Goal: Information Seeking & Learning: Compare options

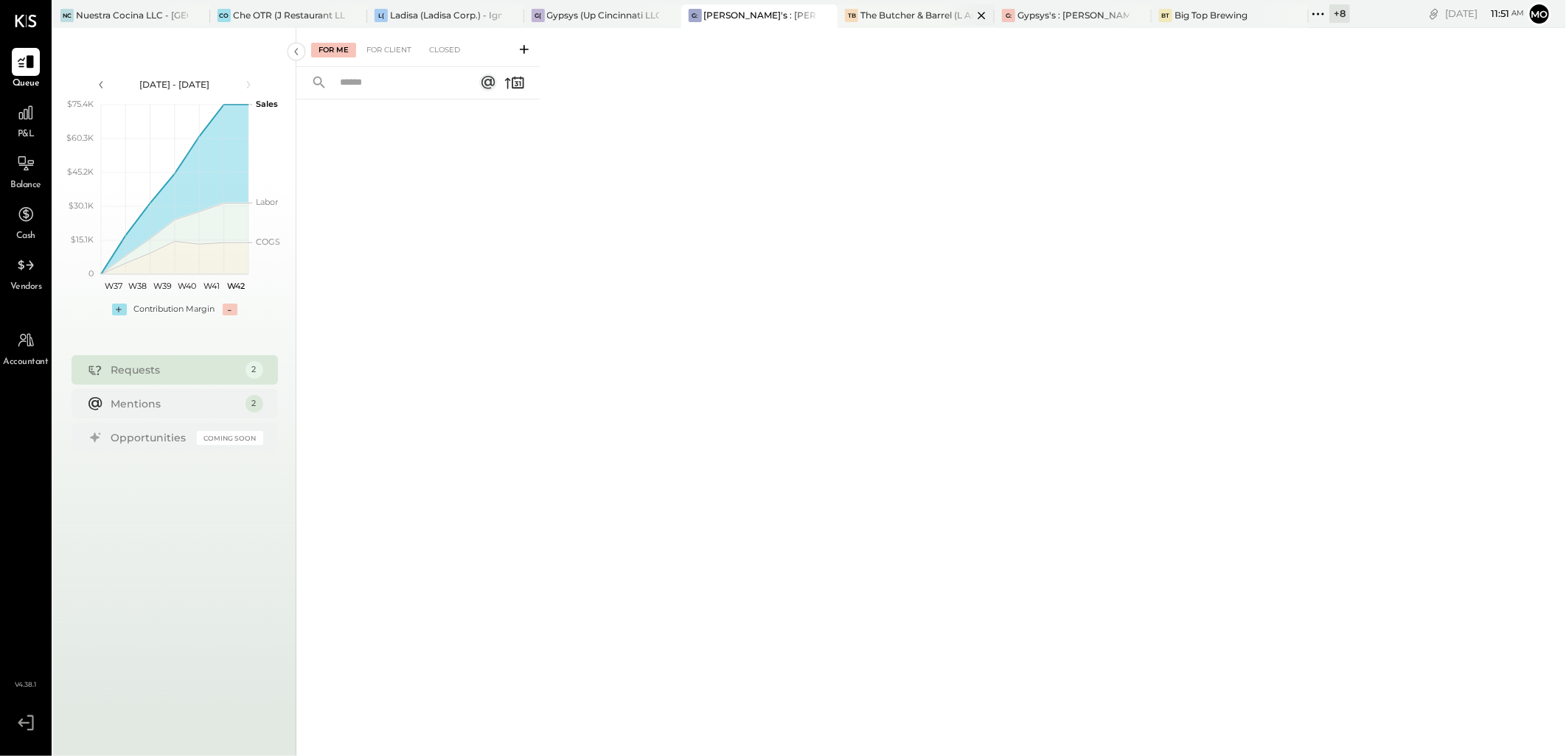
click at [909, 16] on div "The Butcher & Barrel (L Argento LLC) - [GEOGRAPHIC_DATA]" at bounding box center [916, 15] width 112 height 13
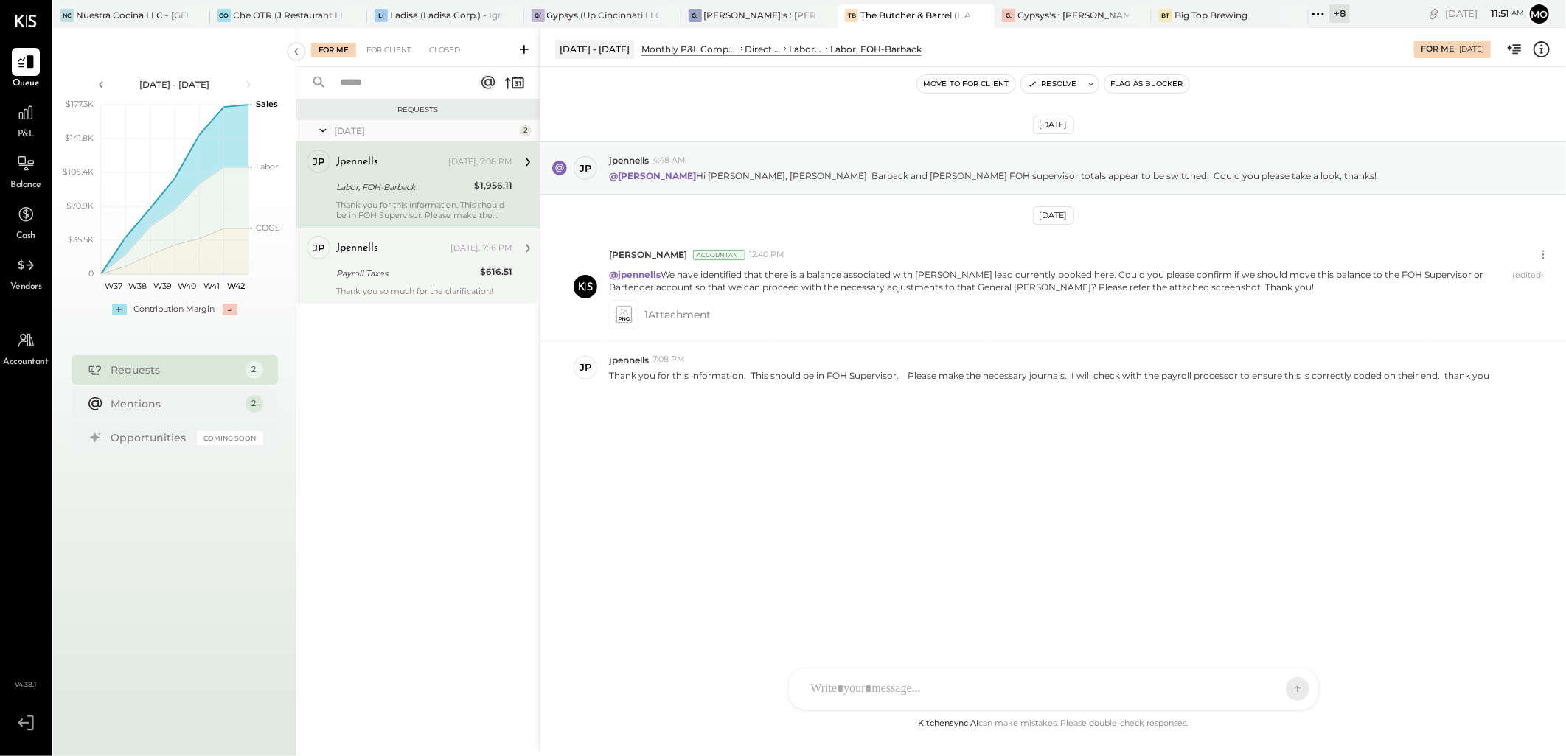
click at [339, 275] on div "Payroll Taxes" at bounding box center [405, 273] width 139 height 15
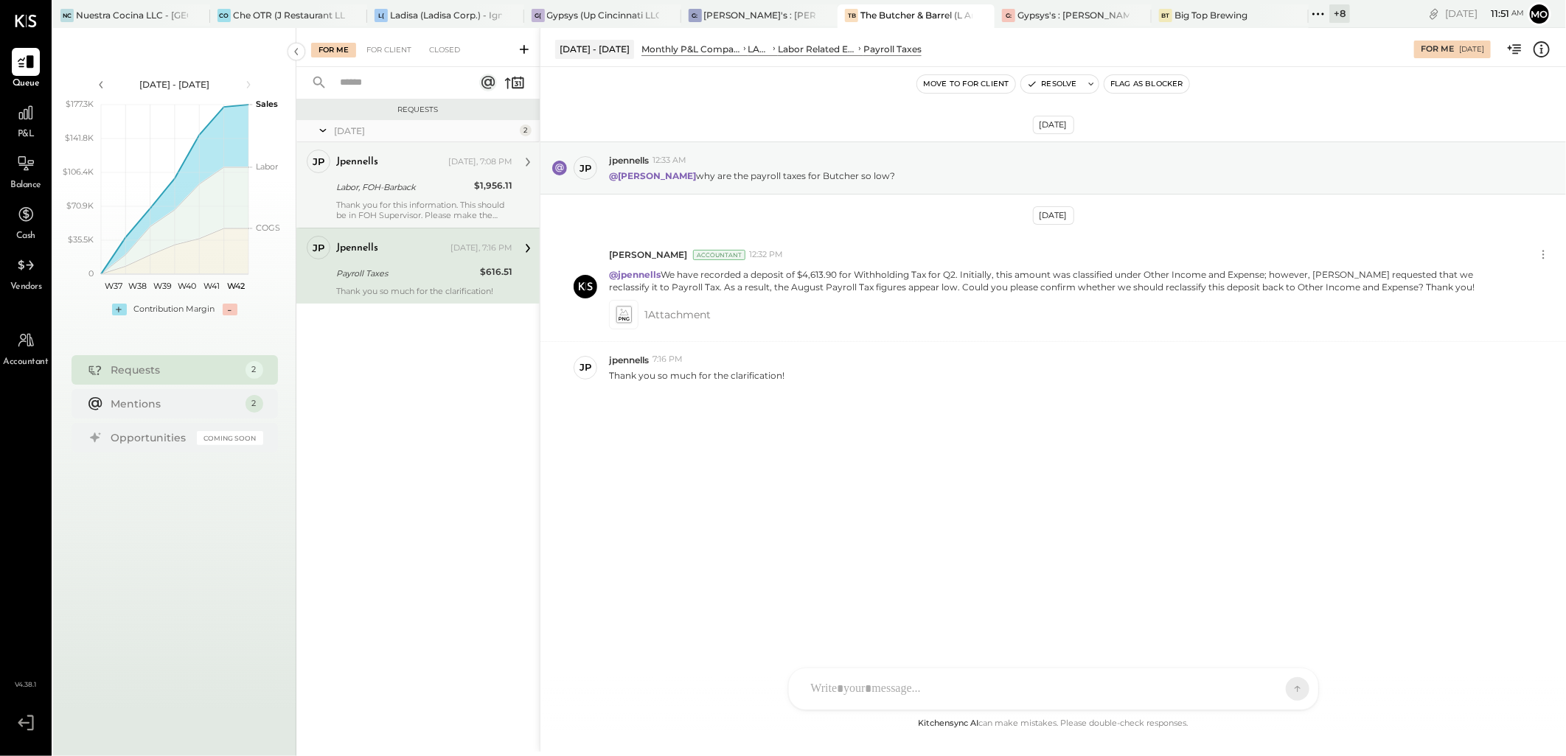
click at [410, 201] on div "Thank you for this information. This should be in FOH Supervisor. Please make t…" at bounding box center [424, 210] width 176 height 21
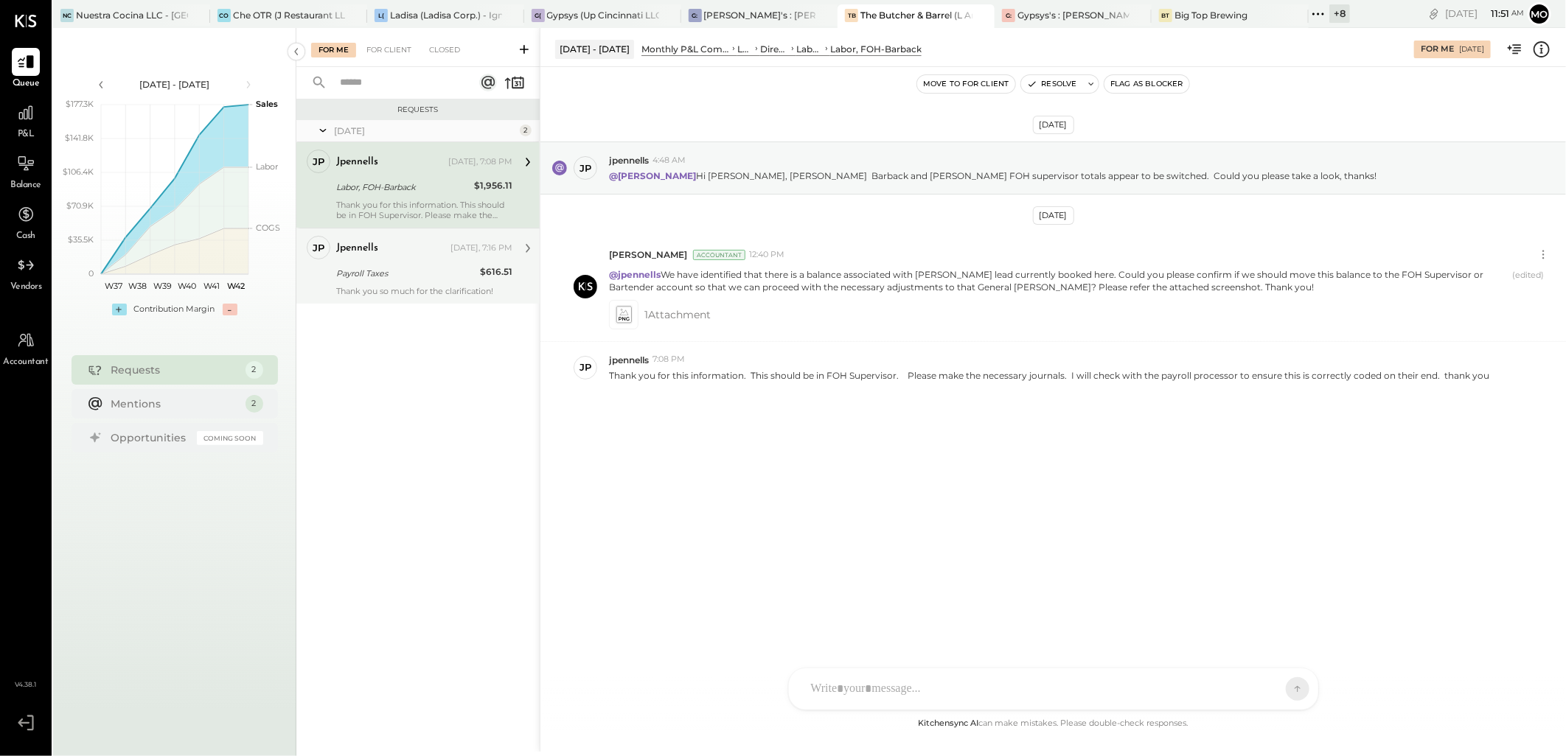
click at [438, 270] on div "Payroll Taxes" at bounding box center [405, 273] width 139 height 15
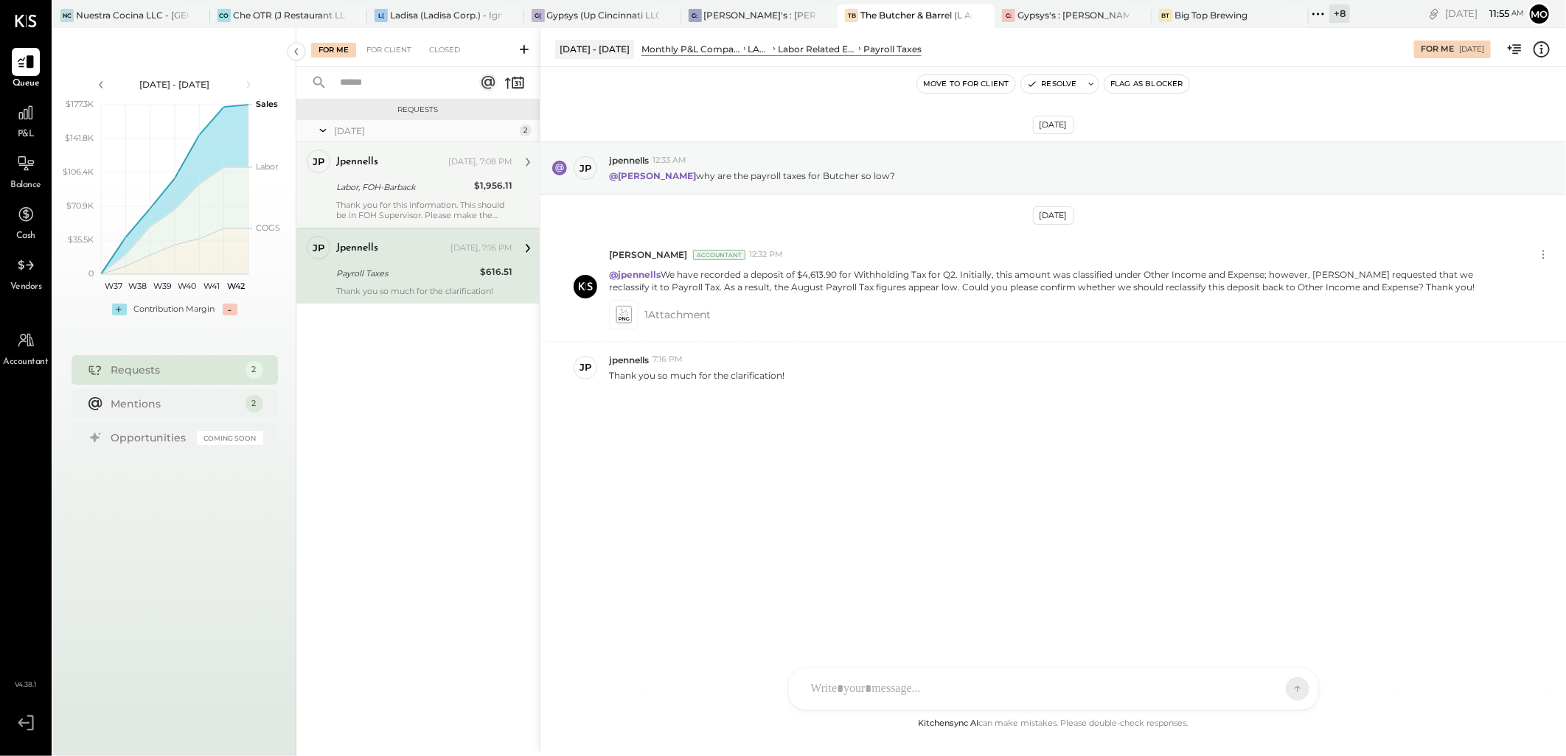
click at [850, 690] on div at bounding box center [1039, 689] width 473 height 32
click at [1132, 614] on div "**********" at bounding box center [1053, 626] width 500 height 59
click at [887, 638] on div "**********" at bounding box center [1053, 626] width 500 height 59
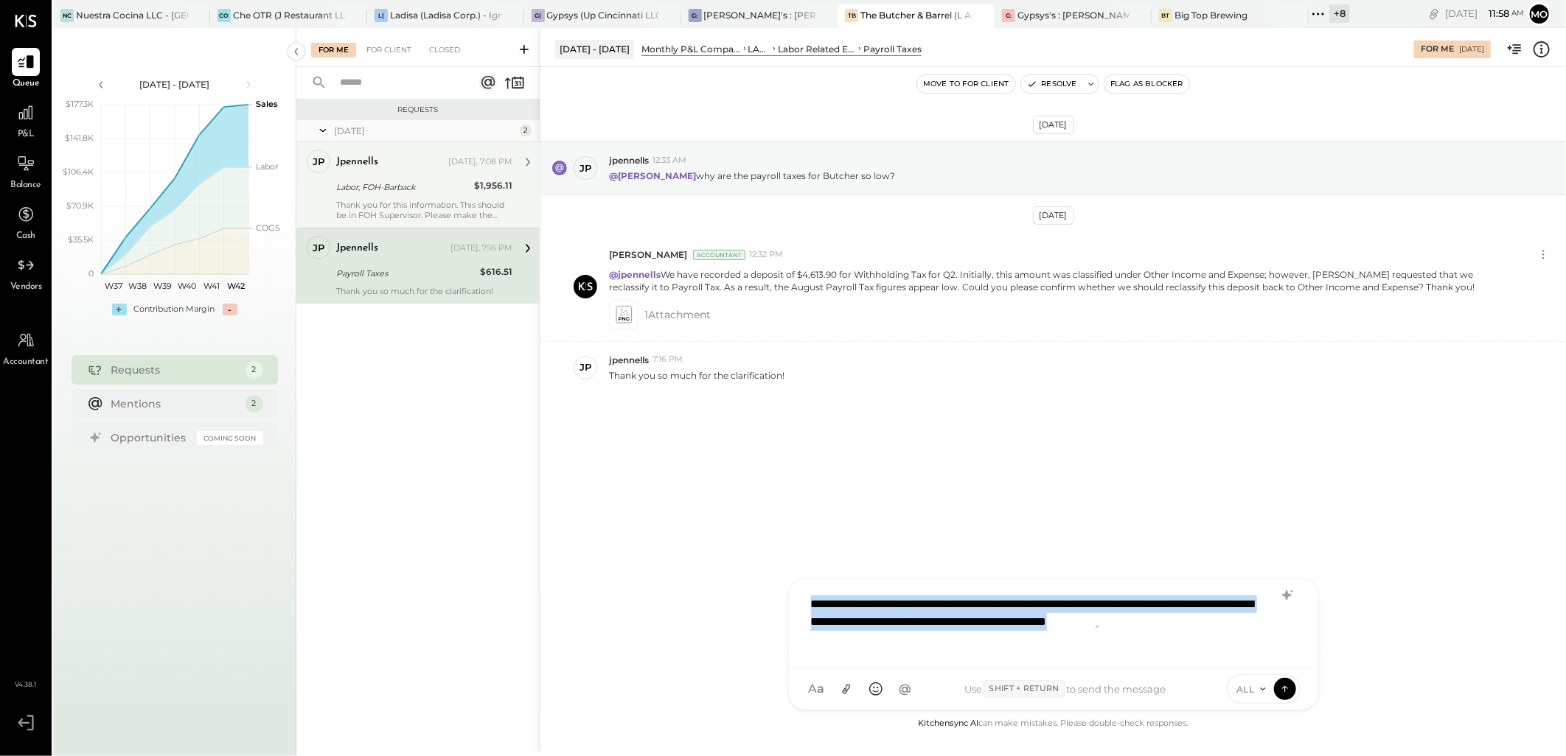
drag, startPoint x: 895, startPoint y: 643, endPoint x: 784, endPoint y: 585, distance: 126.0
click at [784, 585] on div "Aug 1 - 31, 2025 Monthly P&L Comparison LABOR Labor Related Expenses Payroll Ta…" at bounding box center [1053, 390] width 1026 height 724
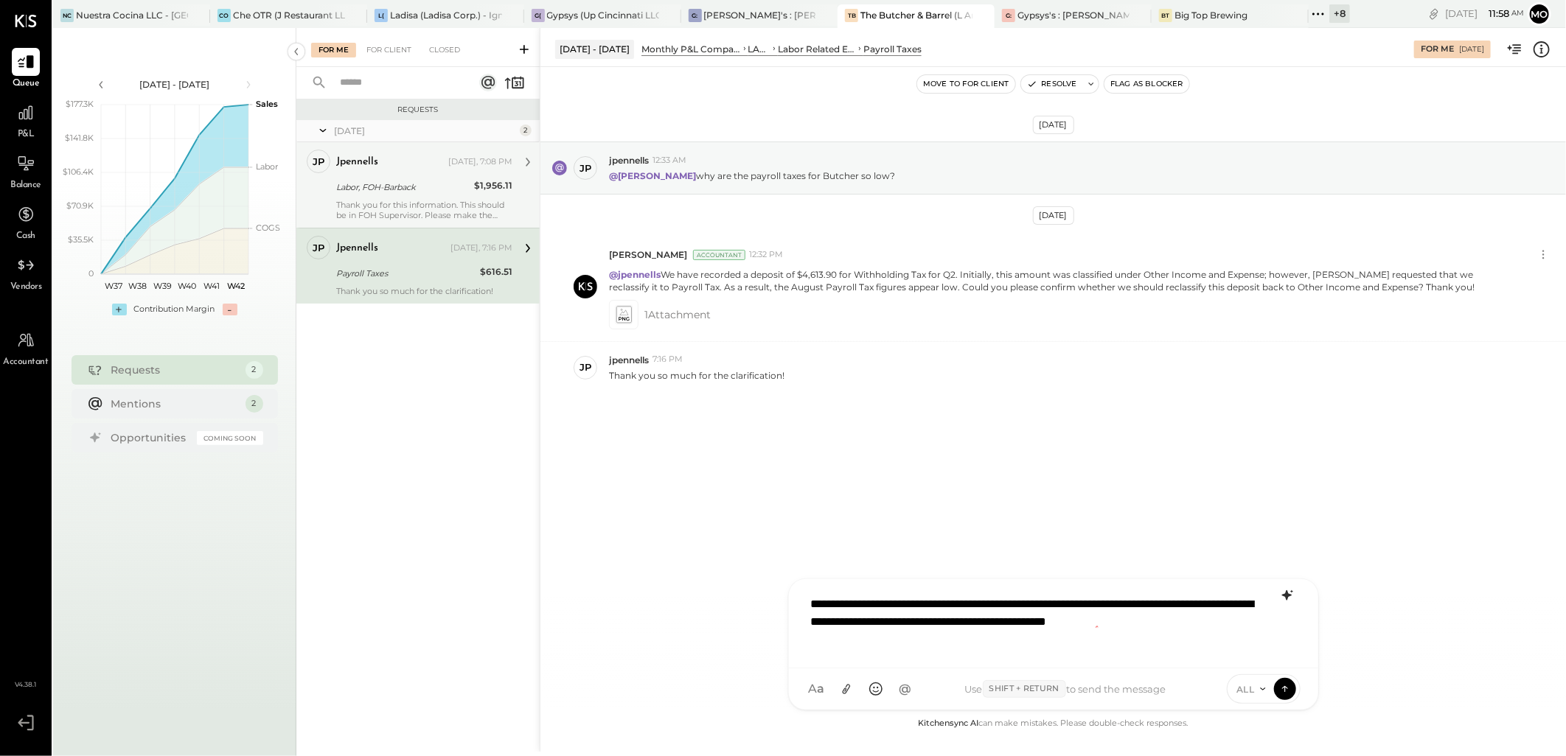
click at [1287, 599] on icon at bounding box center [1286, 595] width 10 height 10
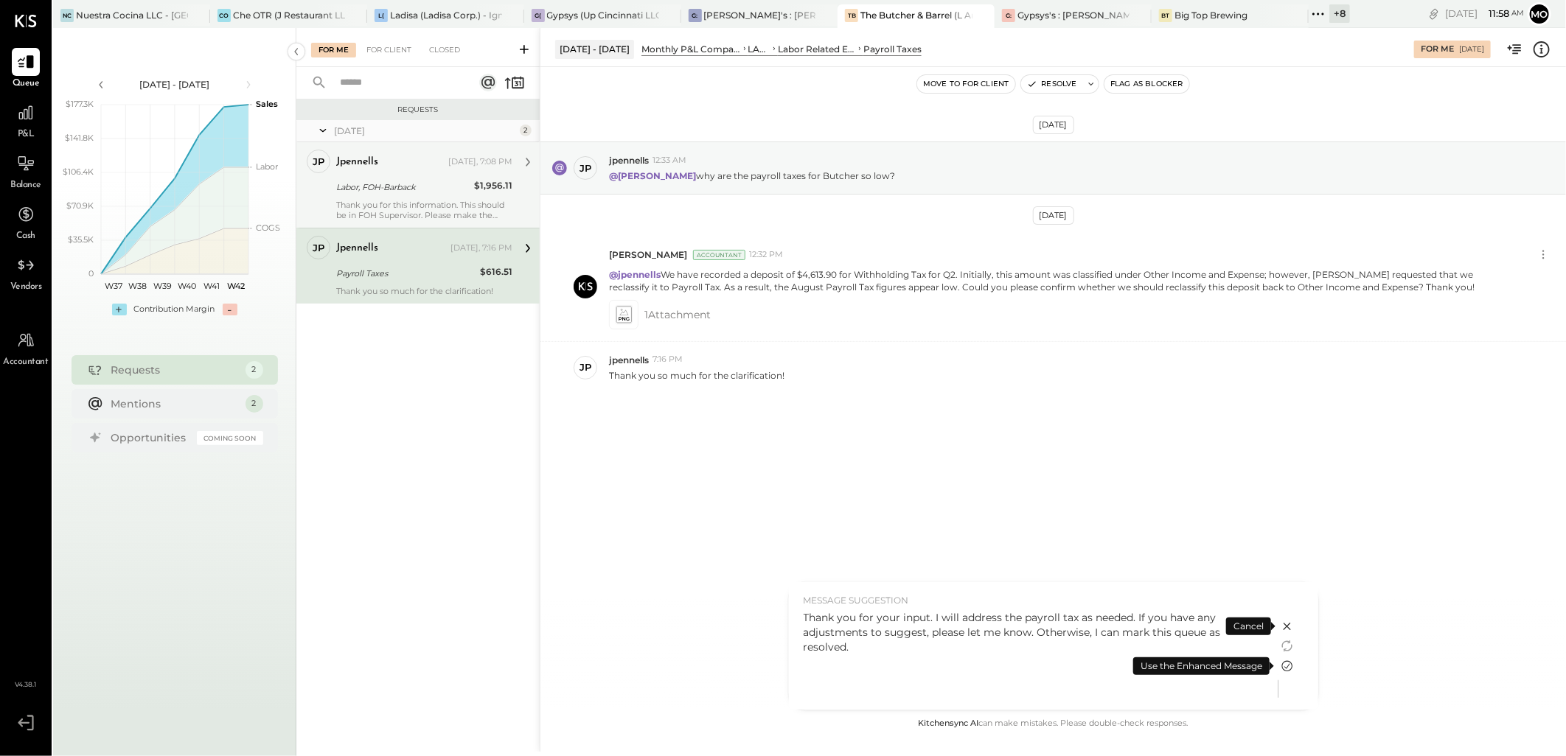
click at [1284, 669] on icon at bounding box center [1287, 667] width 18 height 18
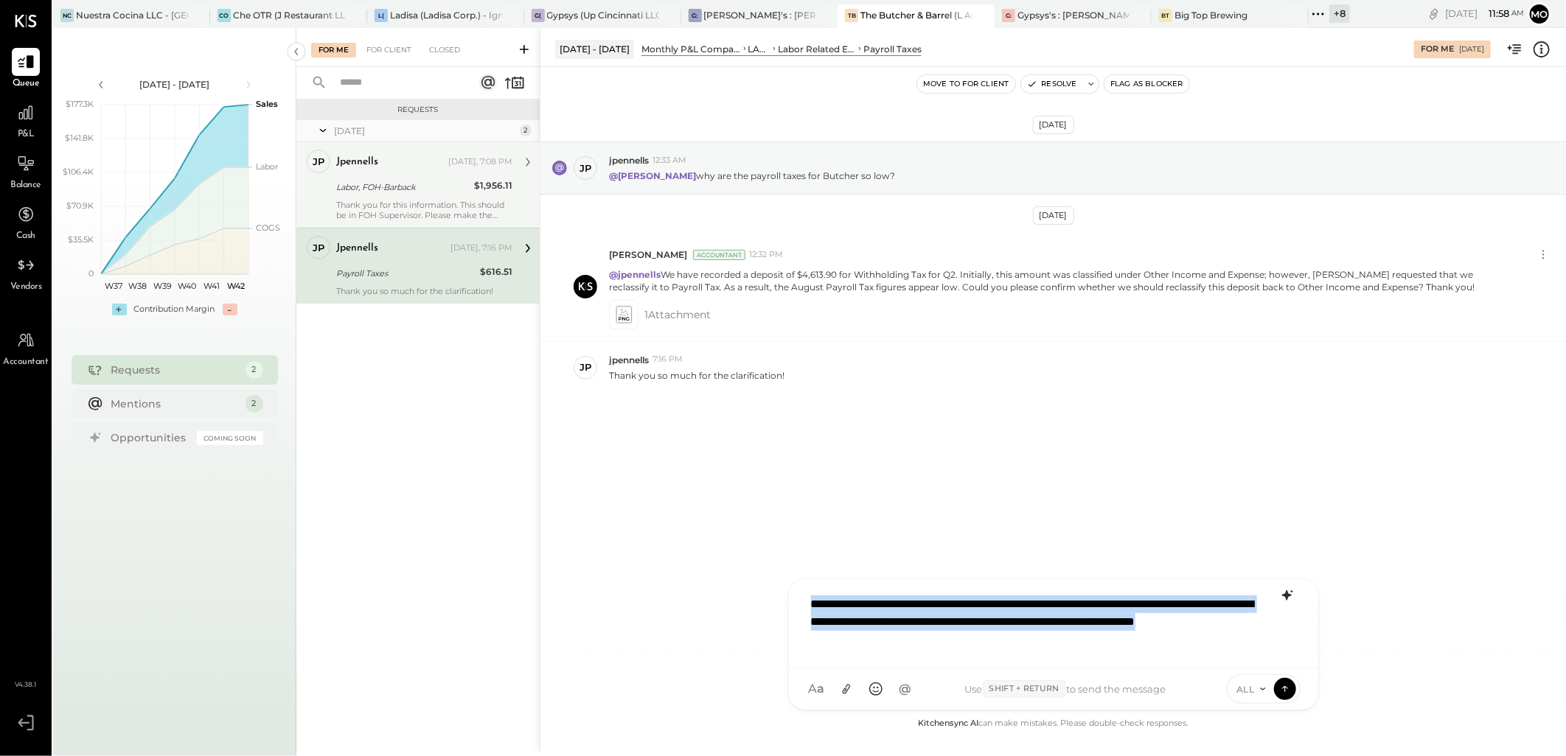
drag, startPoint x: 931, startPoint y: 654, endPoint x: 787, endPoint y: 593, distance: 156.2
click at [788, 593] on div "**********" at bounding box center [1053, 645] width 531 height 132
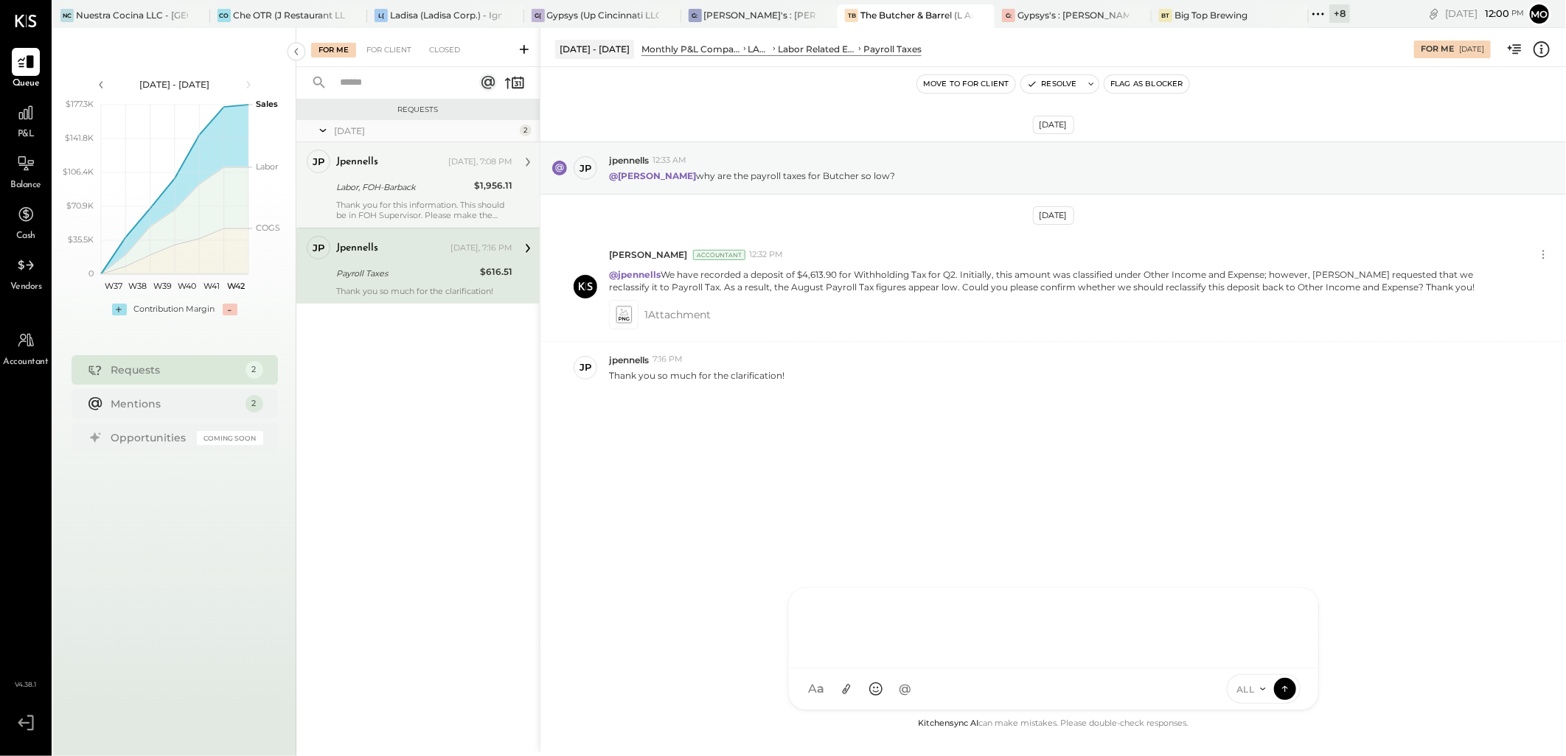
click at [819, 617] on div at bounding box center [1053, 626] width 500 height 59
click at [890, 585] on div "J jpennells" at bounding box center [910, 591] width 169 height 29
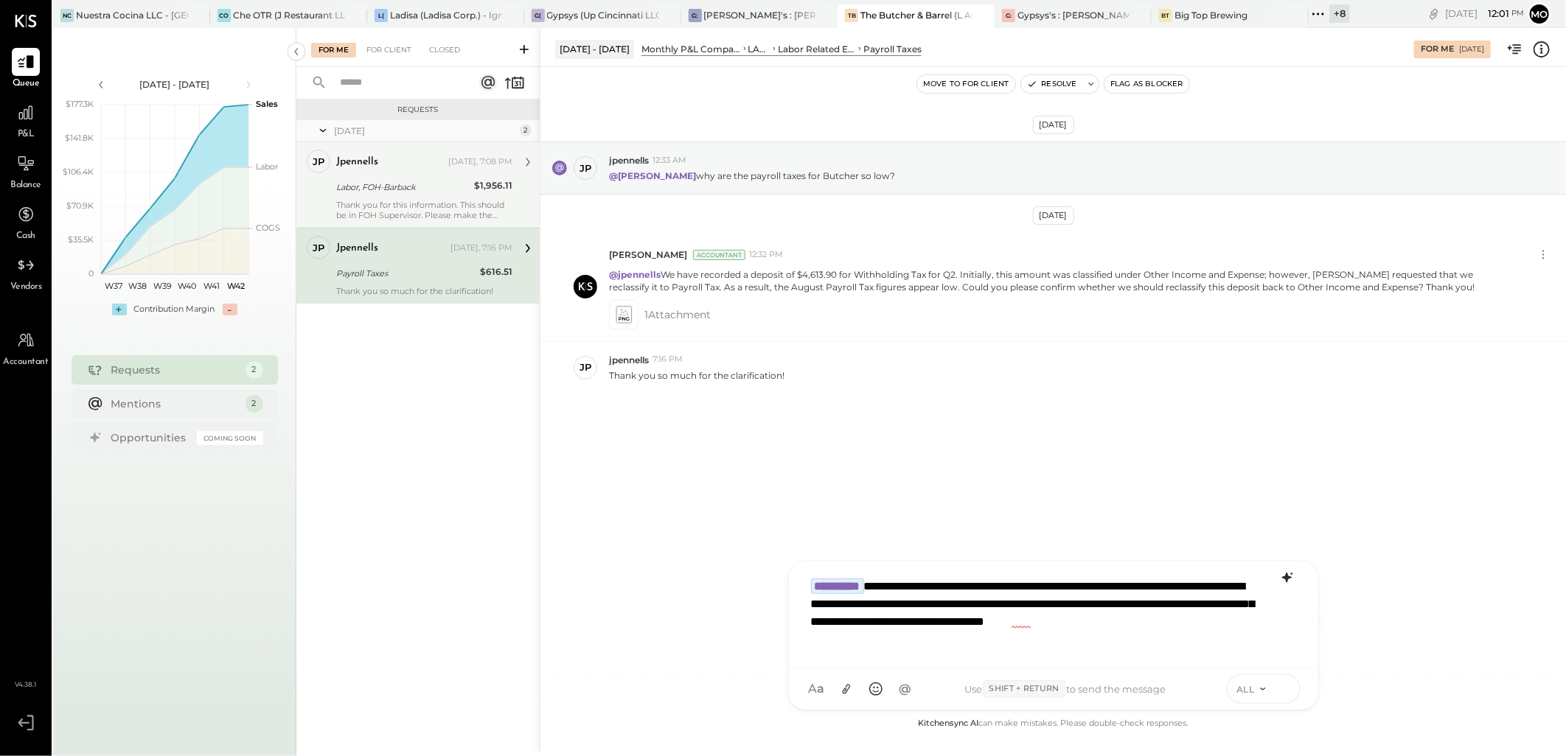
click at [1283, 689] on icon at bounding box center [1284, 688] width 13 height 15
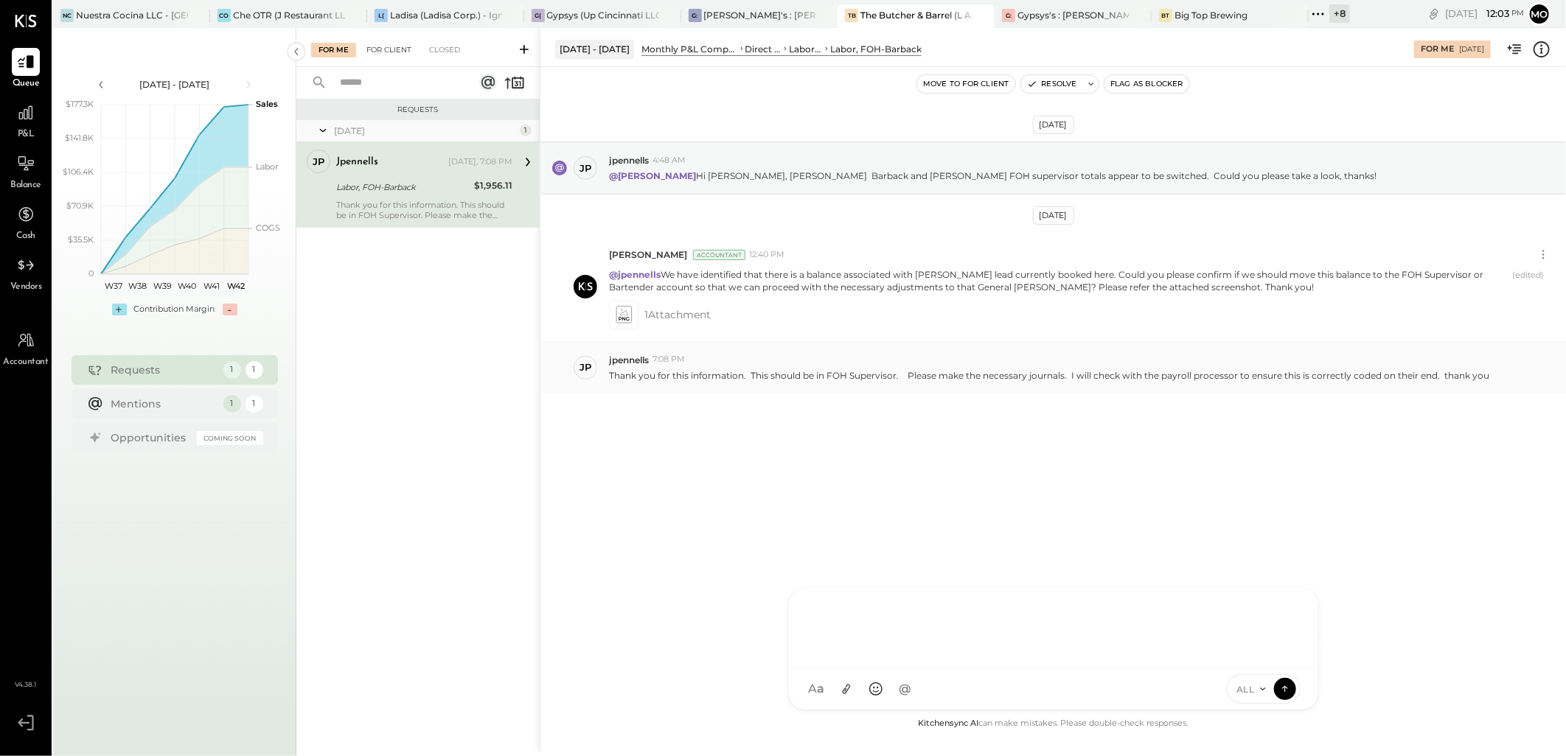
click at [397, 44] on div "For Client" at bounding box center [389, 50] width 60 height 15
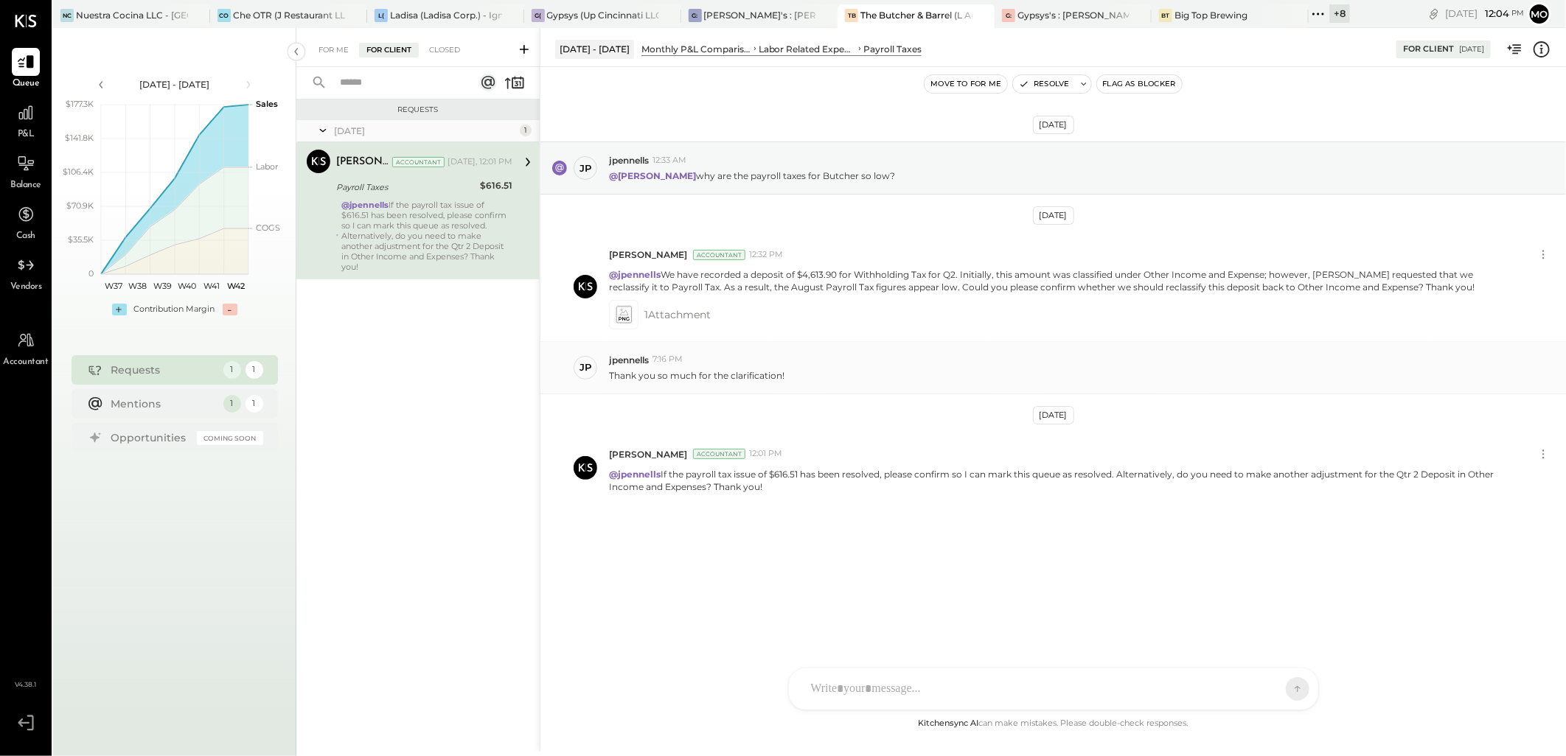
click at [326, 41] on div "For Me For Client Closed" at bounding box center [417, 47] width 243 height 39
click at [325, 47] on div "For Me" at bounding box center [333, 50] width 45 height 15
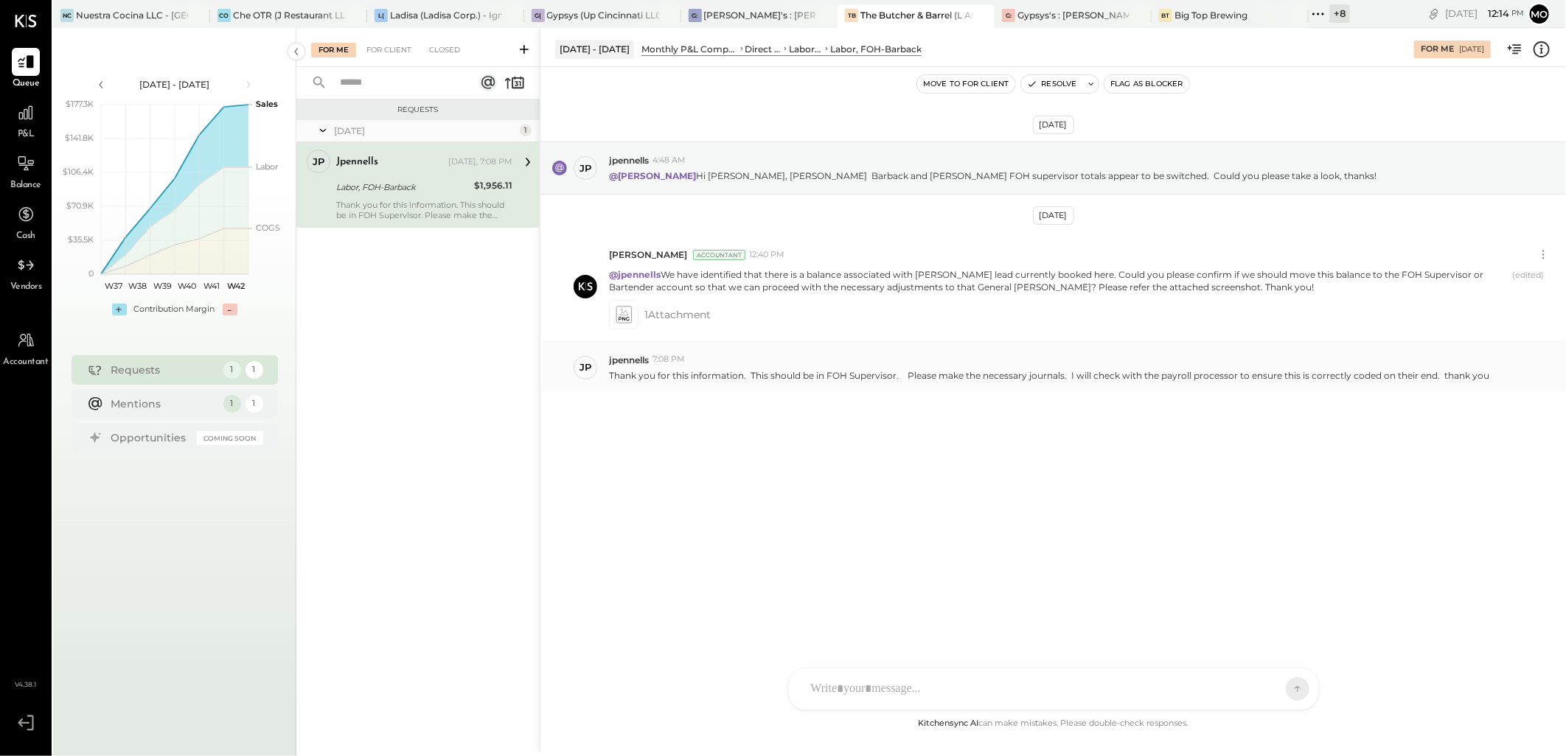
click at [870, 676] on div at bounding box center [1039, 689] width 473 height 32
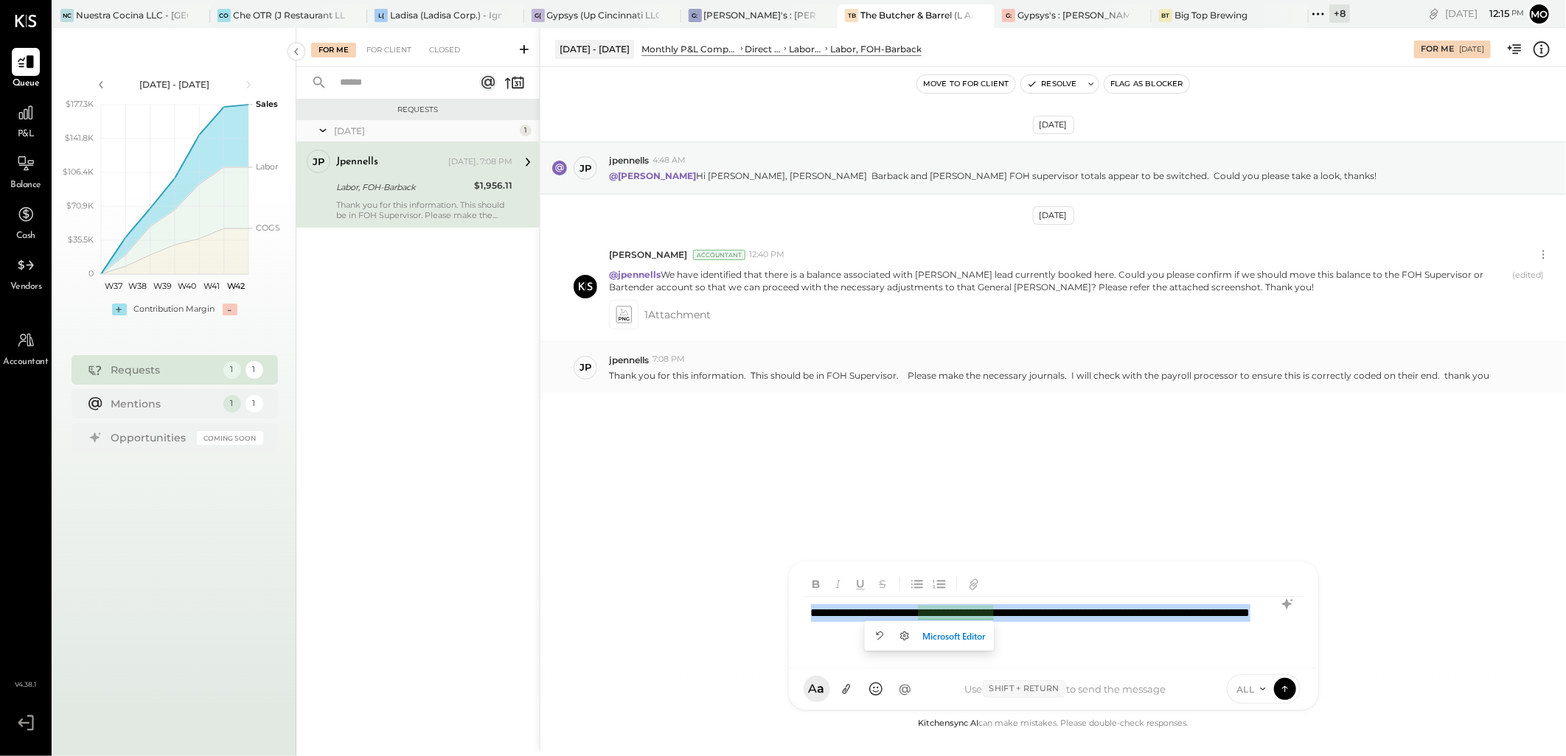
drag, startPoint x: 991, startPoint y: 638, endPoint x: 725, endPoint y: 570, distance: 274.1
click at [725, 570] on div "Aug 1 - 31, 2025 Monthly P&L Comparison LABOR Direct Labor Labor, FOH Labor, FO…" at bounding box center [1053, 390] width 1026 height 724
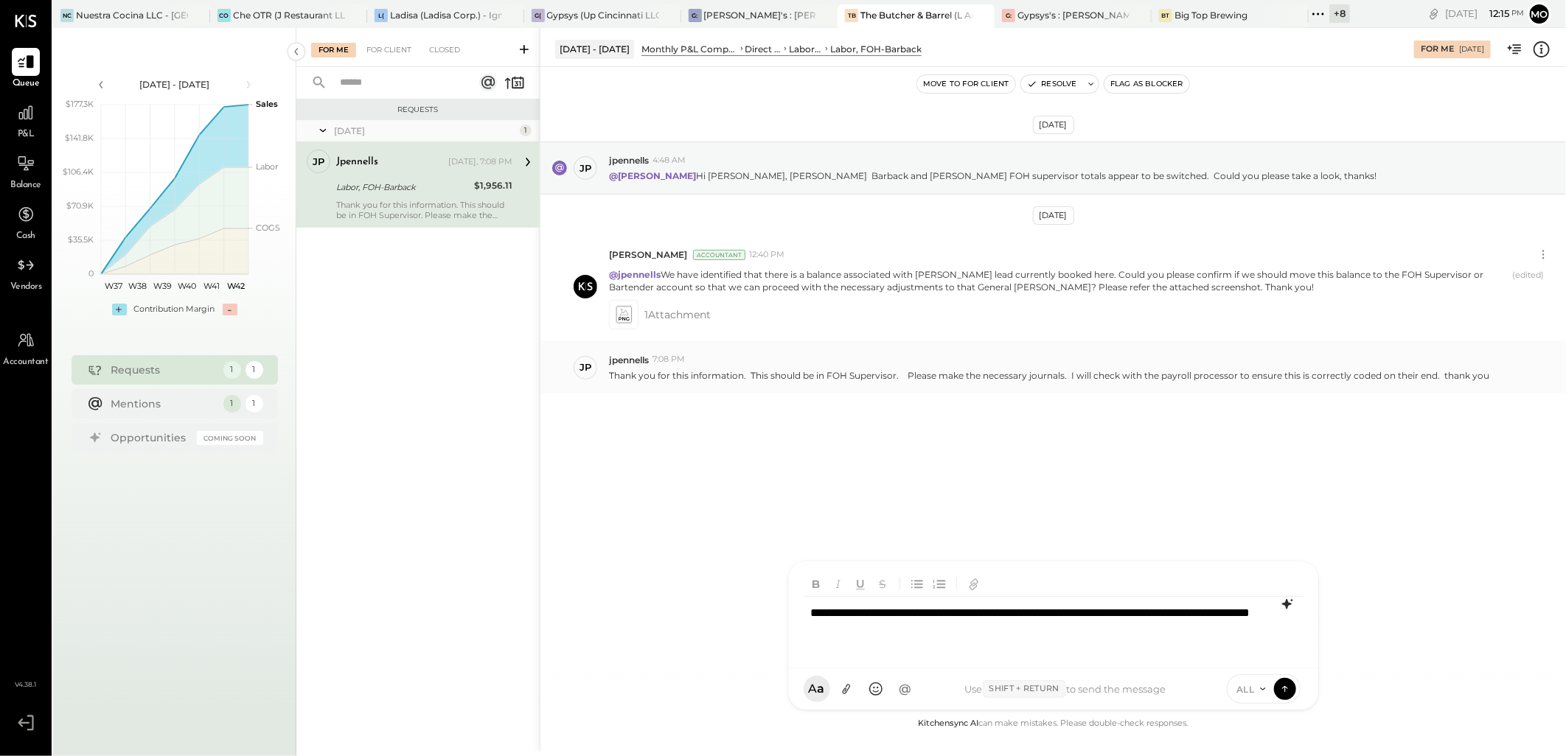
click at [1284, 603] on icon at bounding box center [1286, 604] width 10 height 10
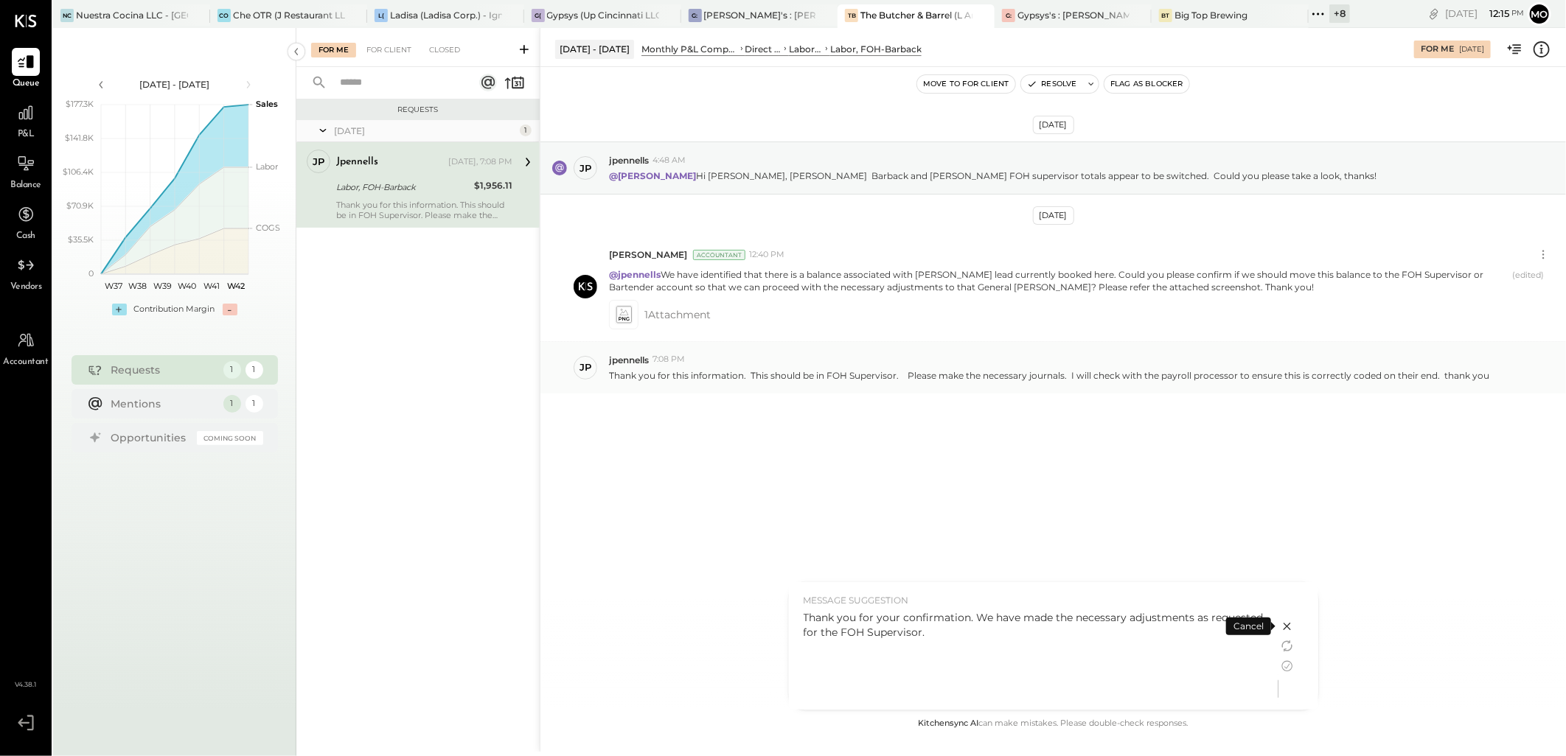
click at [937, 643] on div "Thank you for your confirmation. We have made the necessary adjustments as requ…" at bounding box center [1033, 656] width 460 height 92
click at [1287, 665] on icon at bounding box center [1287, 667] width 18 height 18
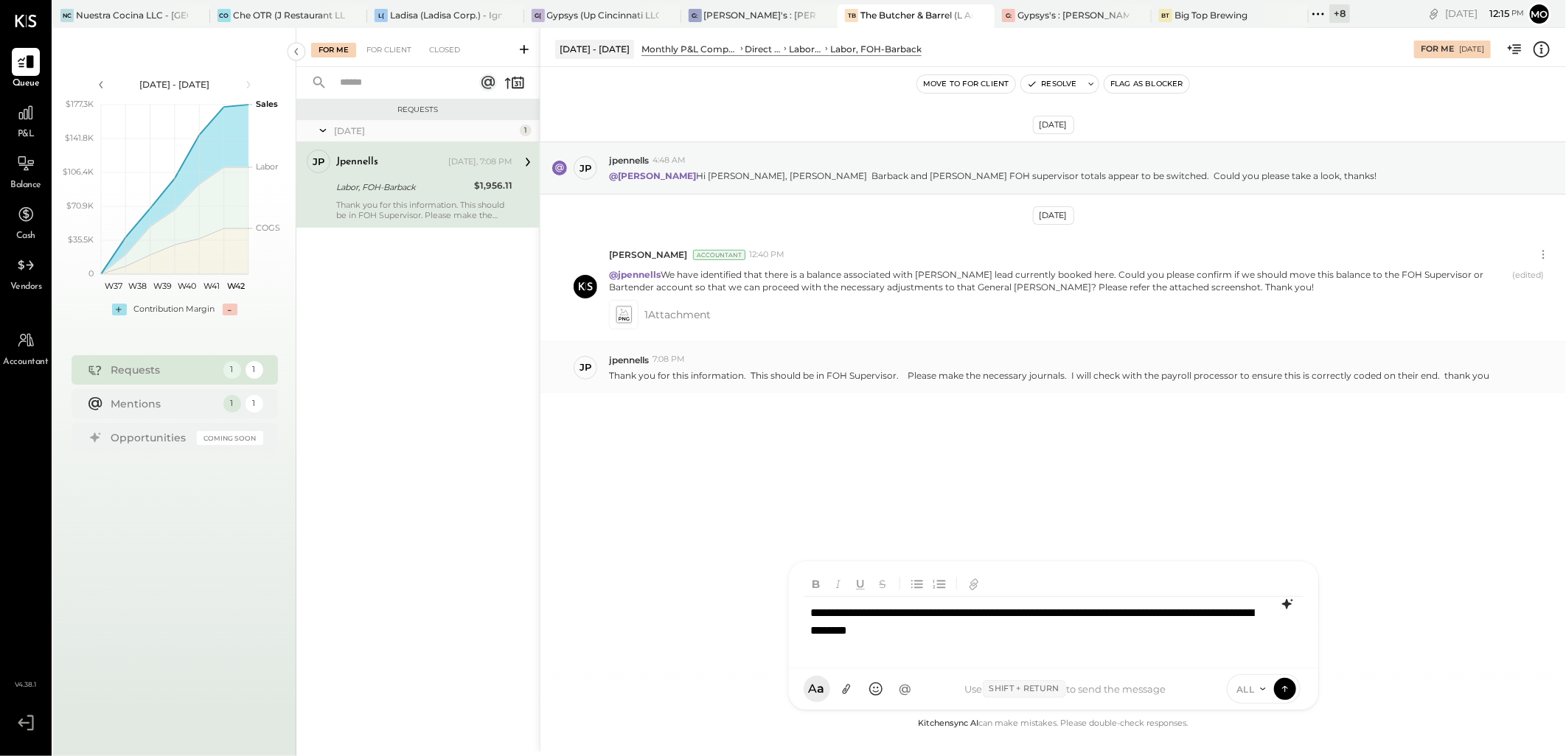
click at [1058, 639] on div "**********" at bounding box center [1053, 626] width 500 height 59
drag, startPoint x: 1058, startPoint y: 639, endPoint x: 749, endPoint y: 586, distance: 314.1
click at [749, 586] on div "Aug 1 - 31, 2025 Monthly P&L Comparison LABOR Direct Labor Labor, FOH Labor, FO…" at bounding box center [1053, 390] width 1026 height 724
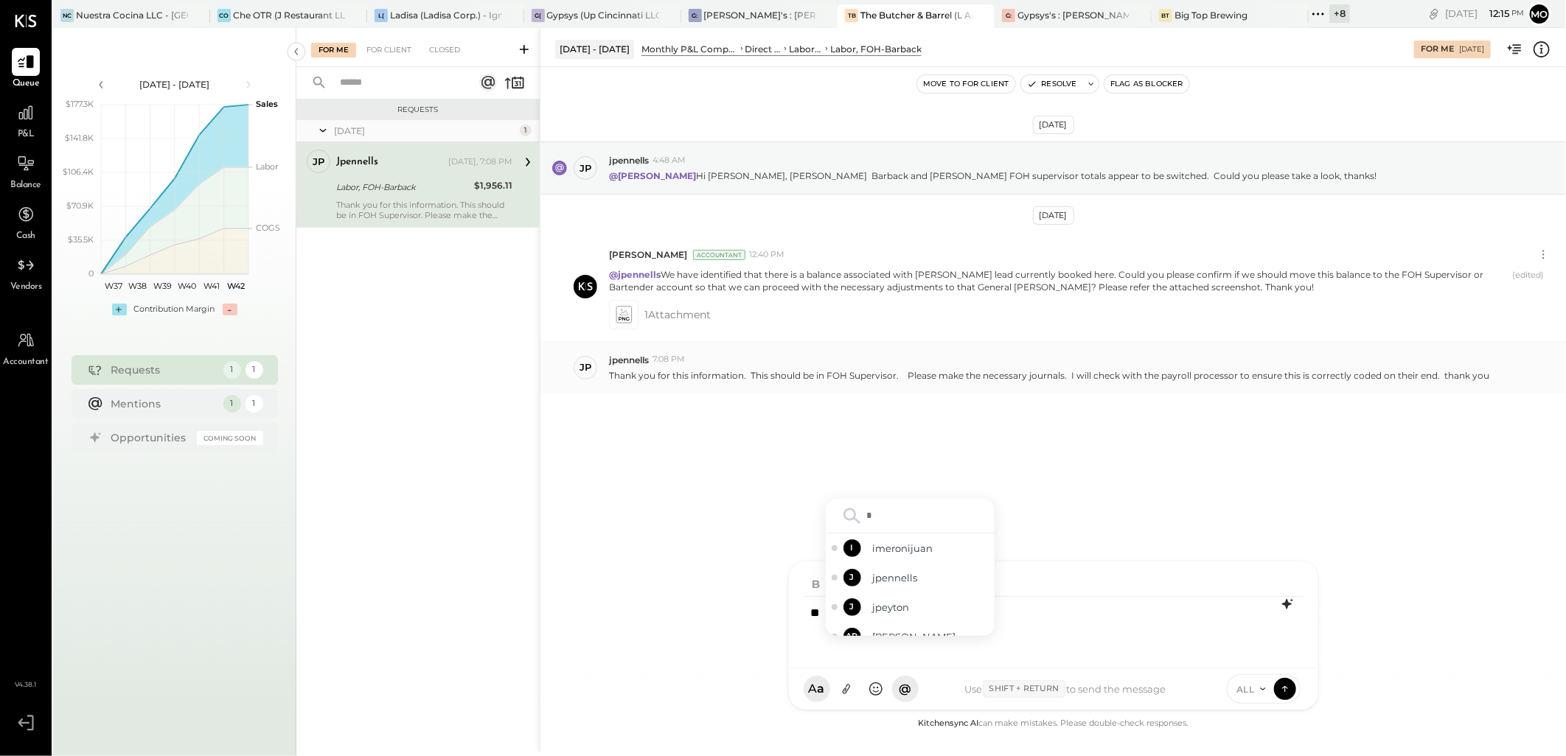
type input "**"
click at [930, 591] on span "jpennells" at bounding box center [931, 592] width 116 height 14
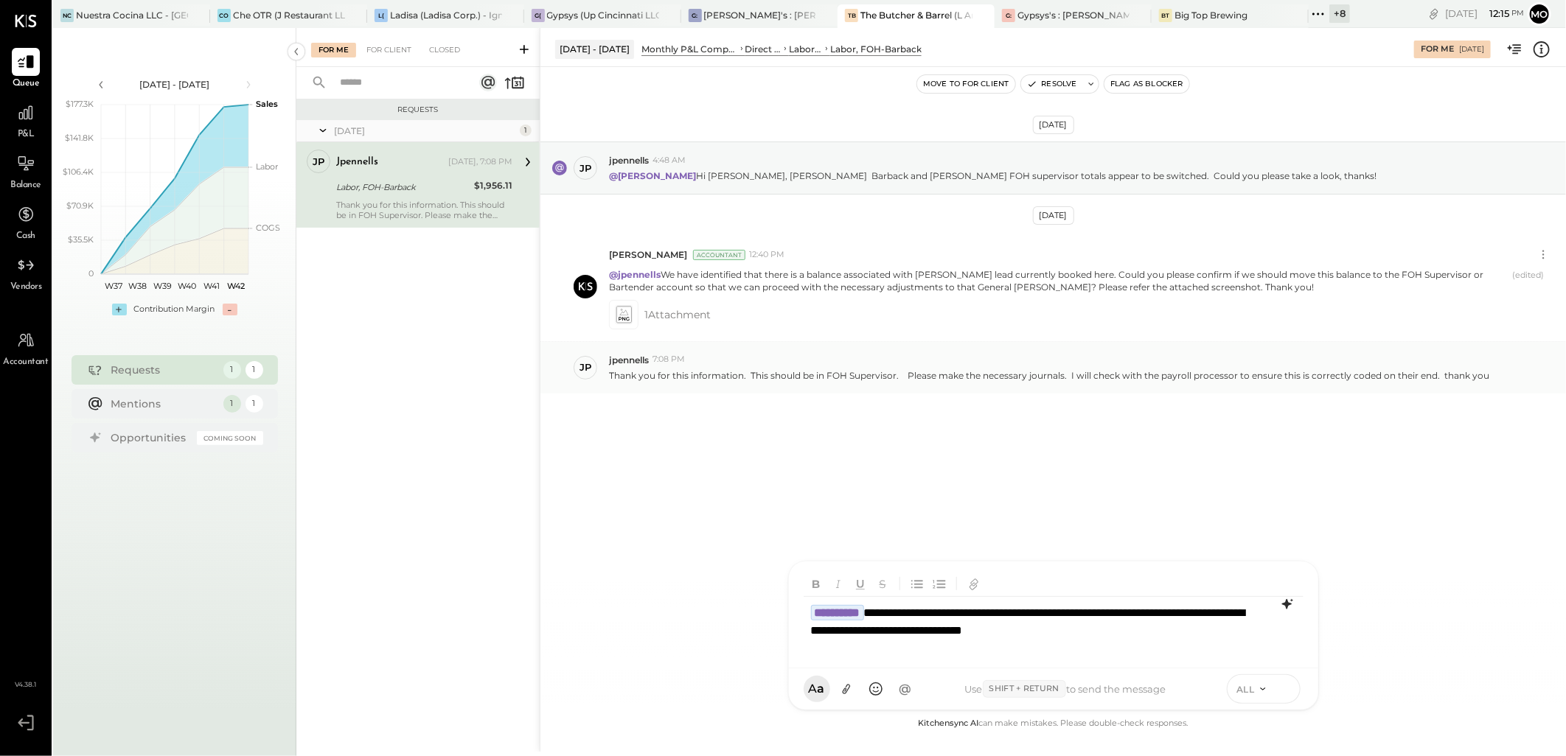
click at [1288, 691] on icon at bounding box center [1284, 688] width 13 height 15
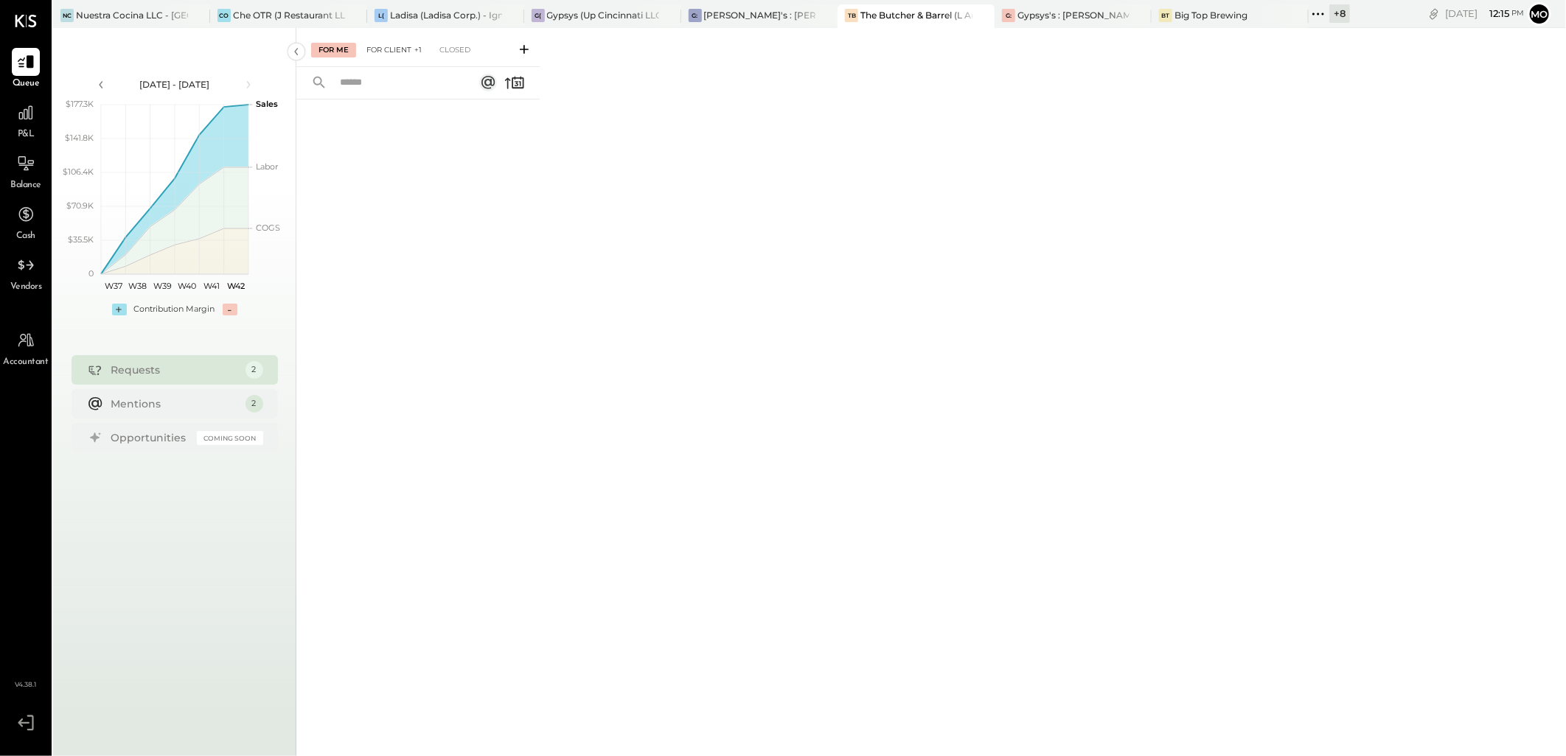
click at [405, 48] on div "For Client +1" at bounding box center [394, 50] width 70 height 15
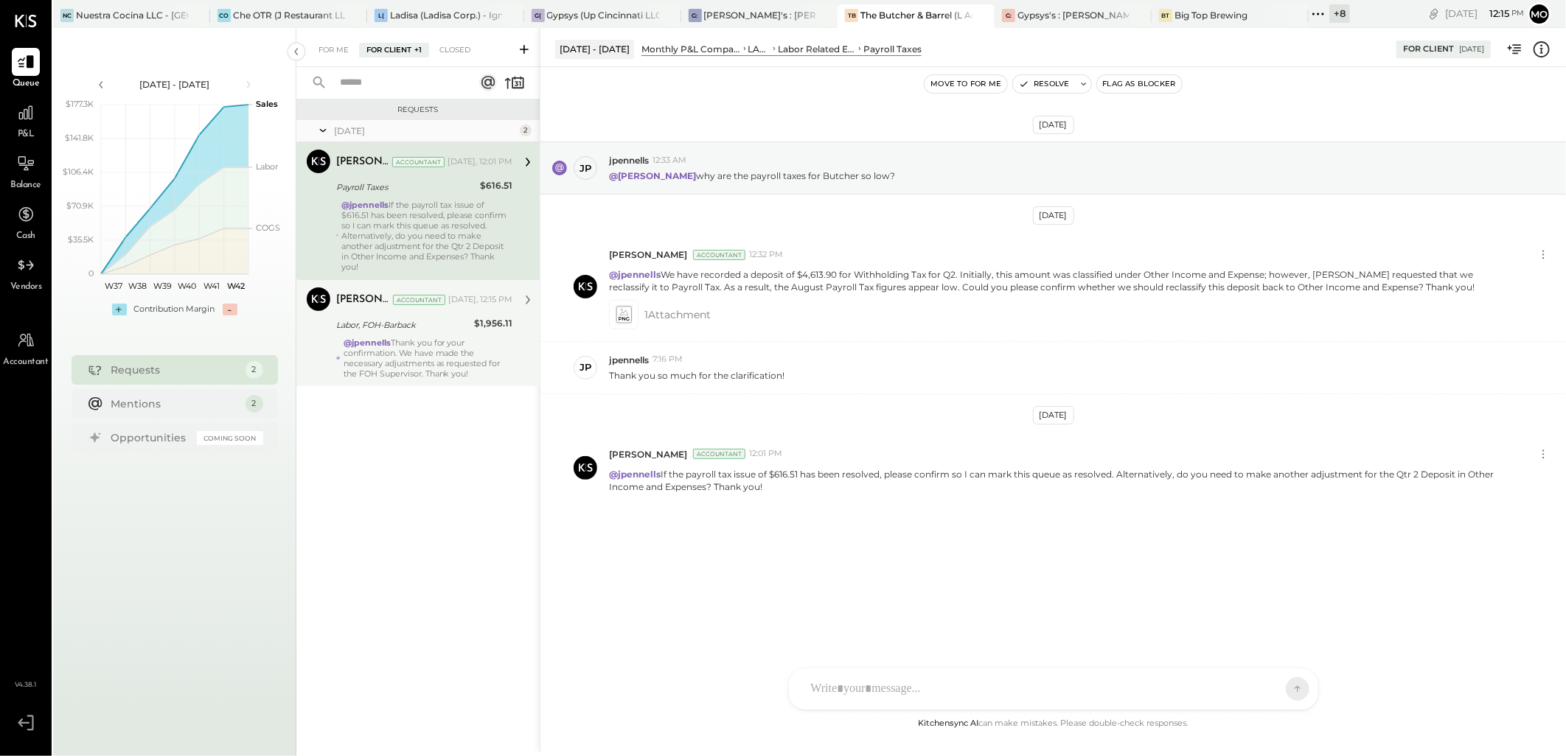
click at [454, 345] on div "@jpennells Thank you for your confirmation. We have made the necessary adjustme…" at bounding box center [427, 358] width 169 height 41
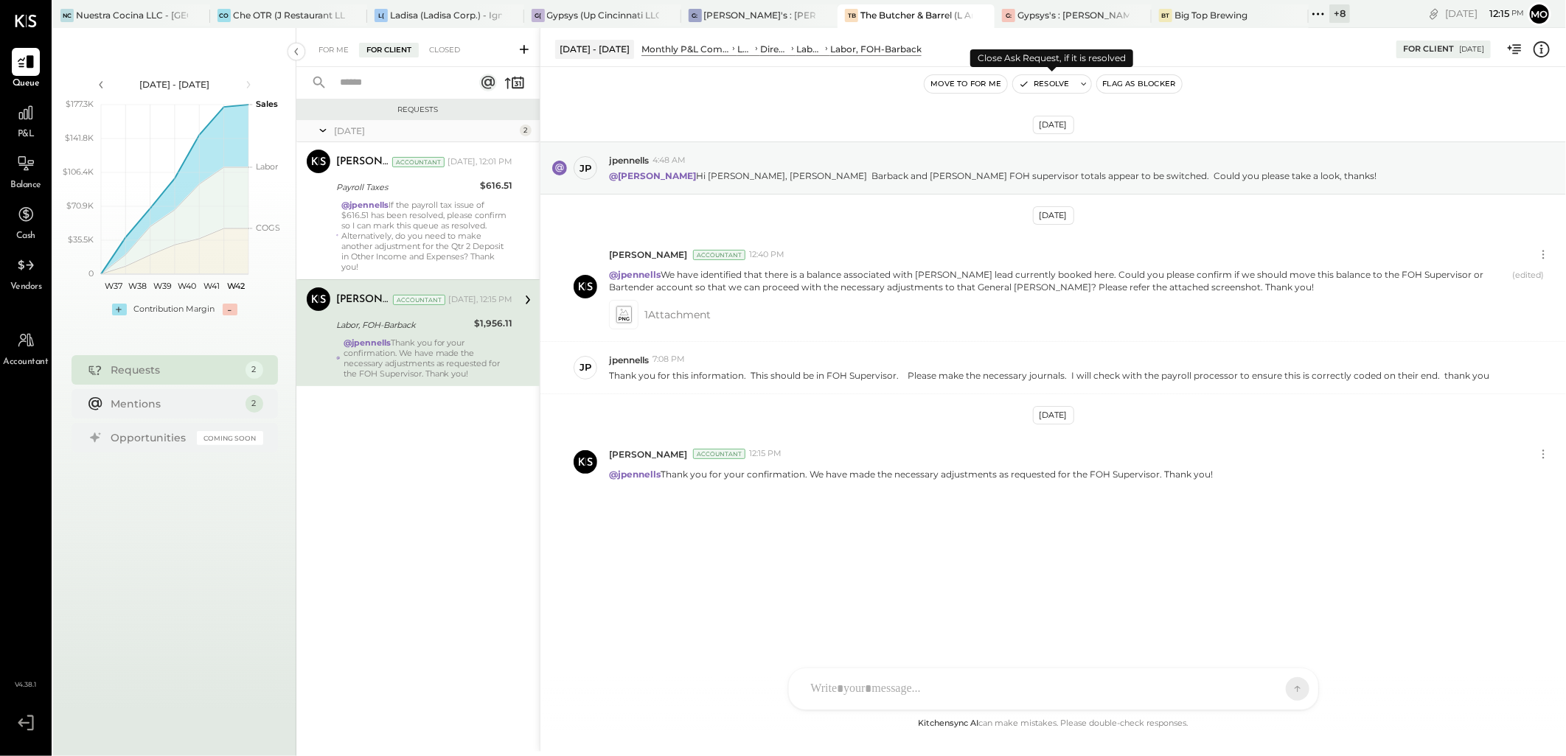
click at [1058, 84] on button "Resolve" at bounding box center [1044, 84] width 62 height 18
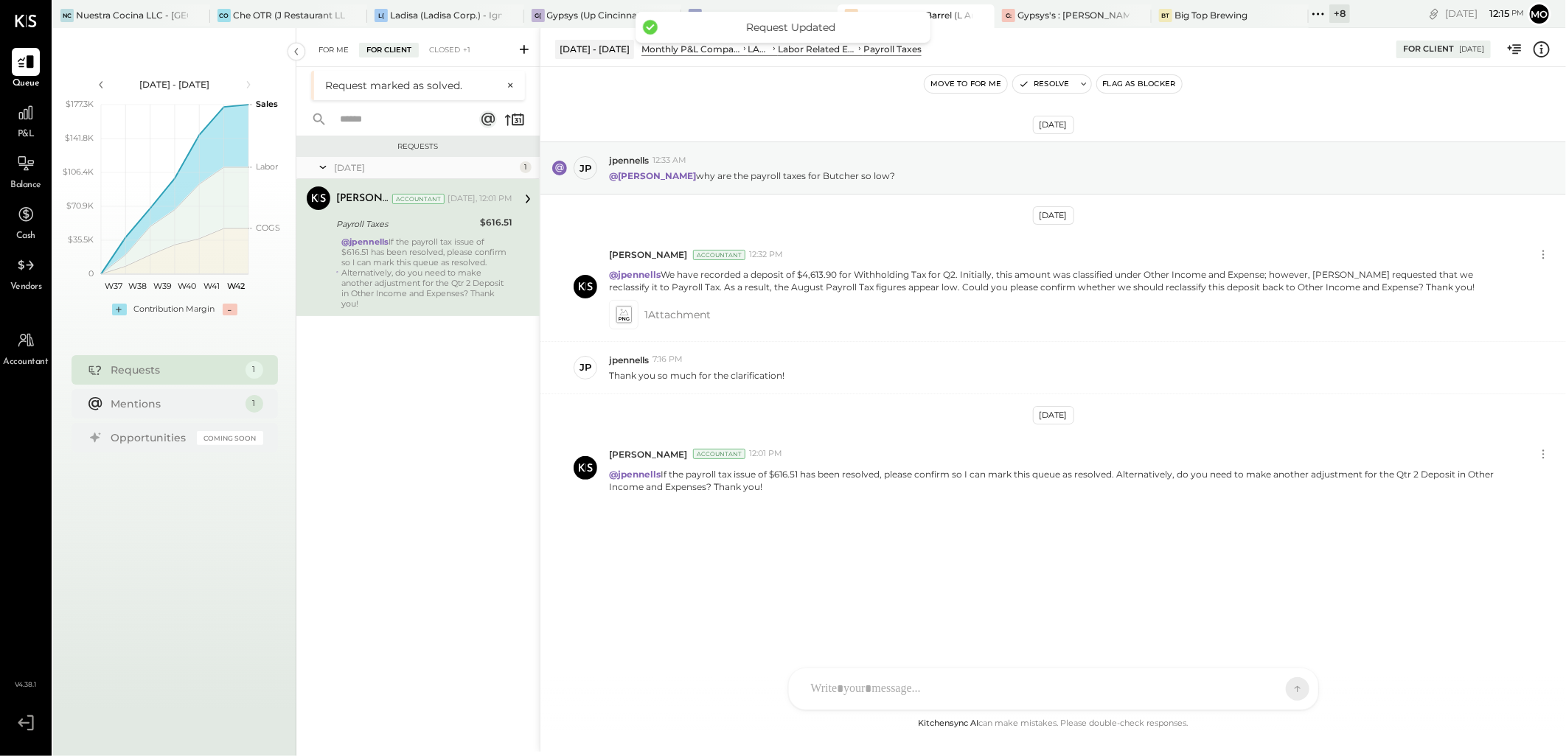
click at [344, 44] on div "For Me" at bounding box center [333, 50] width 45 height 15
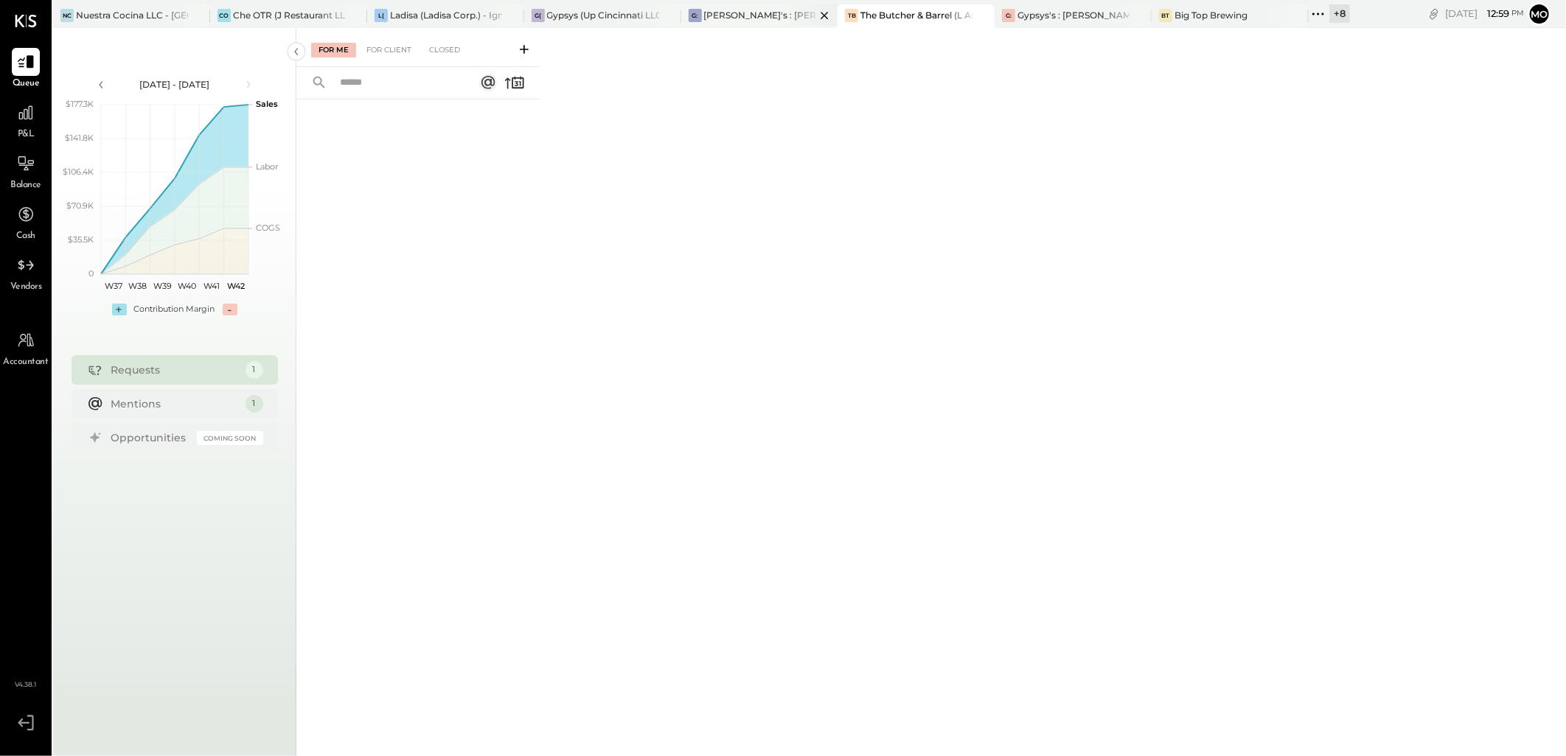
click at [720, 21] on div "[PERSON_NAME]'s : [PERSON_NAME]'s" at bounding box center [760, 15] width 112 height 13
click at [372, 52] on div "For Client" at bounding box center [389, 50] width 60 height 15
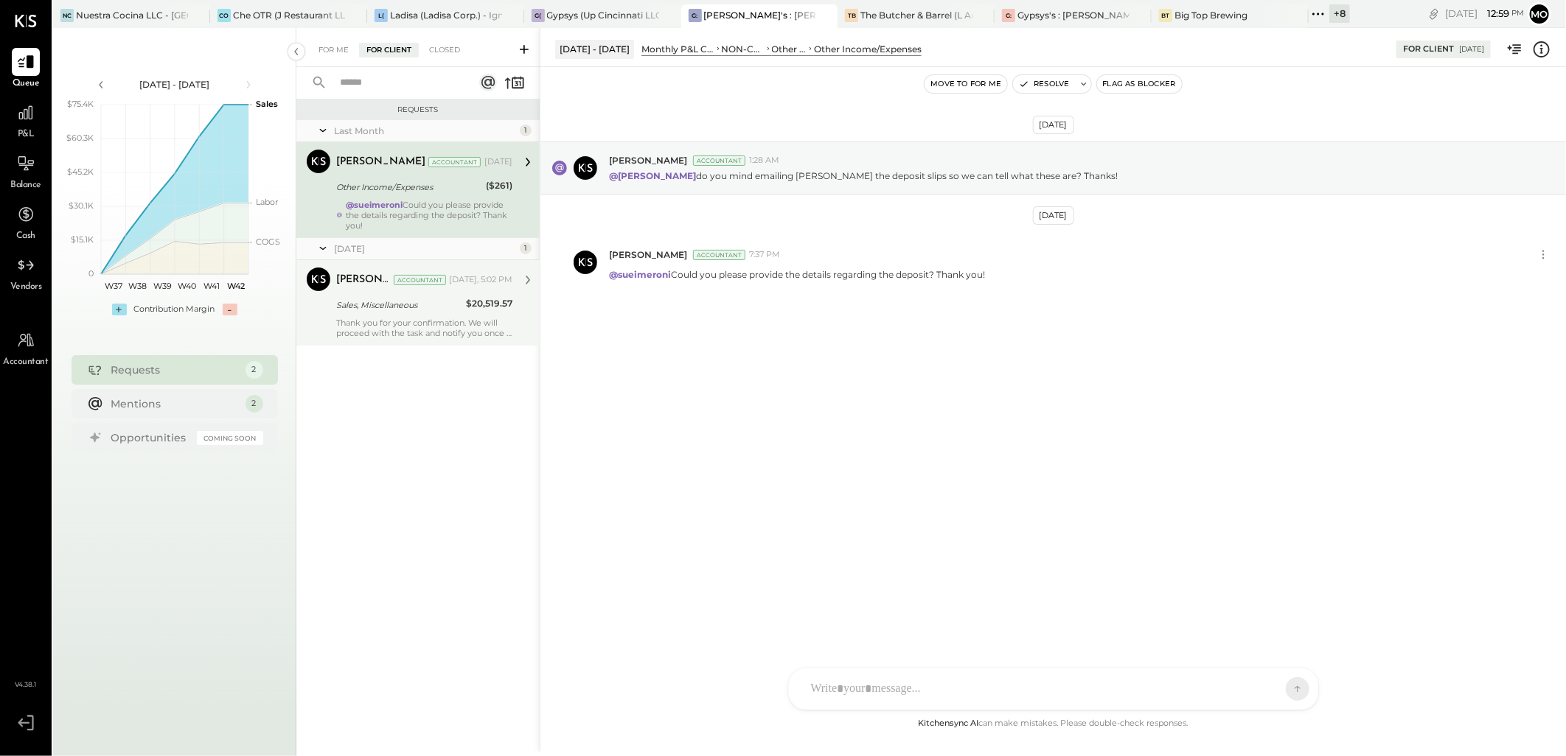
click at [475, 343] on div "Mohammadsalkin Ansari Accountant Mohammadsalkin Ansari Accountant Yesterday, 5:…" at bounding box center [417, 303] width 243 height 86
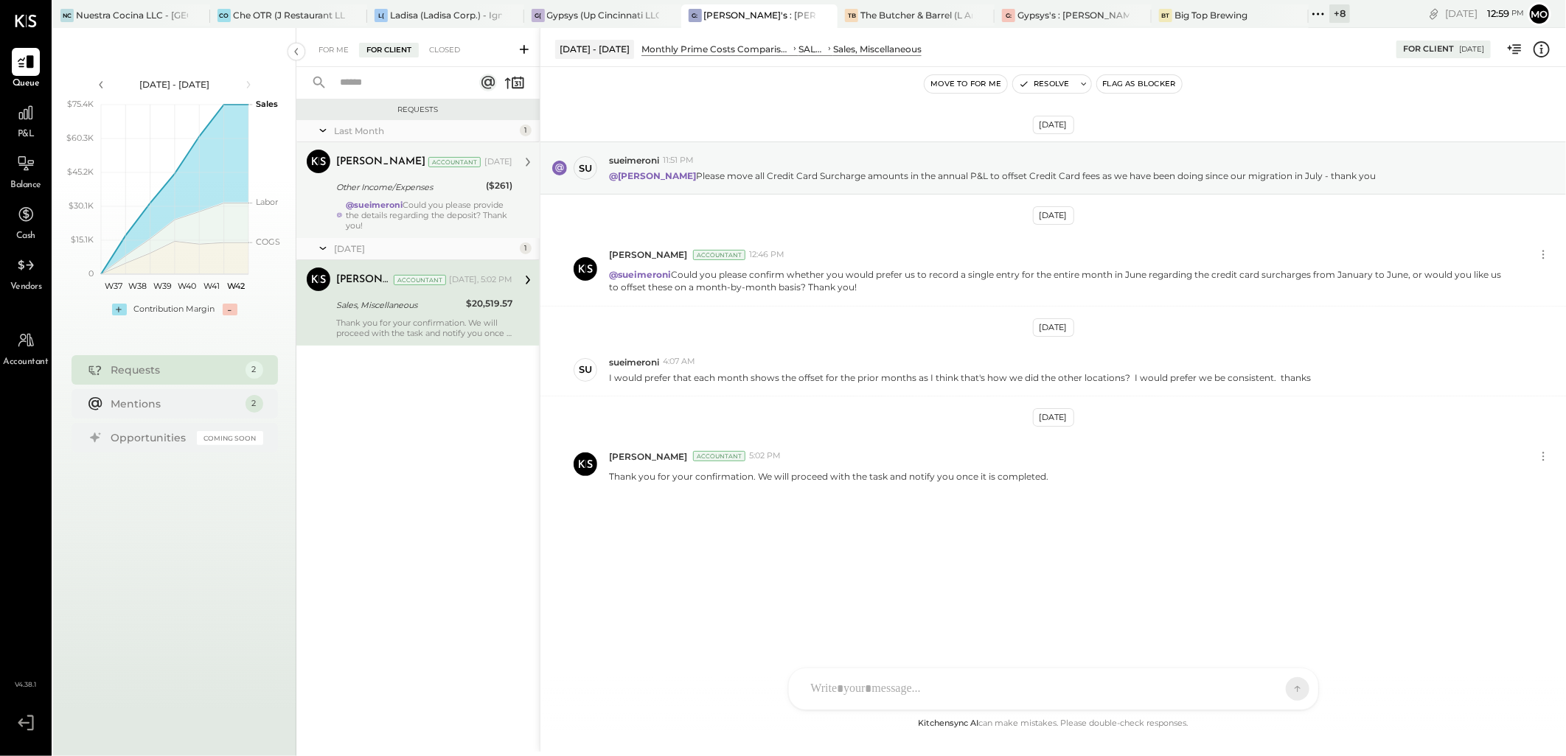
click at [391, 212] on div "@sueimeroni Could you please provide the details regarding the deposit? Thank y…" at bounding box center [429, 215] width 167 height 31
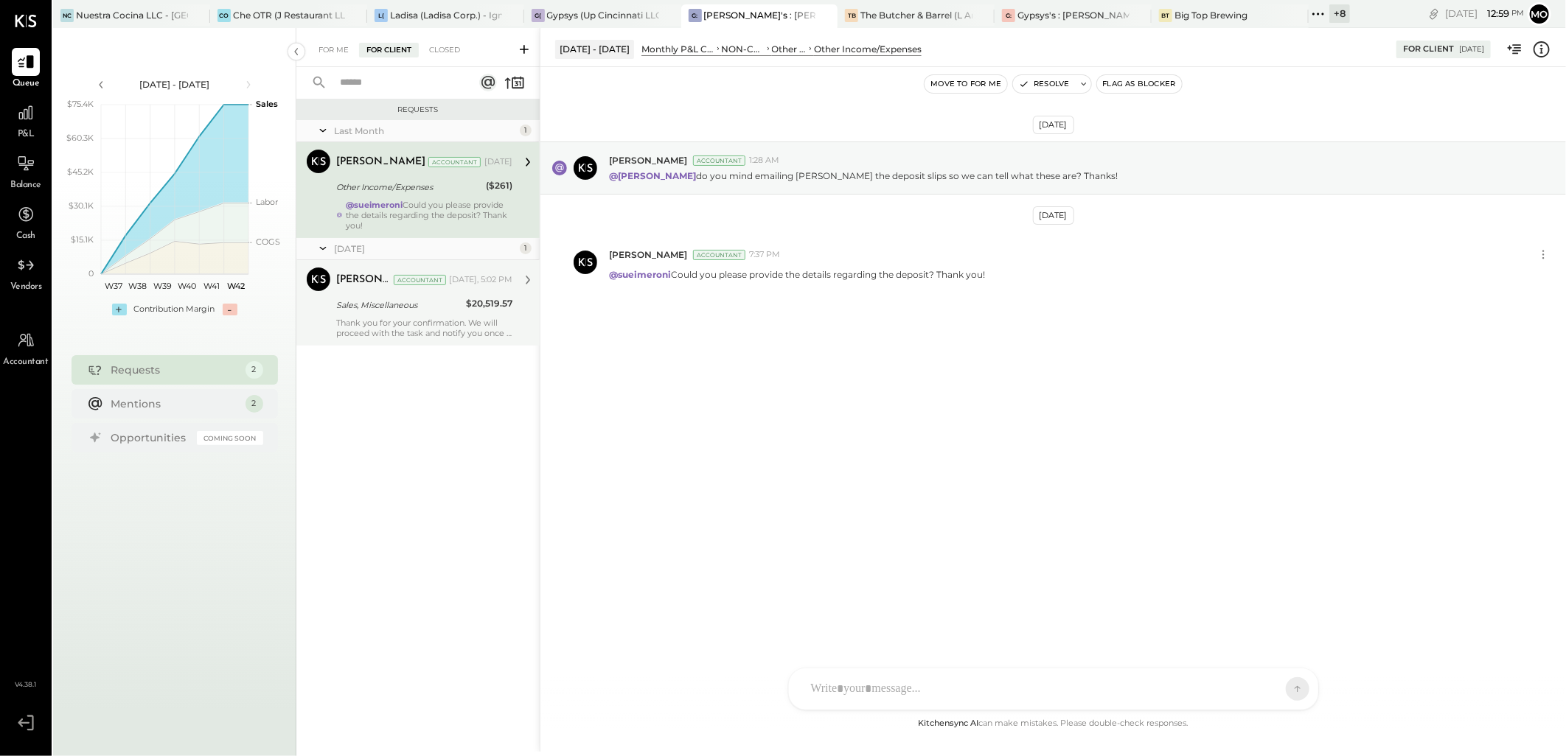
click at [409, 313] on div "Sales, Miscellaneous" at bounding box center [398, 305] width 125 height 18
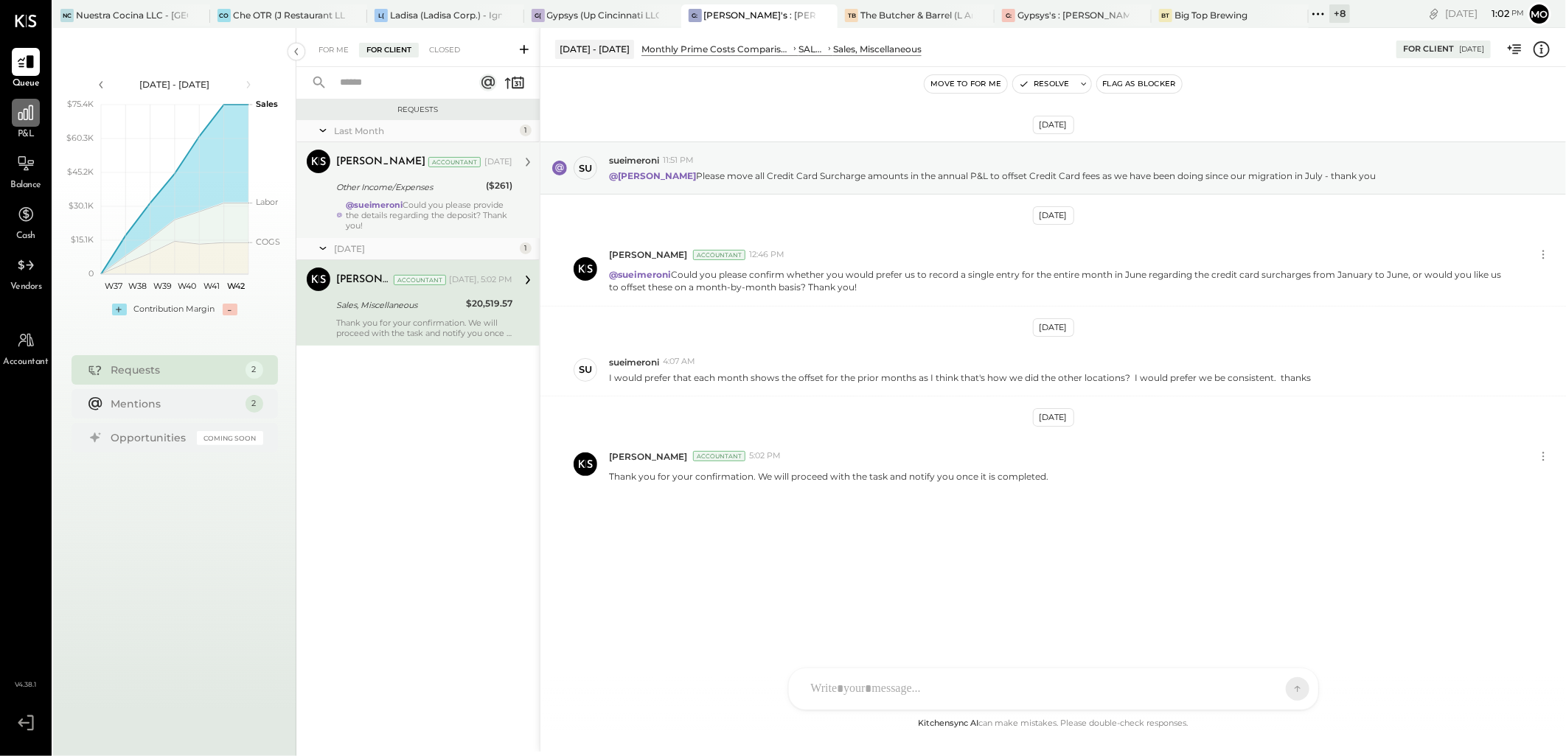
click at [28, 114] on icon at bounding box center [25, 112] width 19 height 19
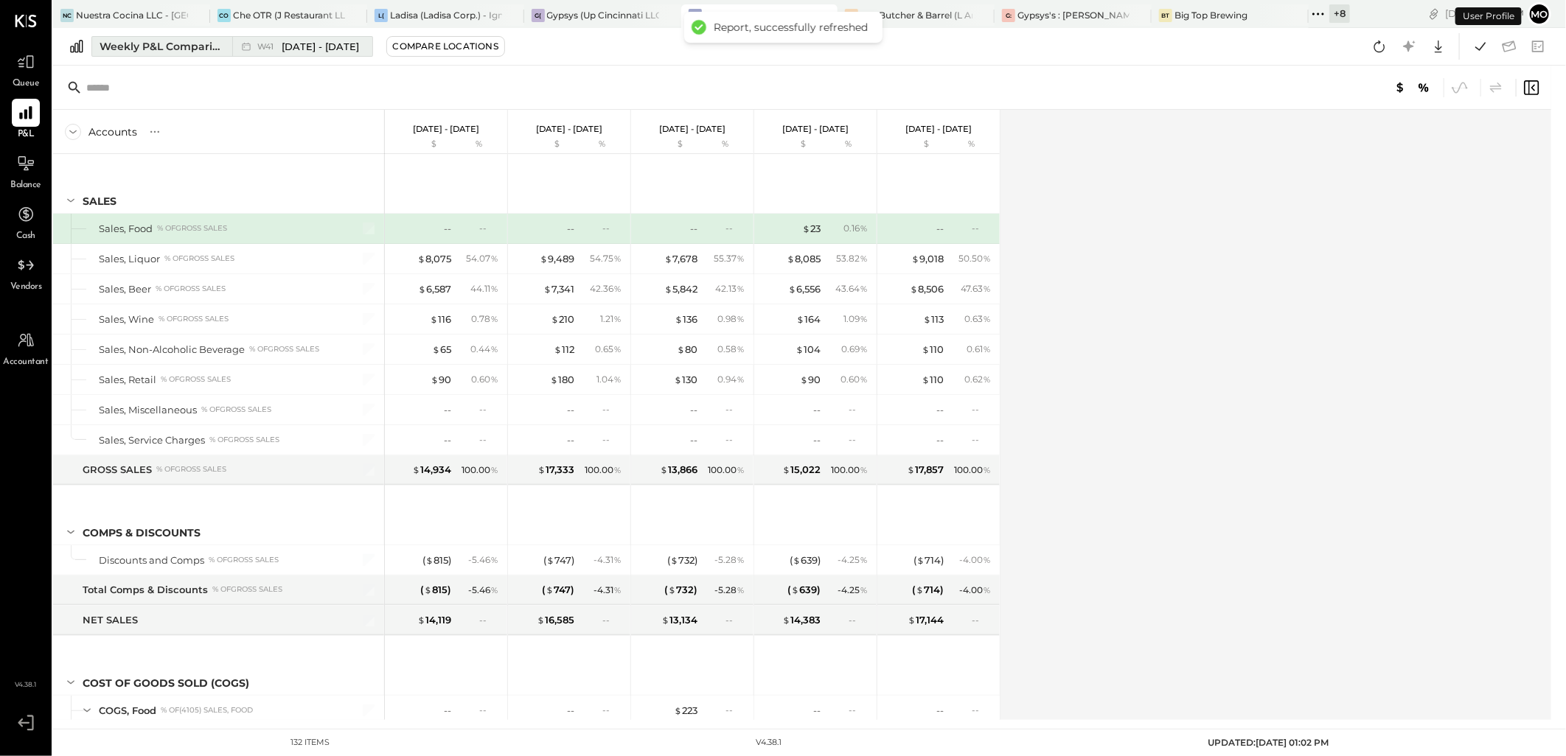
click at [157, 45] on div "Weekly P&L Comparison" at bounding box center [162, 46] width 124 height 15
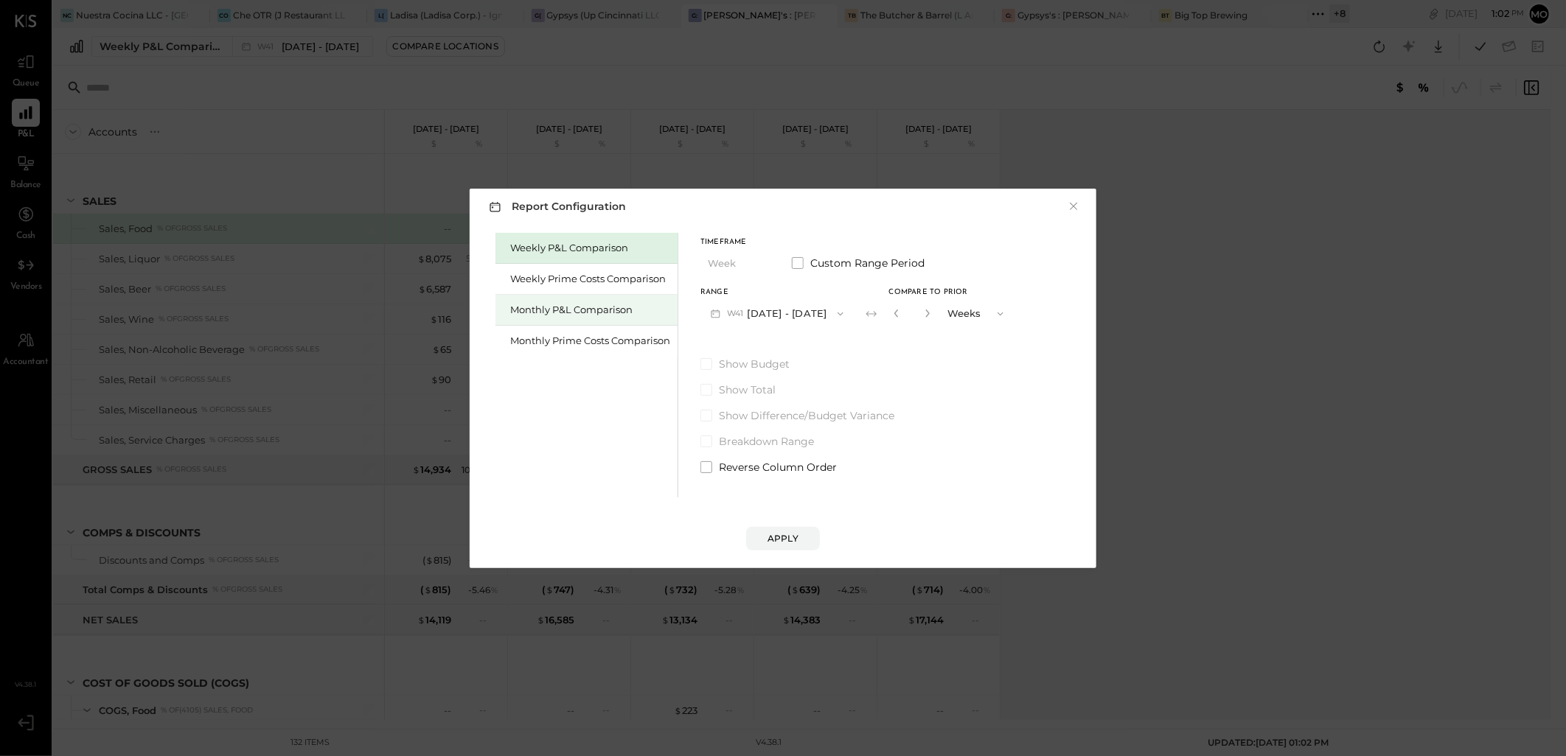
click at [575, 313] on div "Monthly P&L Comparison" at bounding box center [590, 310] width 160 height 14
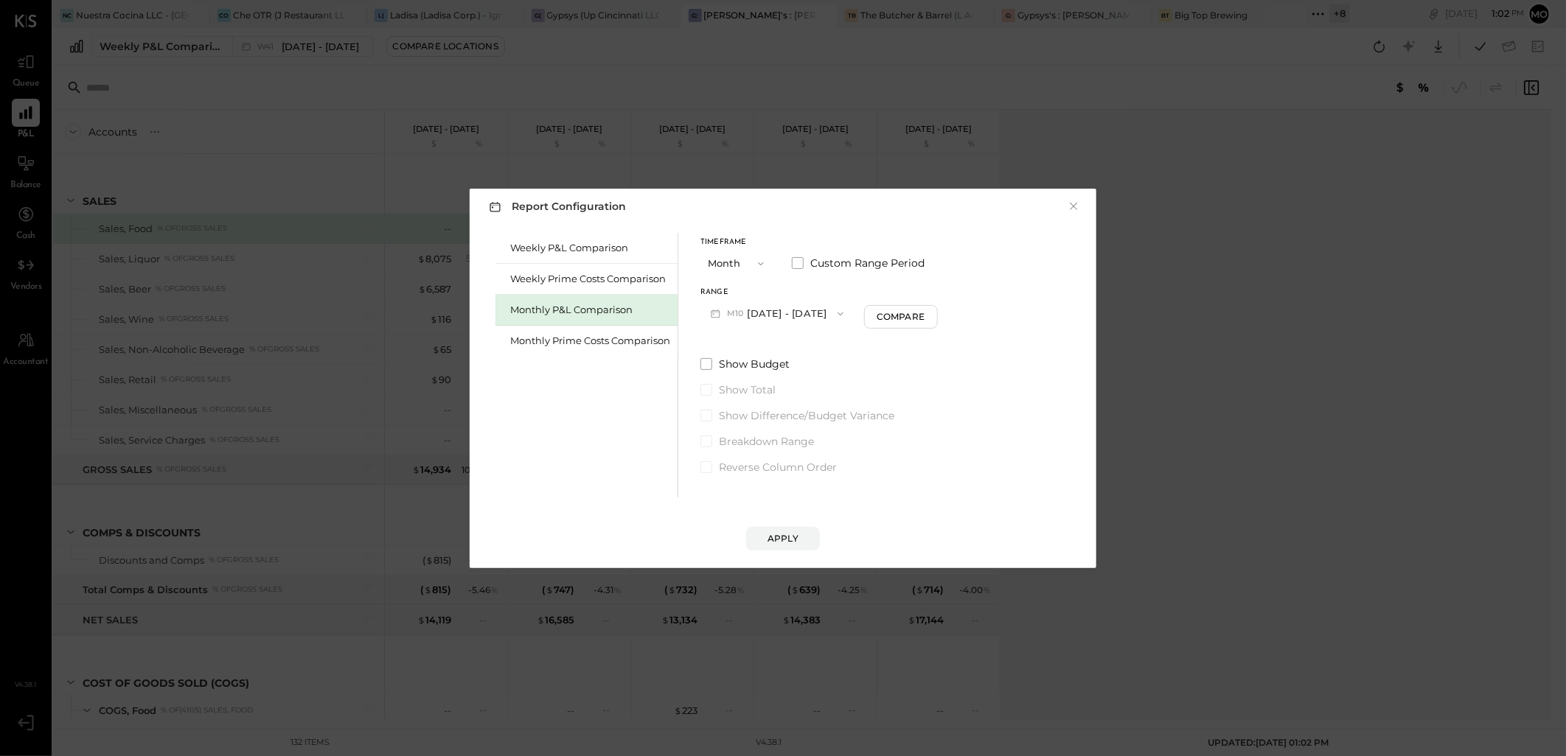
click at [791, 305] on button "M10 Oct 1 - 31, 2025" at bounding box center [776, 313] width 153 height 27
click at [796, 337] on div "M09 Sep 1 - 30, 2025" at bounding box center [785, 347] width 168 height 31
click at [868, 317] on button "Compare" at bounding box center [903, 317] width 74 height 24
click at [927, 309] on icon "button" at bounding box center [929, 313] width 9 height 9
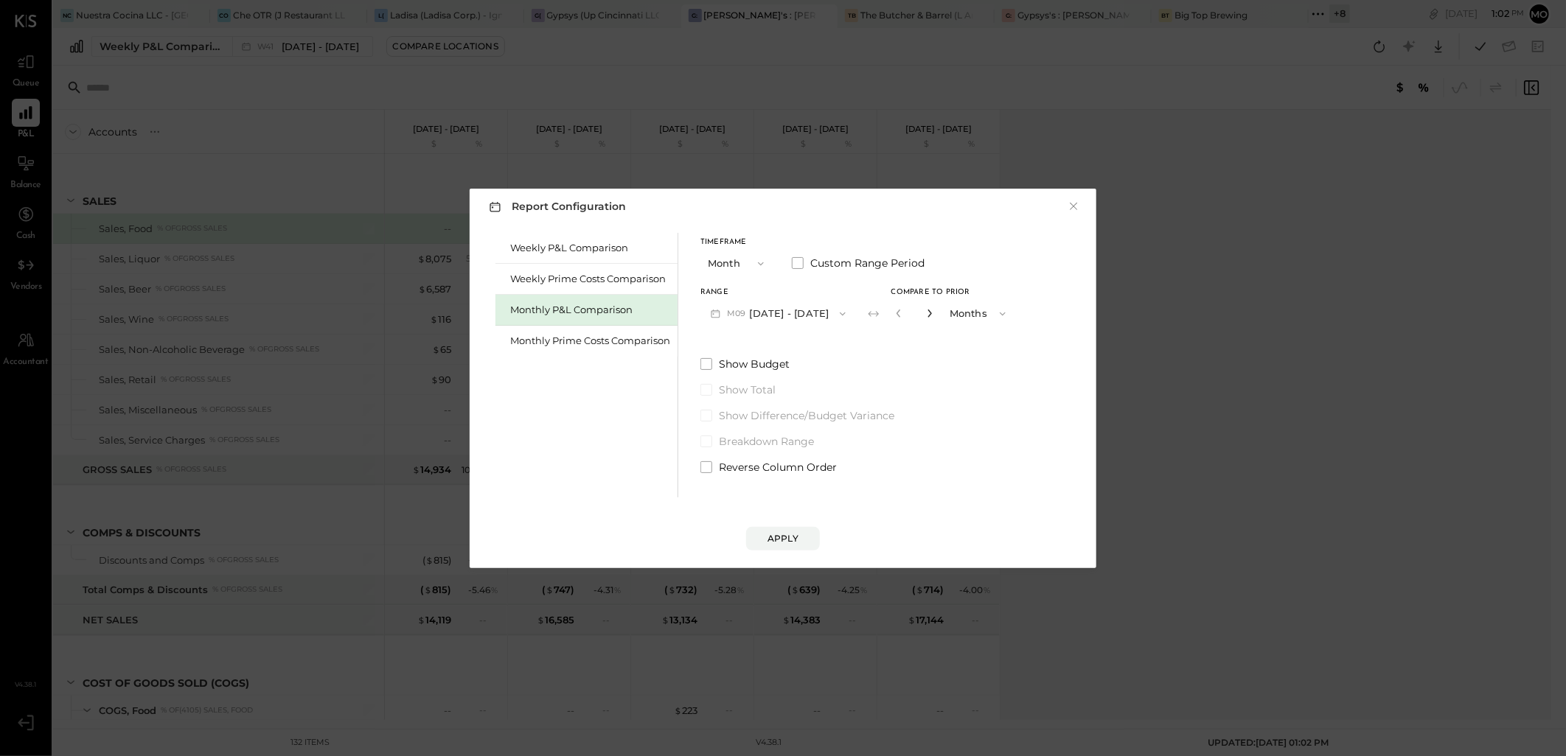
click at [927, 309] on icon "button" at bounding box center [929, 313] width 9 height 9
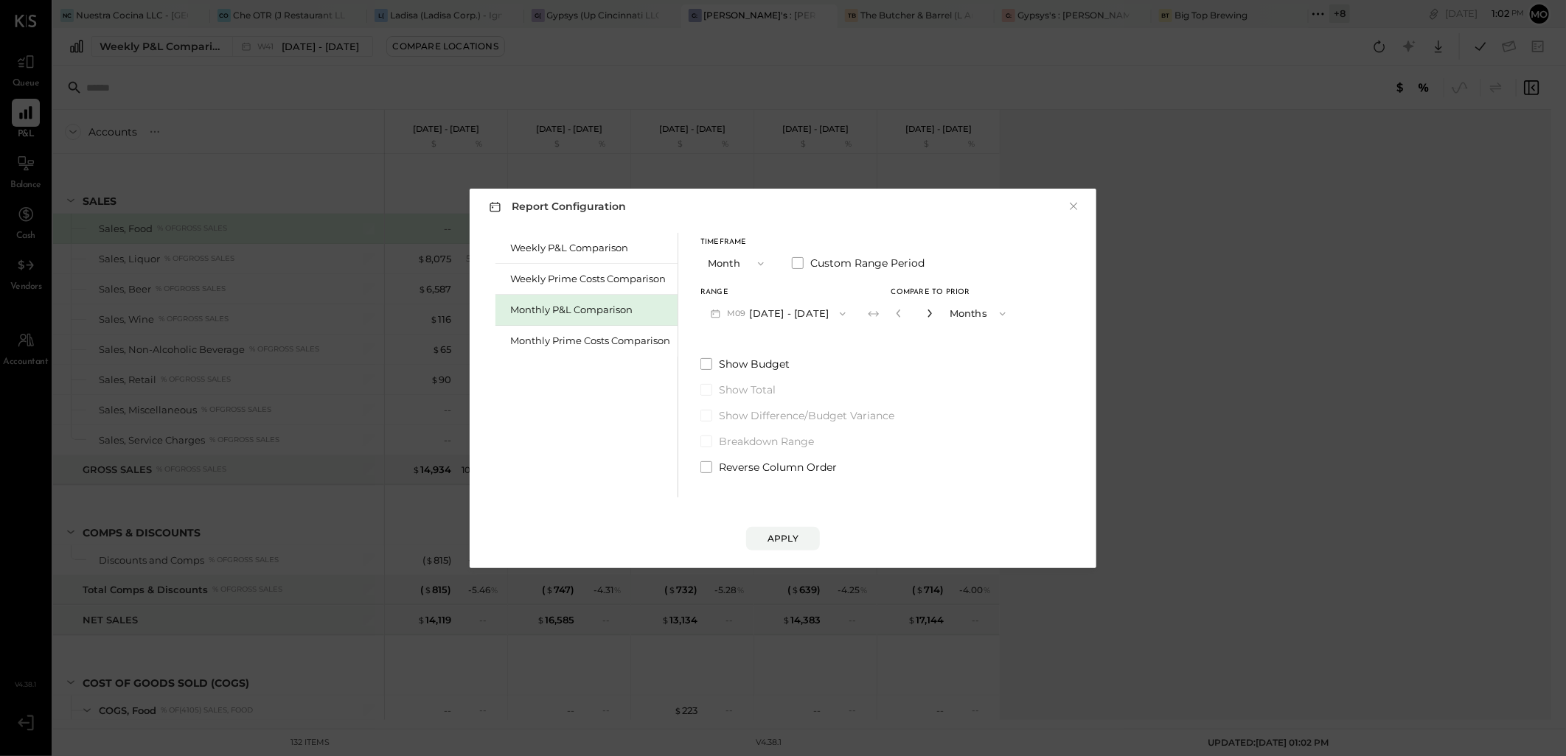
click at [927, 309] on icon "button" at bounding box center [929, 313] width 9 height 9
type input "**"
click at [792, 534] on div "Apply" at bounding box center [782, 538] width 31 height 13
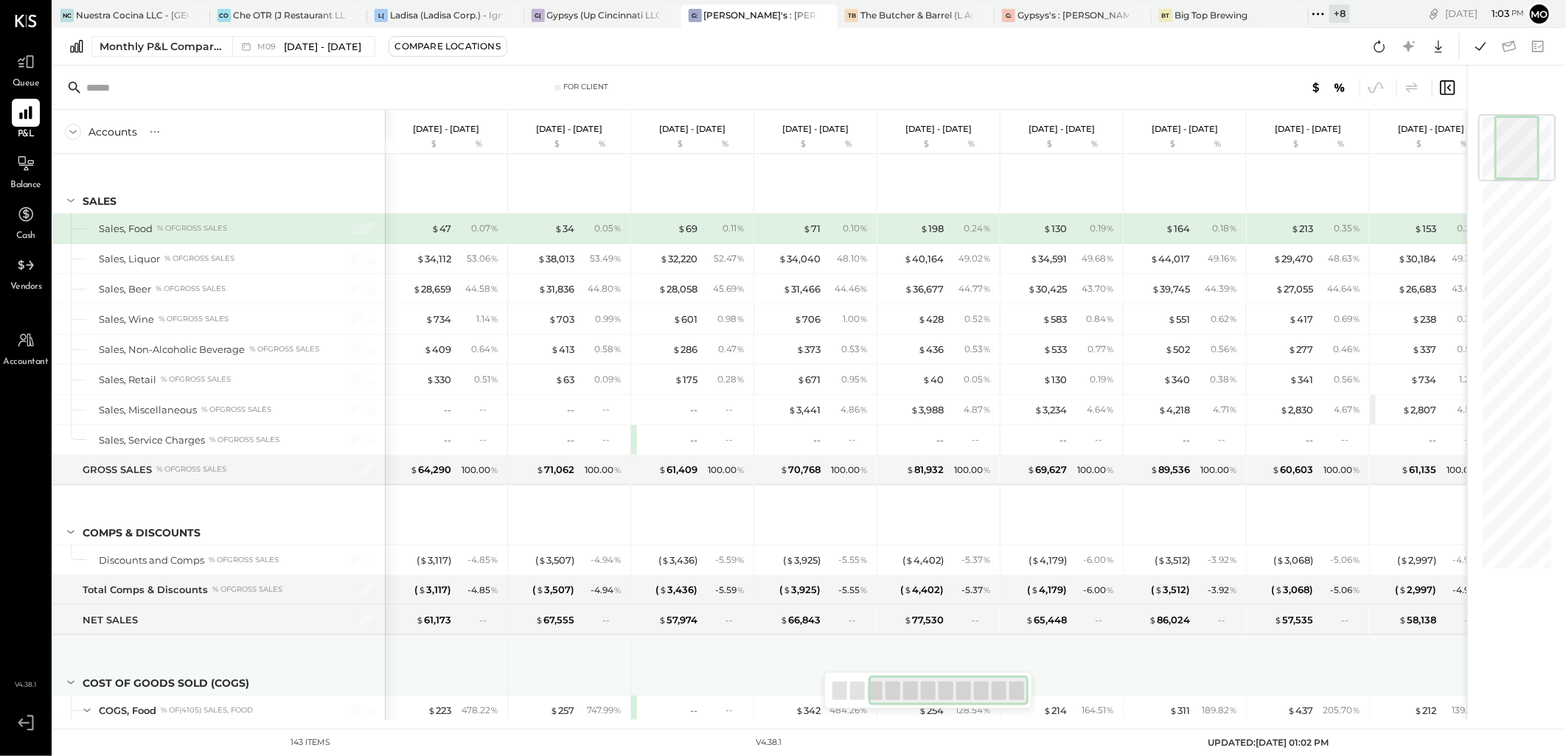
drag, startPoint x: 1041, startPoint y: 689, endPoint x: 1524, endPoint y: 717, distance: 484.4
click at [1042, 689] on div "For Client Accounts S % GL Sep 1 - 30, 2025 $ % Aug 1 - 31, 2025 $ % Jul 1 - 31…" at bounding box center [760, 393] width 1414 height 655
click at [1524, 717] on div at bounding box center [1509, 393] width 84 height 655
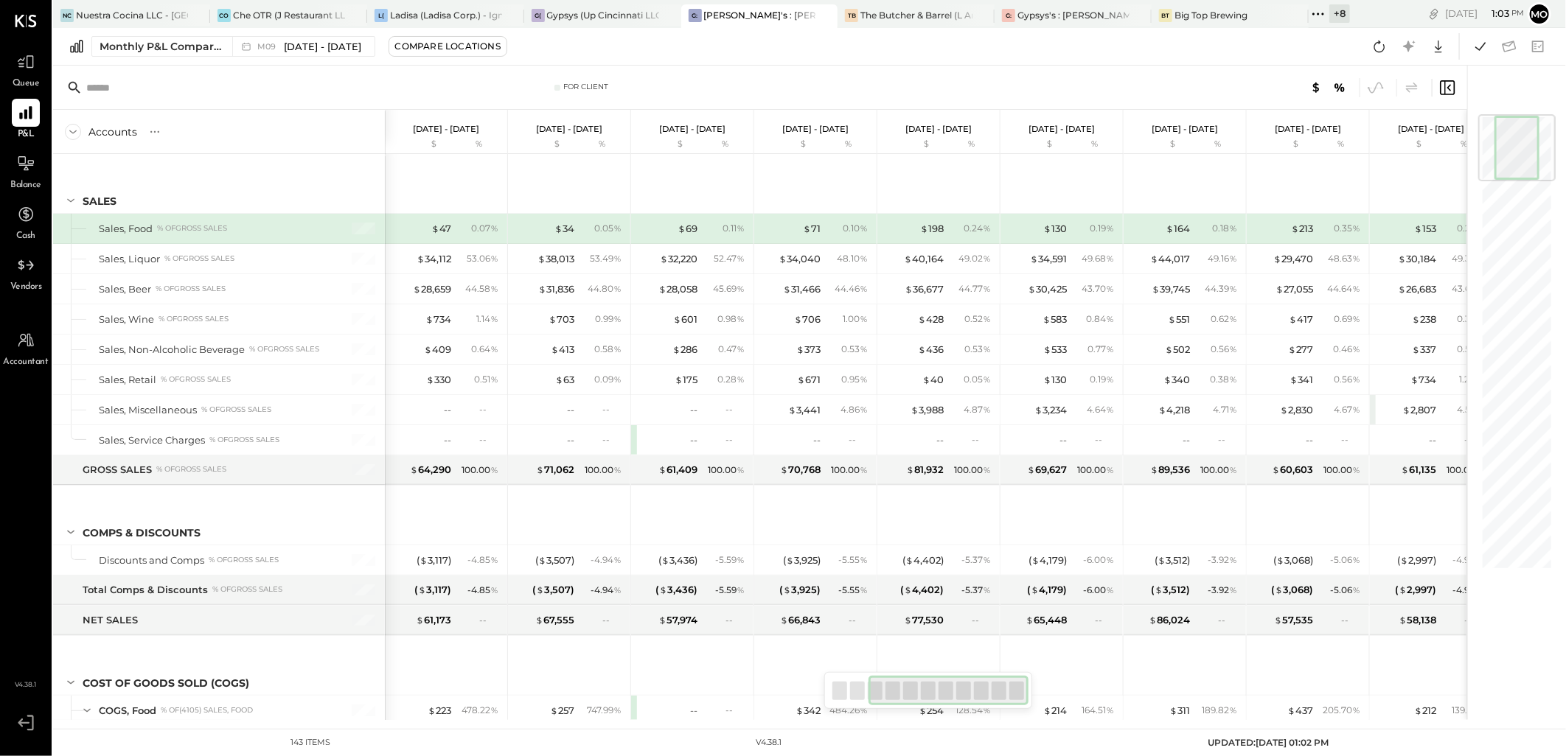
scroll to position [0, 271]
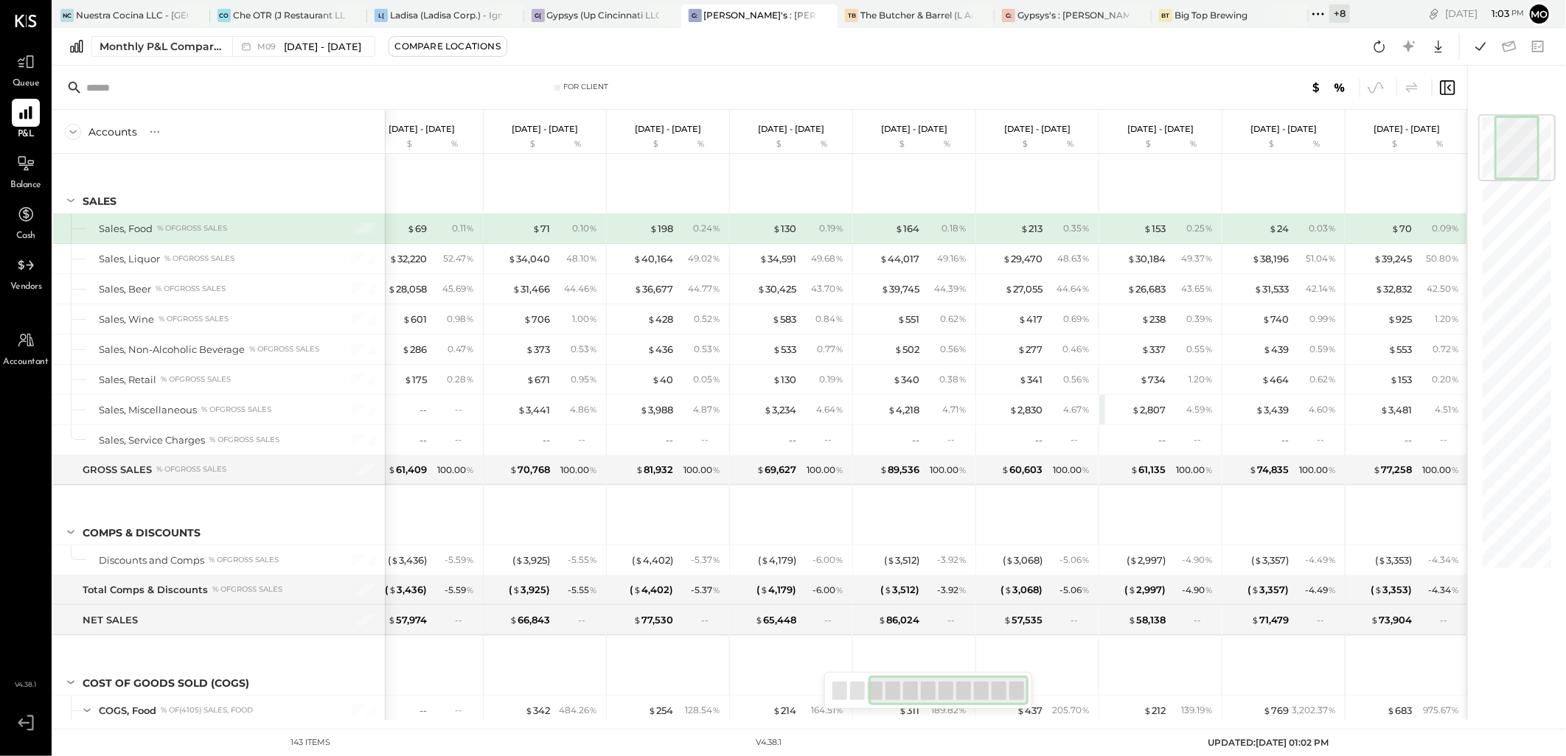
click at [1521, 666] on div at bounding box center [1509, 393] width 84 height 655
click at [1148, 408] on div "$ 2,807" at bounding box center [1148, 410] width 34 height 14
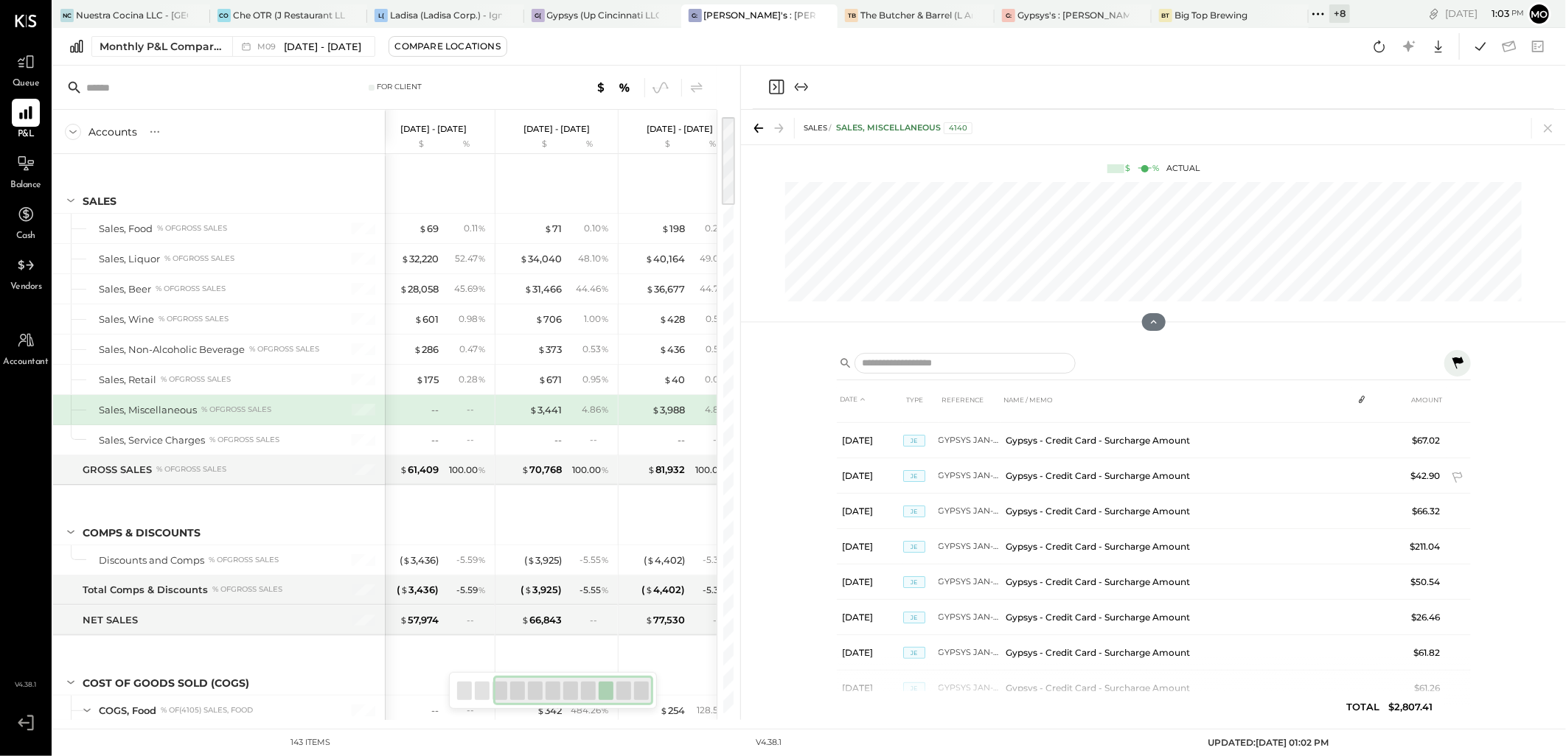
scroll to position [153, 0]
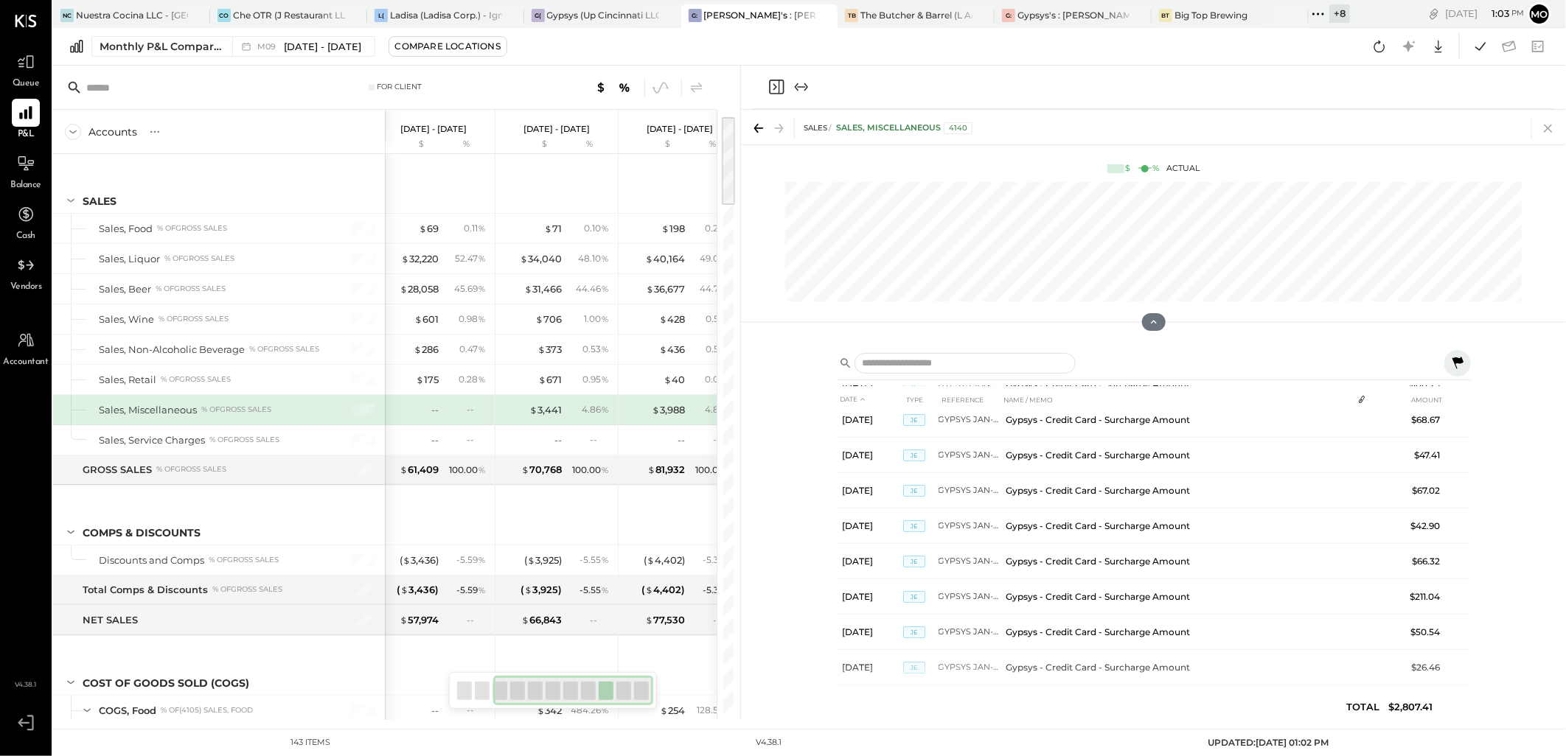
click at [1546, 128] on icon at bounding box center [1548, 128] width 21 height 21
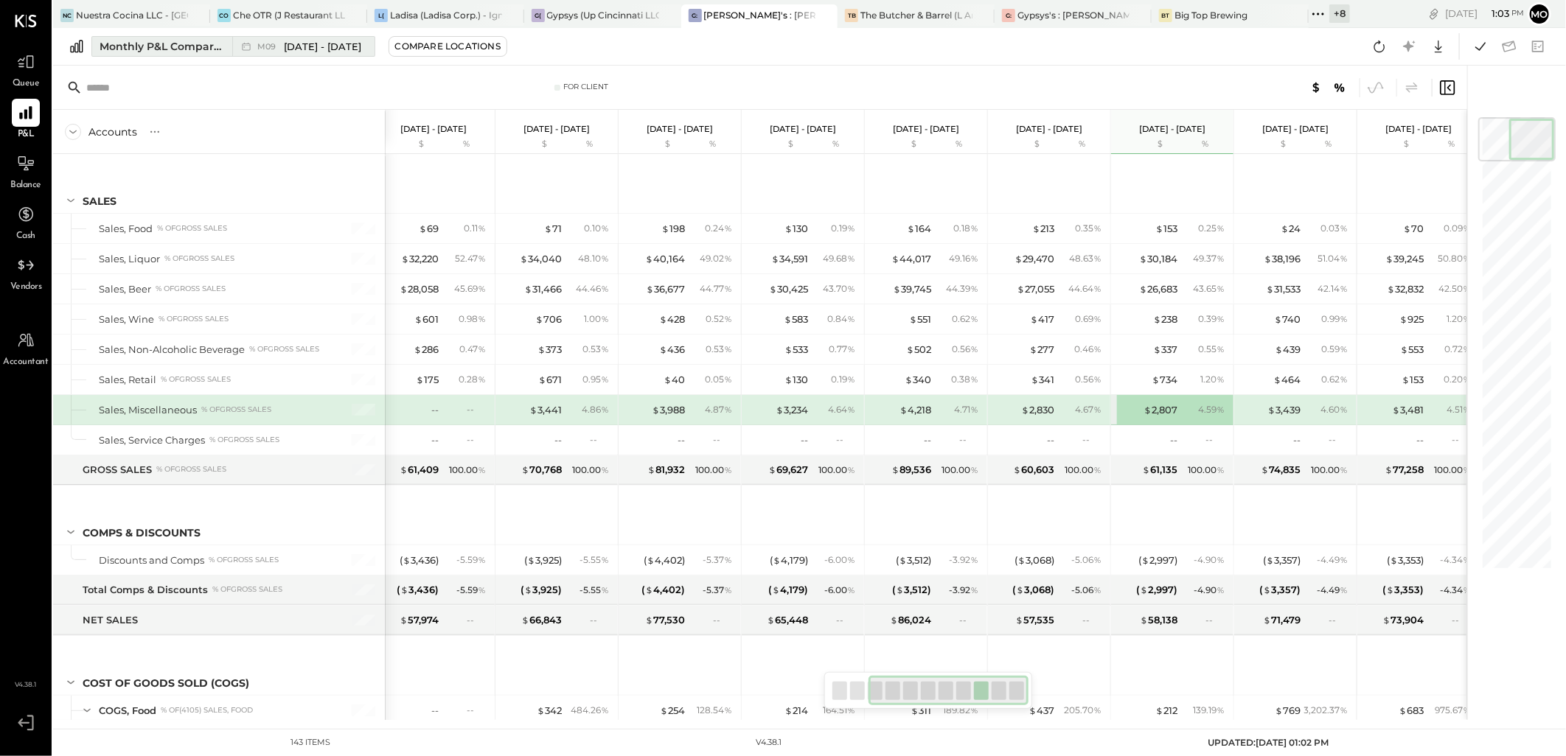
click at [214, 38] on button "Monthly P&L Comparison M09 Sep 1 - 30, 2025" at bounding box center [233, 46] width 284 height 21
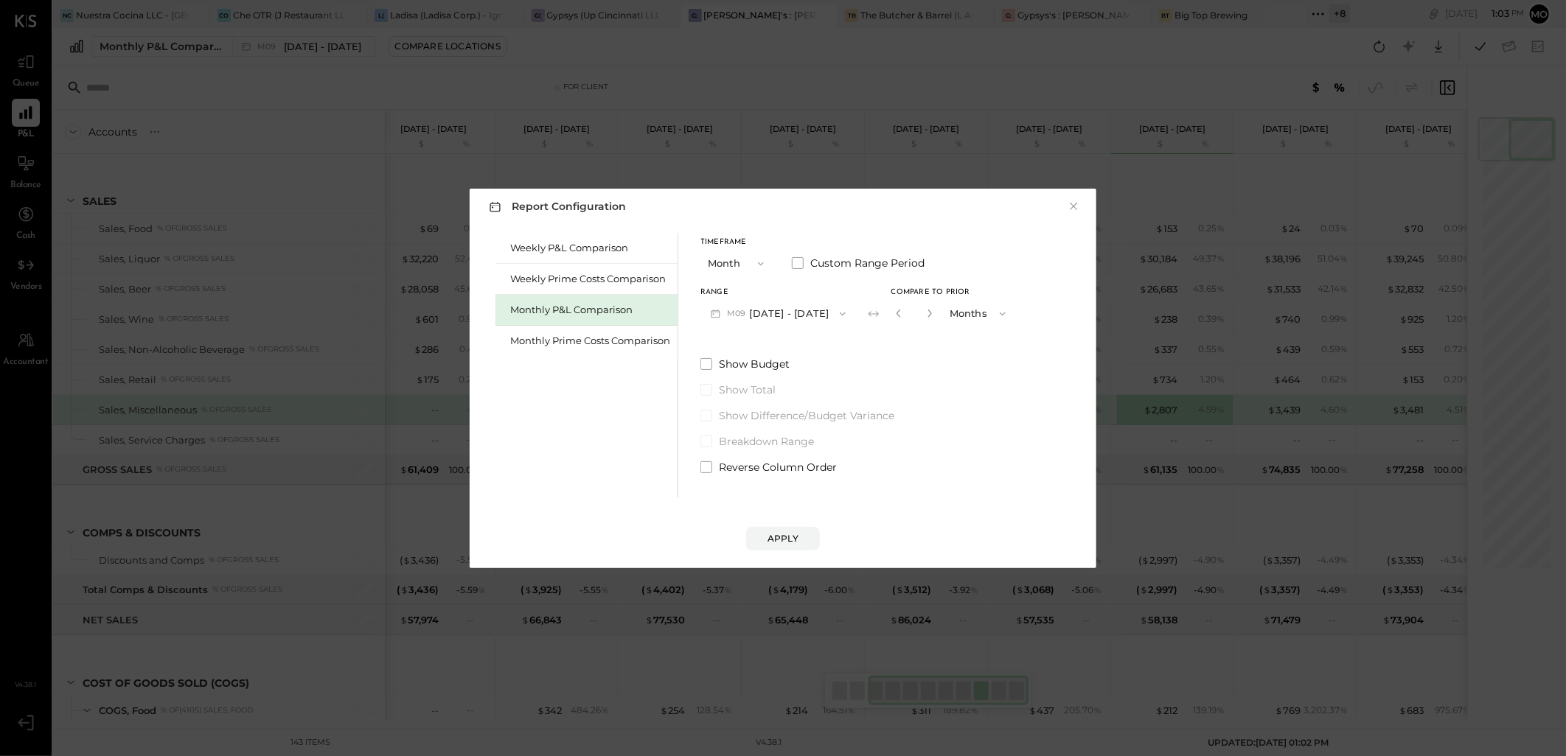
click at [885, 310] on div "Range M09 Sep 1 - 30, 2025 Compare to Prior ** Months" at bounding box center [857, 308] width 315 height 38
click at [896, 313] on icon "button" at bounding box center [898, 314] width 4 height 8
type input "*"
click at [780, 543] on div "Apply" at bounding box center [782, 538] width 31 height 13
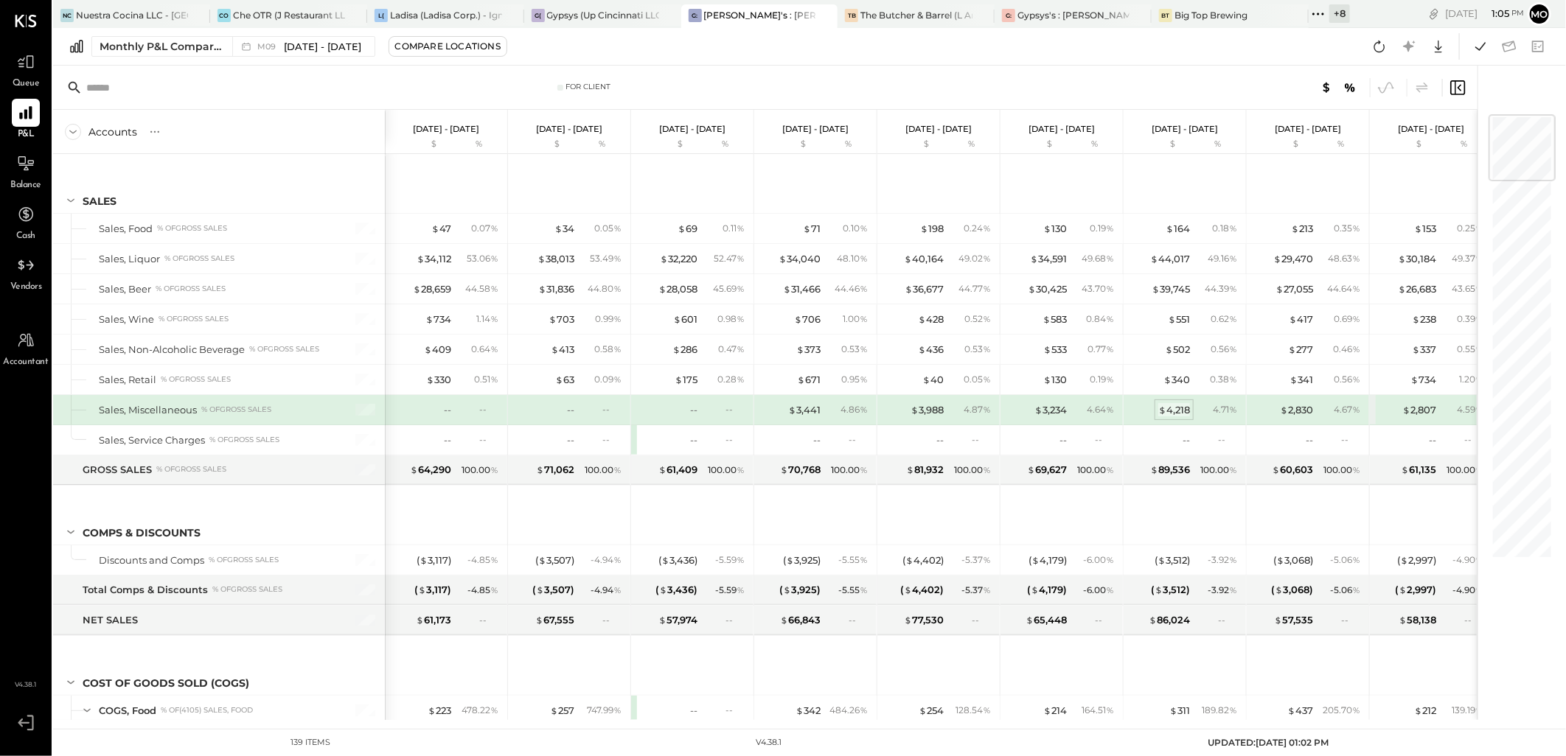
click at [1174, 411] on div "$ 4,218" at bounding box center [1174, 410] width 32 height 14
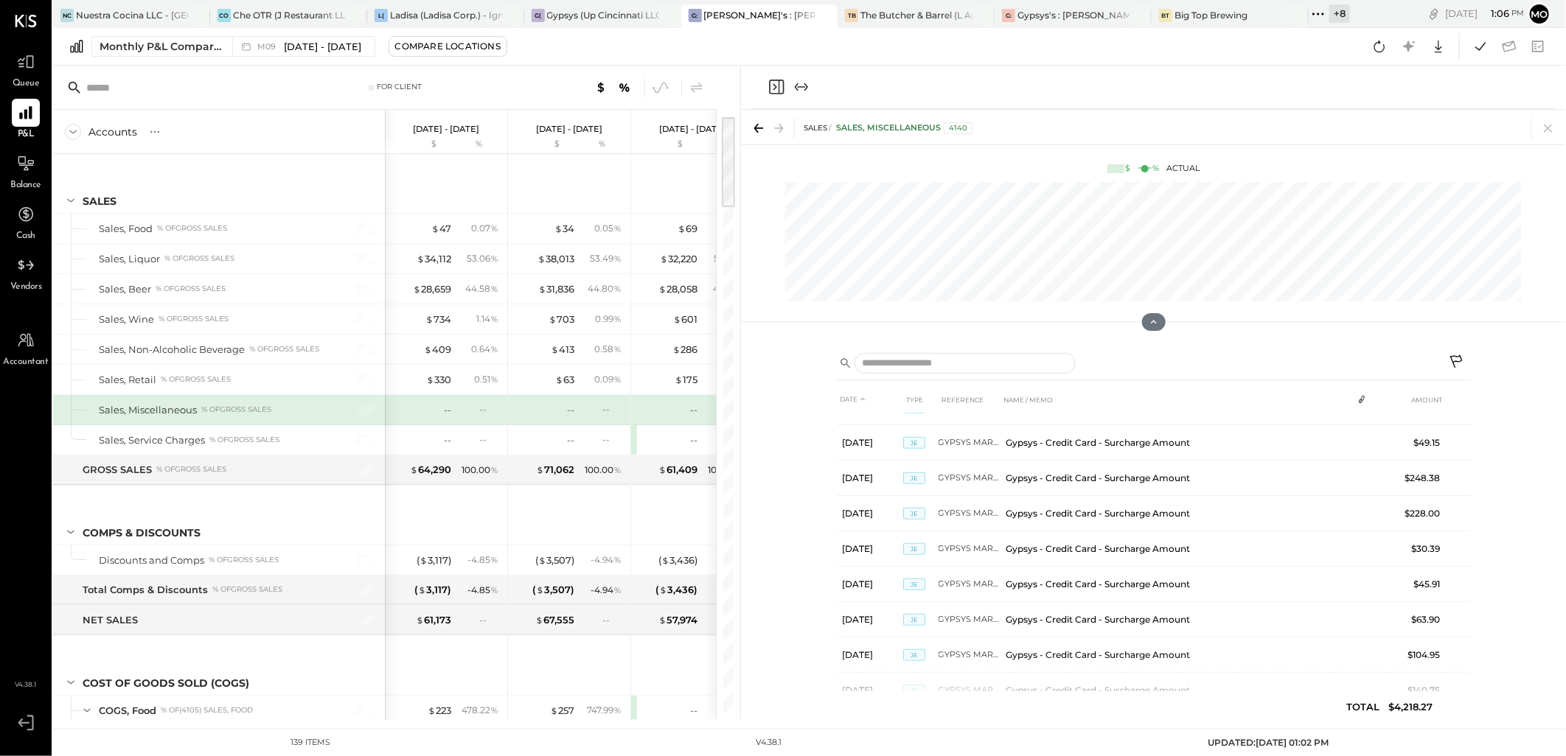
scroll to position [843, 0]
drag, startPoint x: 1549, startPoint y: 133, endPoint x: 982, endPoint y: 752, distance: 839.5
click at [1549, 133] on icon at bounding box center [1548, 128] width 21 height 21
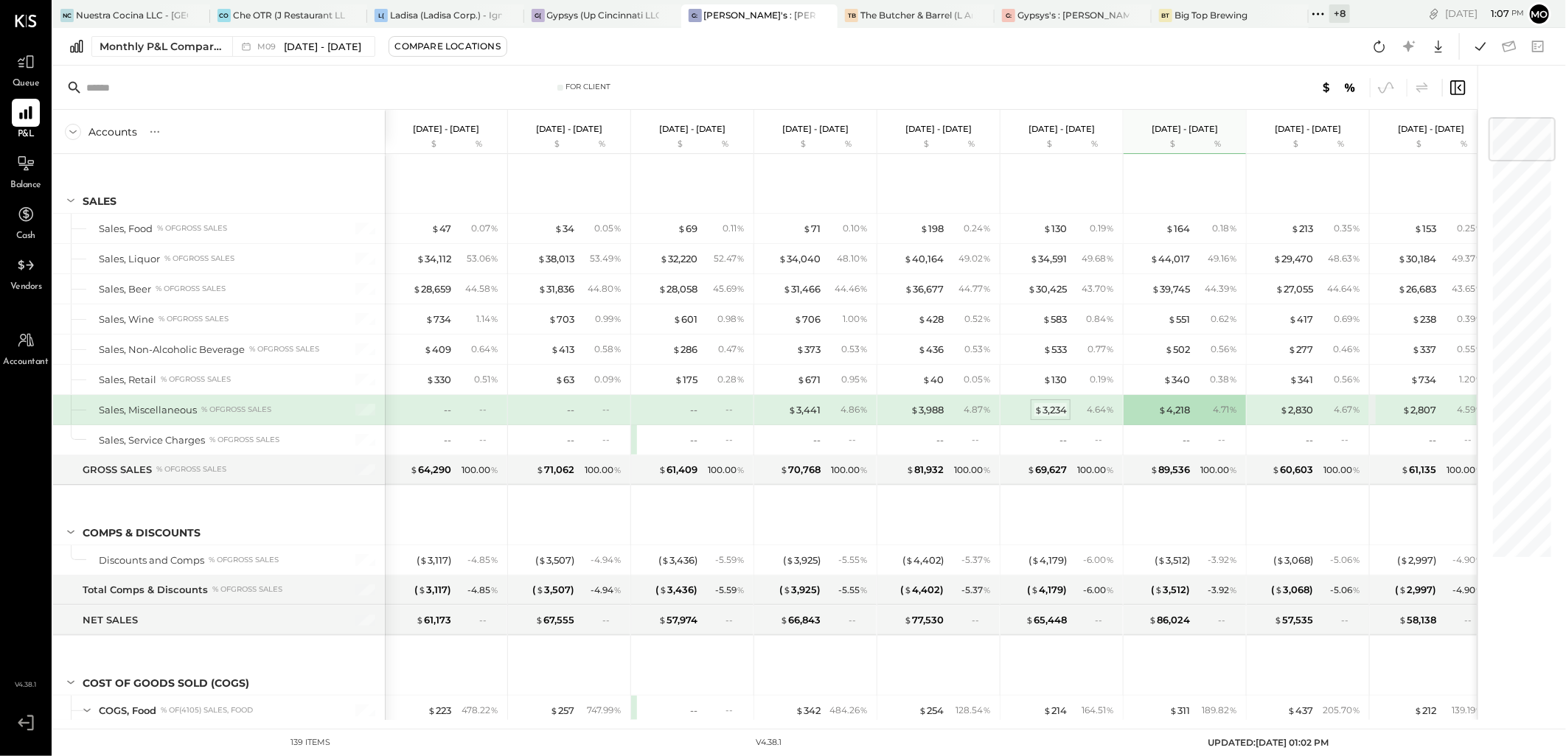
click at [1043, 411] on div "$ 3,234" at bounding box center [1050, 410] width 32 height 14
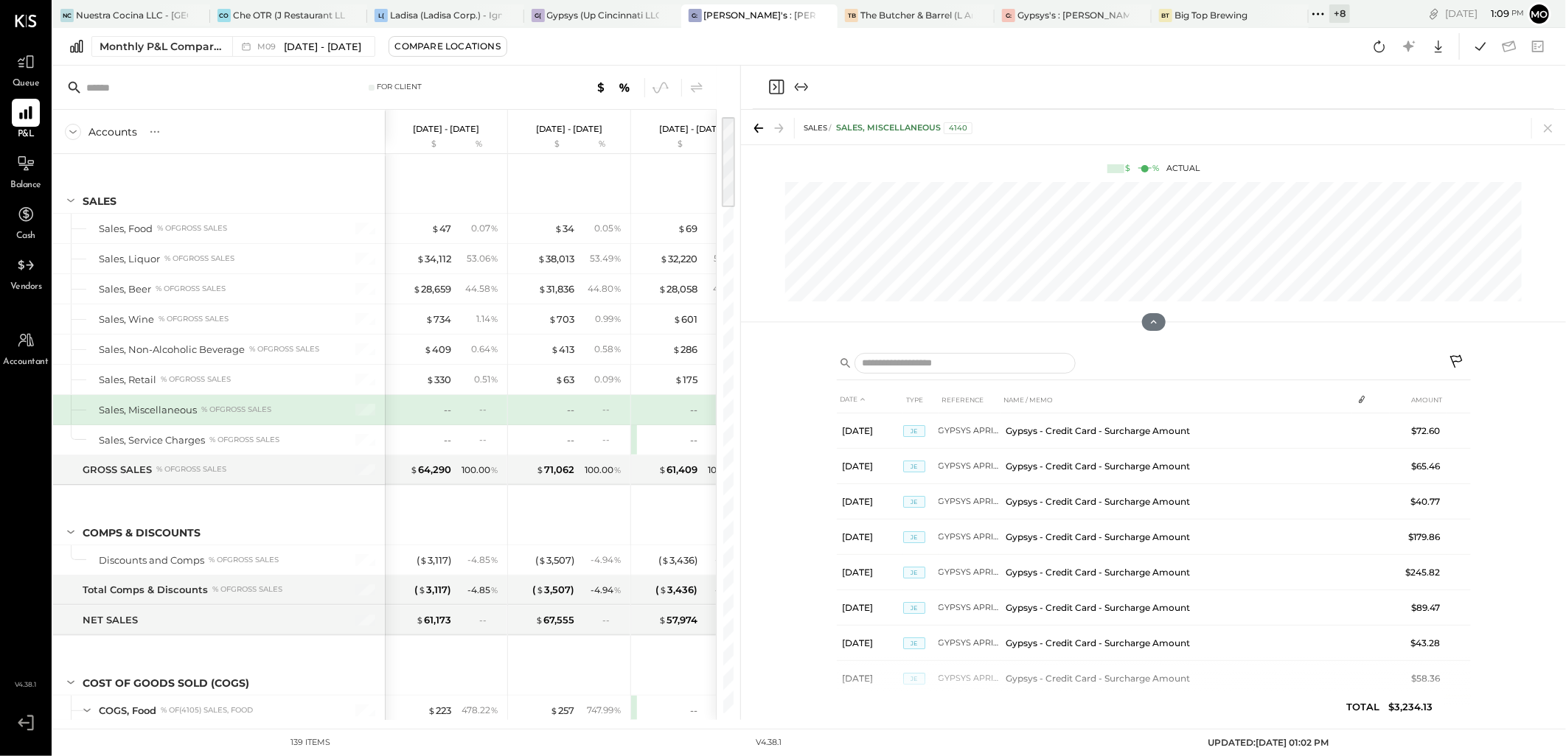
drag, startPoint x: 1545, startPoint y: 130, endPoint x: 922, endPoint y: 487, distance: 717.8
click at [1545, 130] on icon at bounding box center [1548, 129] width 8 height 8
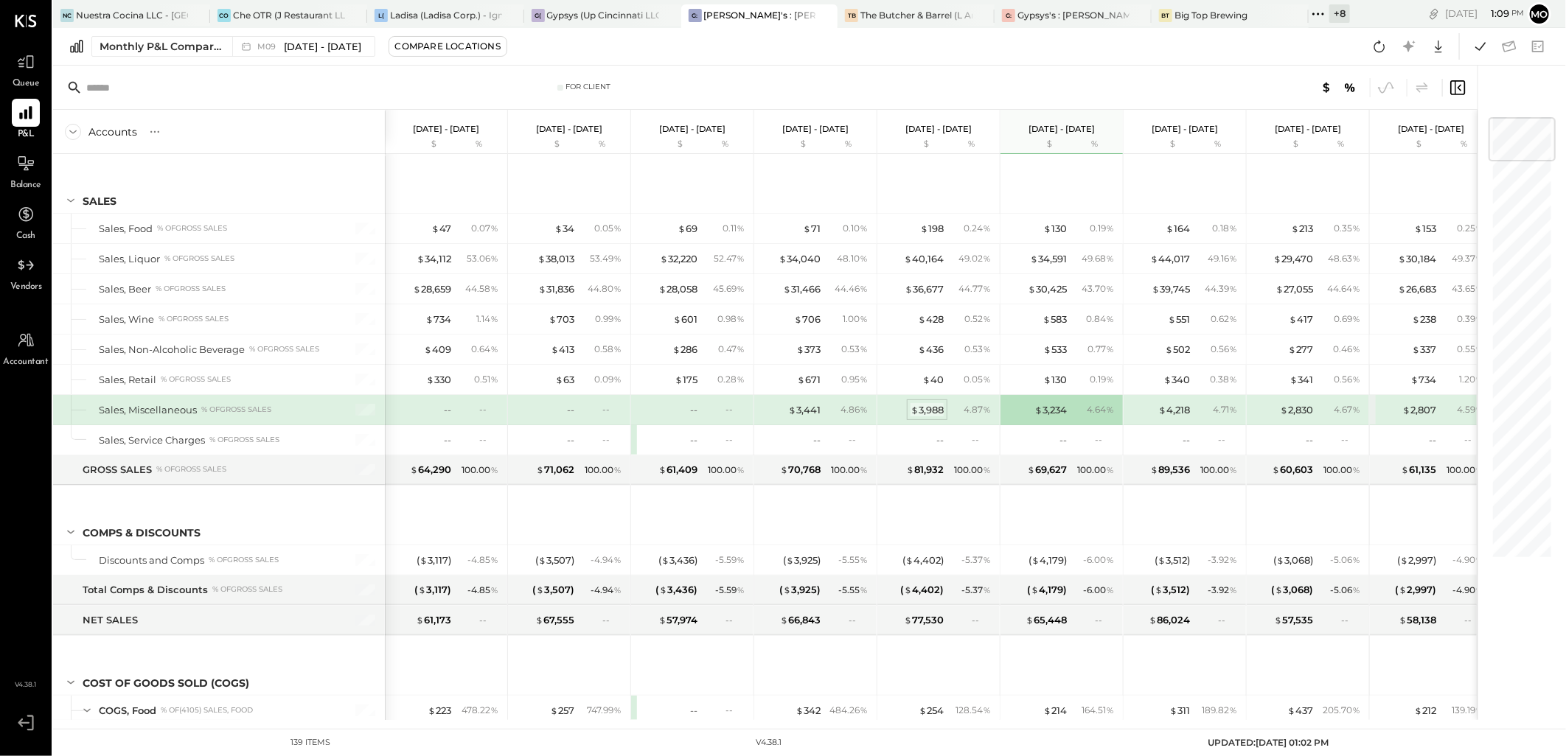
click at [924, 416] on div "$ 3,988" at bounding box center [926, 410] width 33 height 14
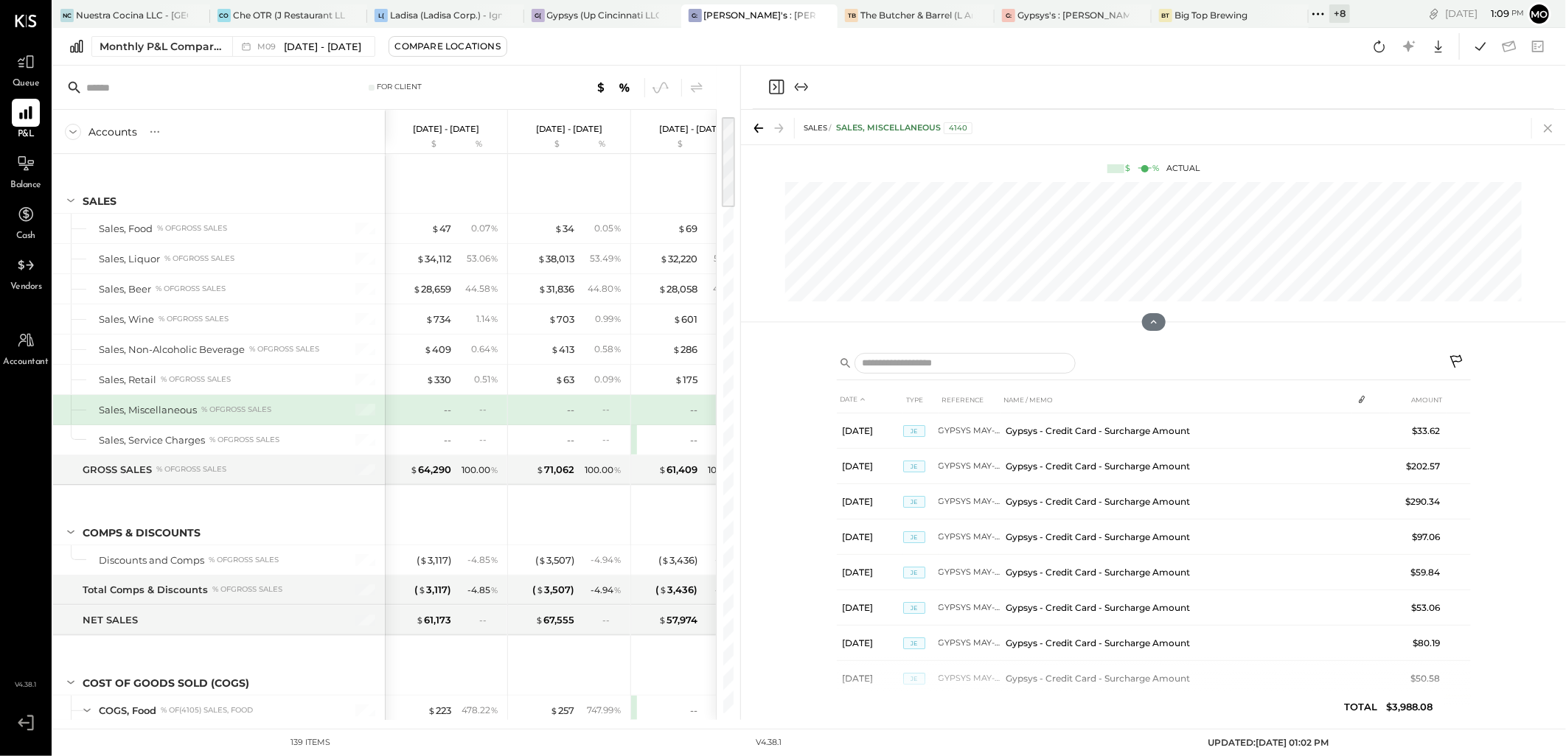
click at [1553, 124] on icon at bounding box center [1548, 128] width 21 height 21
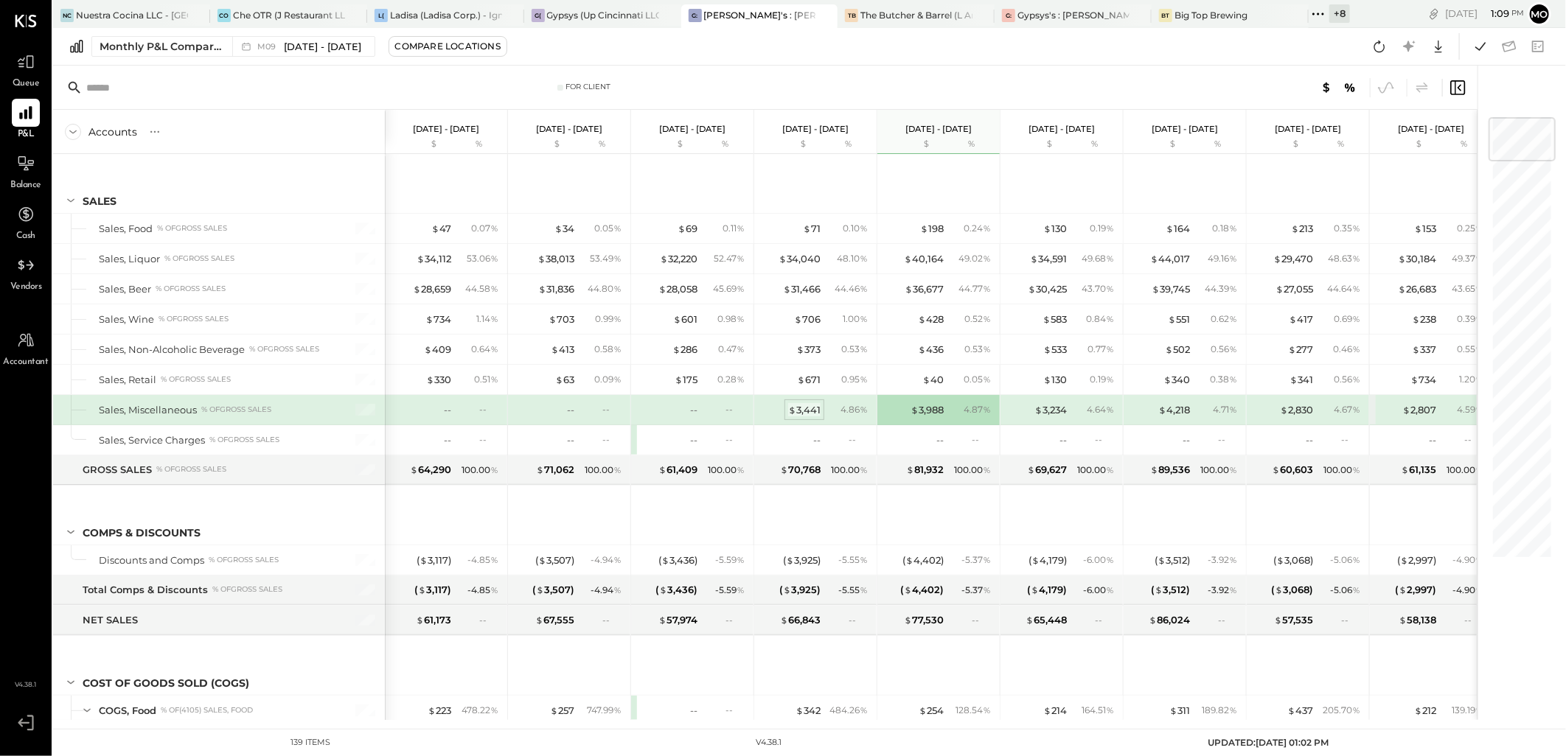
click at [805, 409] on div "$ 3,441" at bounding box center [804, 410] width 32 height 14
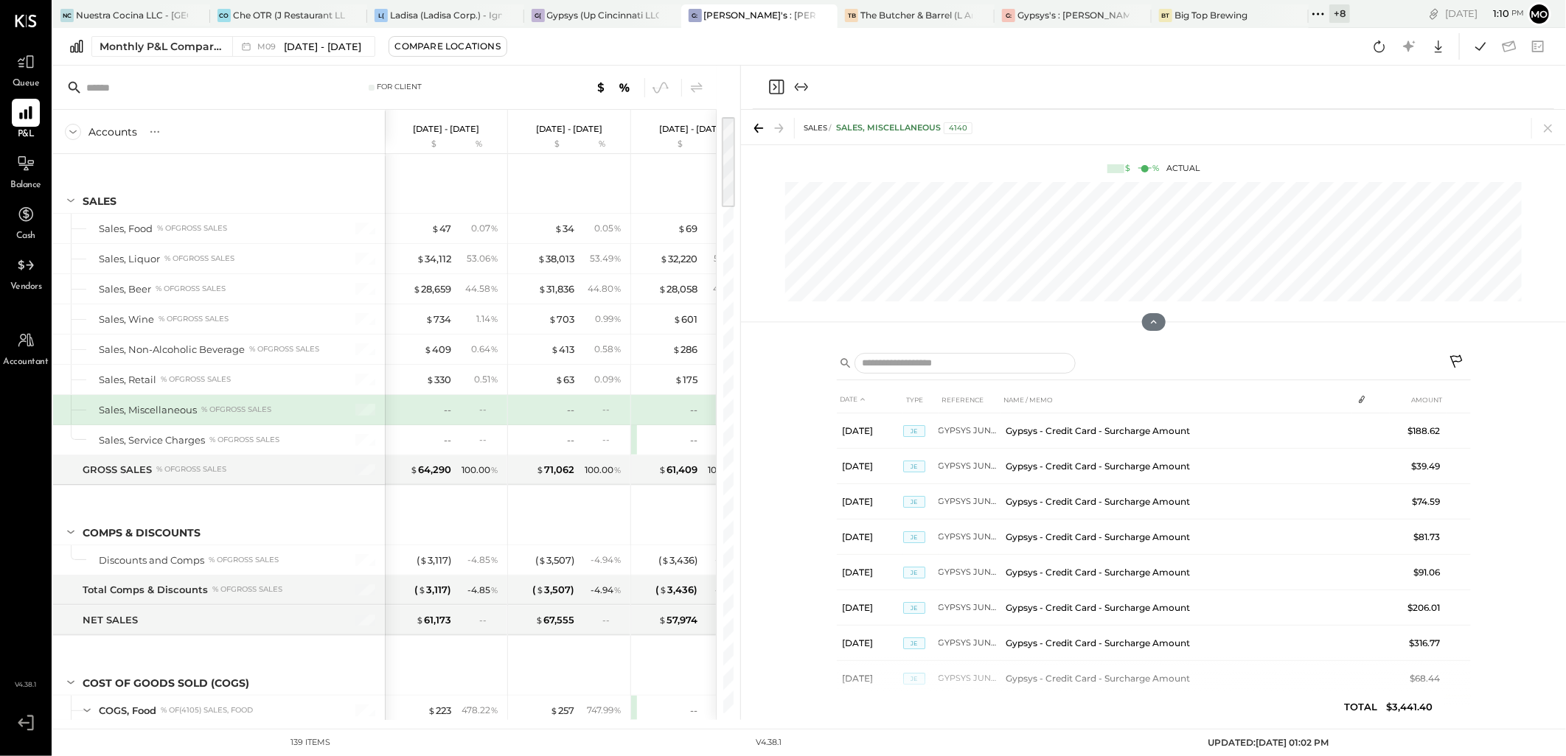
drag, startPoint x: 1550, startPoint y: 130, endPoint x: 1278, endPoint y: 386, distance: 373.4
click at [1550, 130] on icon at bounding box center [1548, 129] width 8 height 8
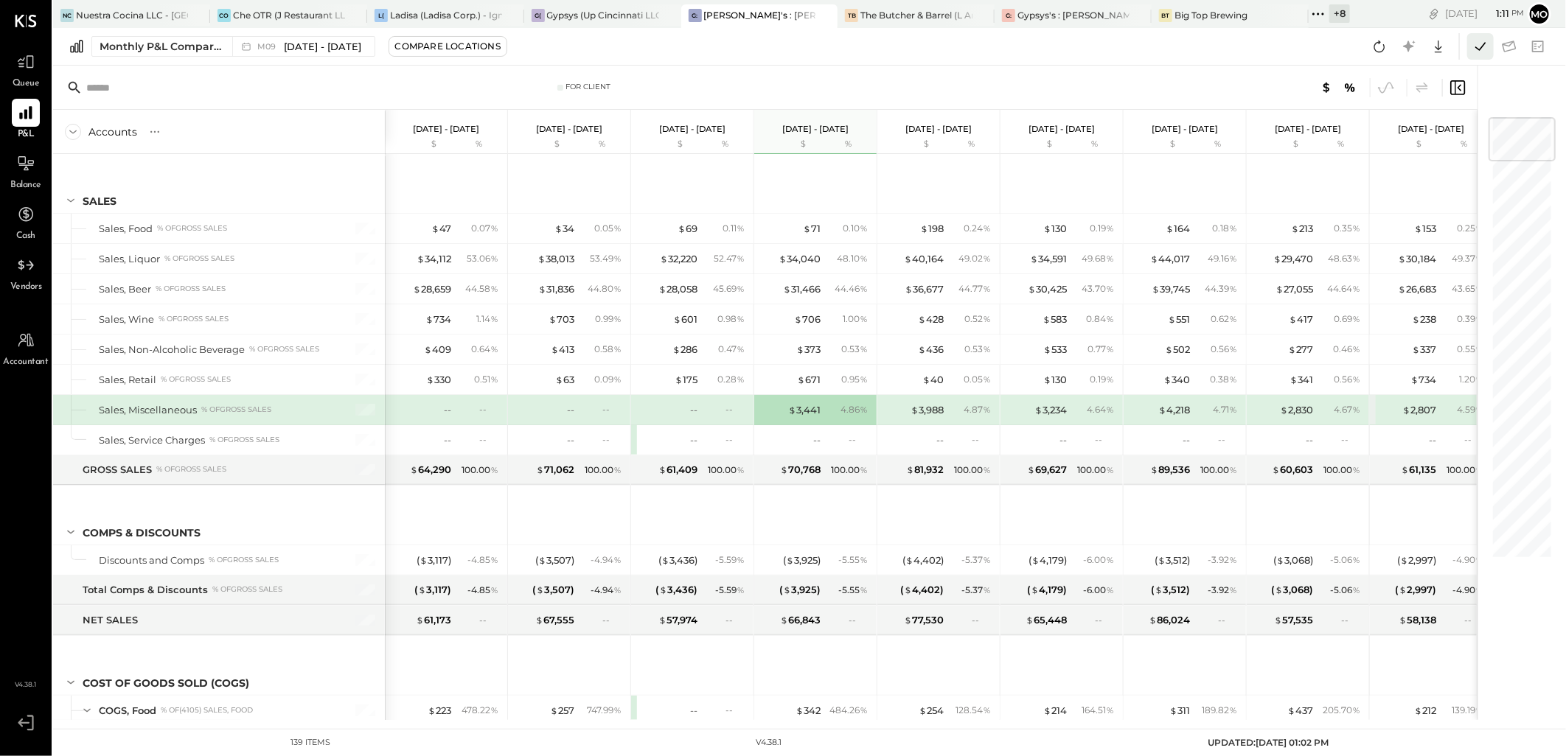
click at [1485, 52] on icon at bounding box center [1480, 46] width 19 height 19
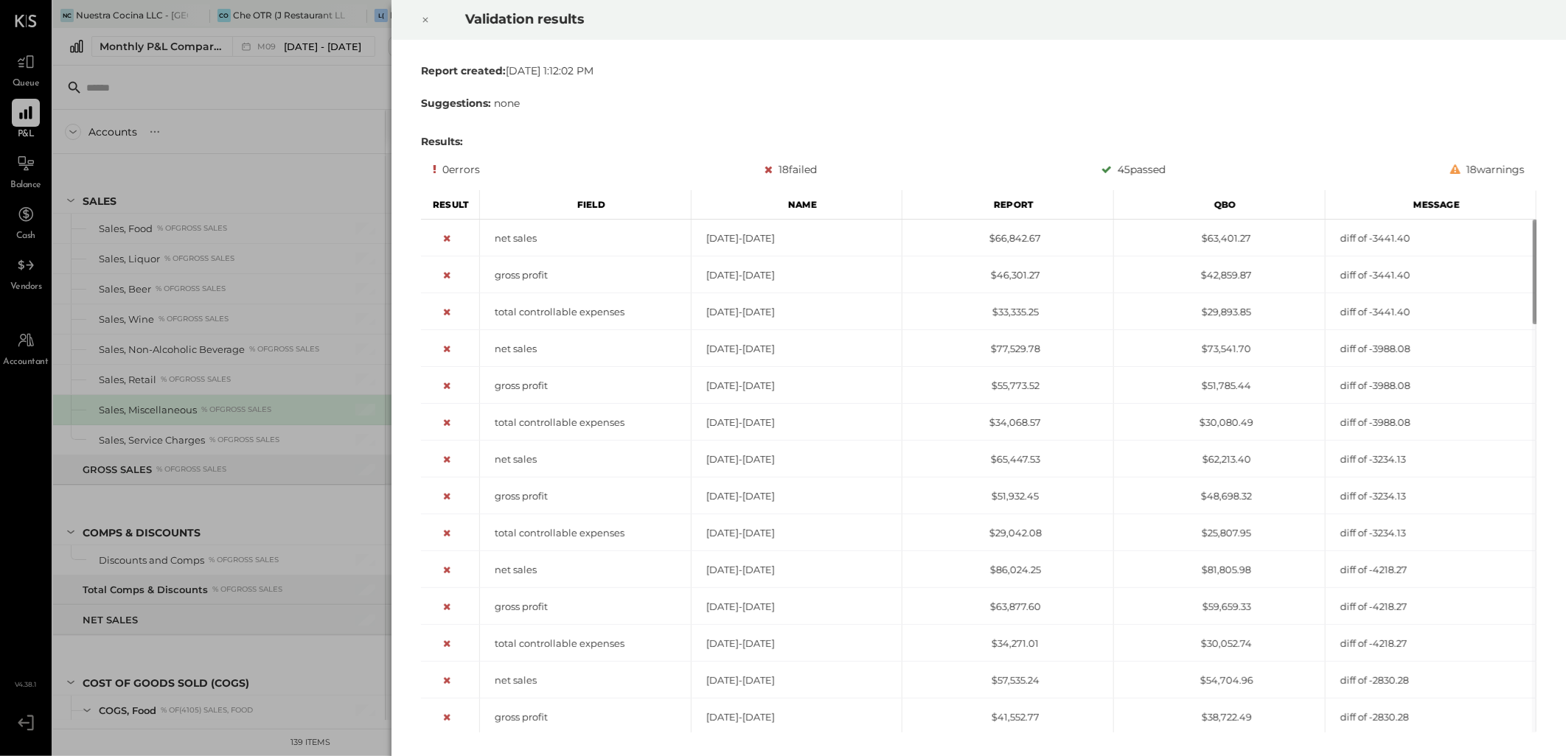
click at [423, 18] on icon at bounding box center [425, 20] width 9 height 18
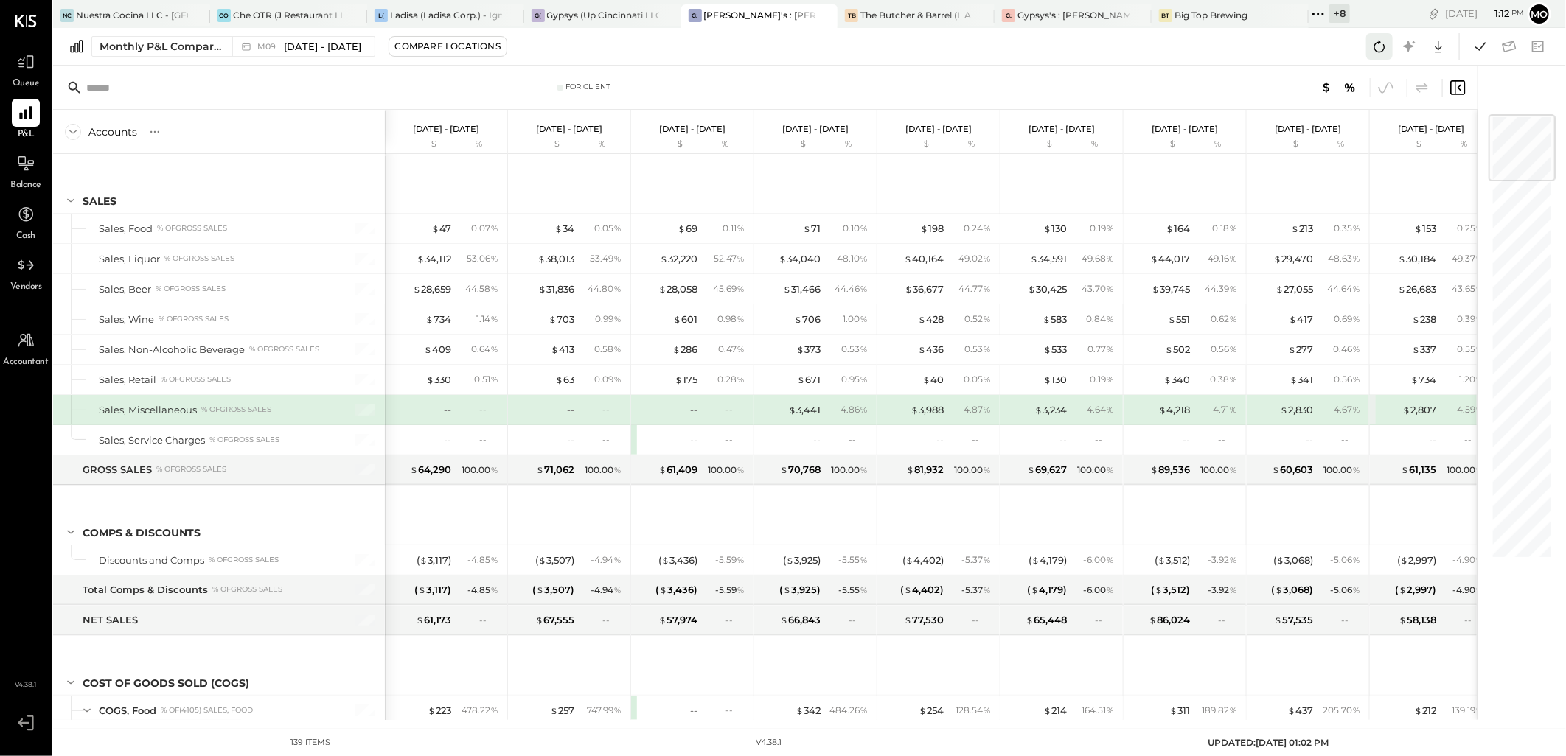
click at [1380, 52] on icon at bounding box center [1379, 47] width 11 height 12
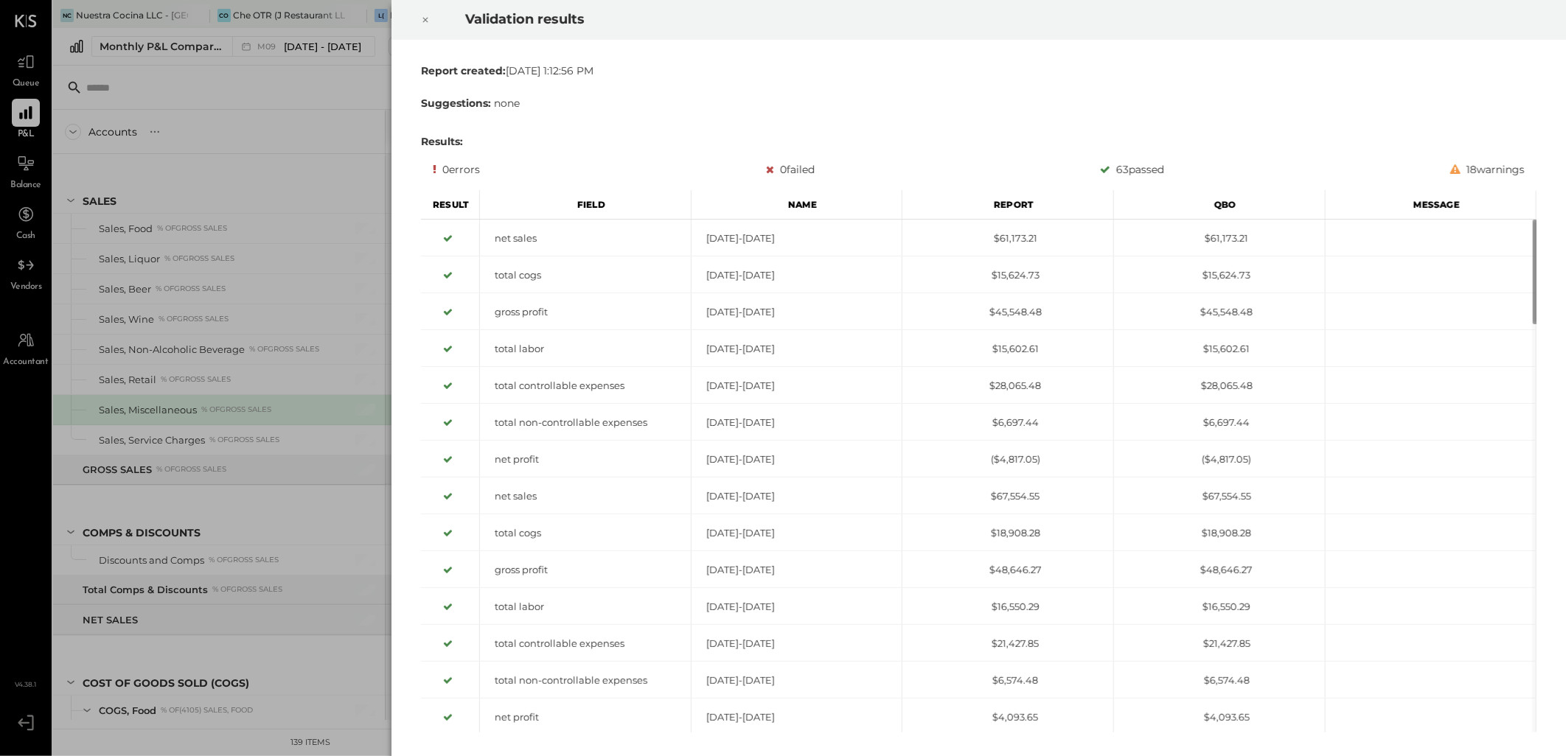
click at [425, 18] on icon at bounding box center [425, 20] width 9 height 18
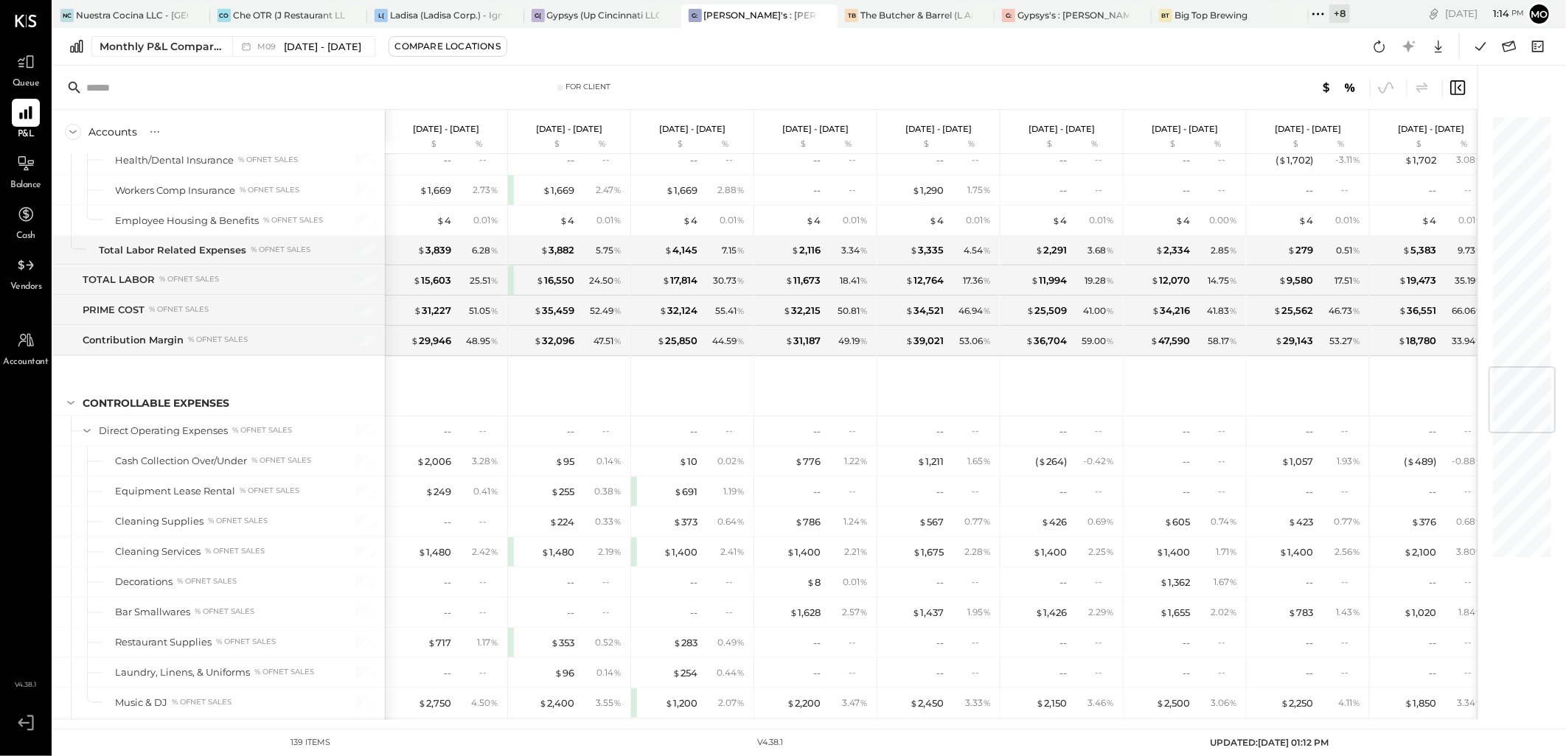
scroll to position [2129, 0]
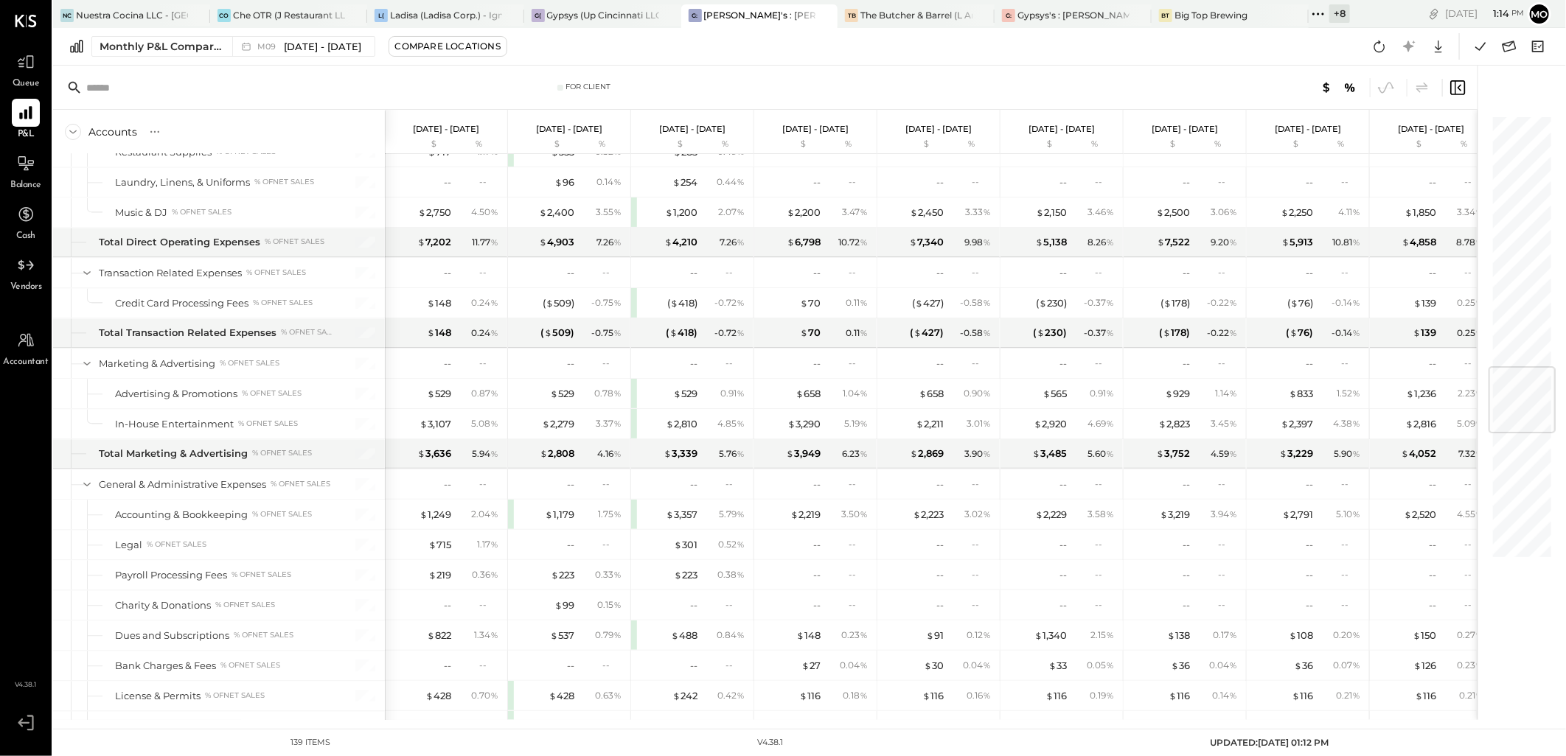
click at [23, 76] on div "Queue" at bounding box center [26, 69] width 28 height 43
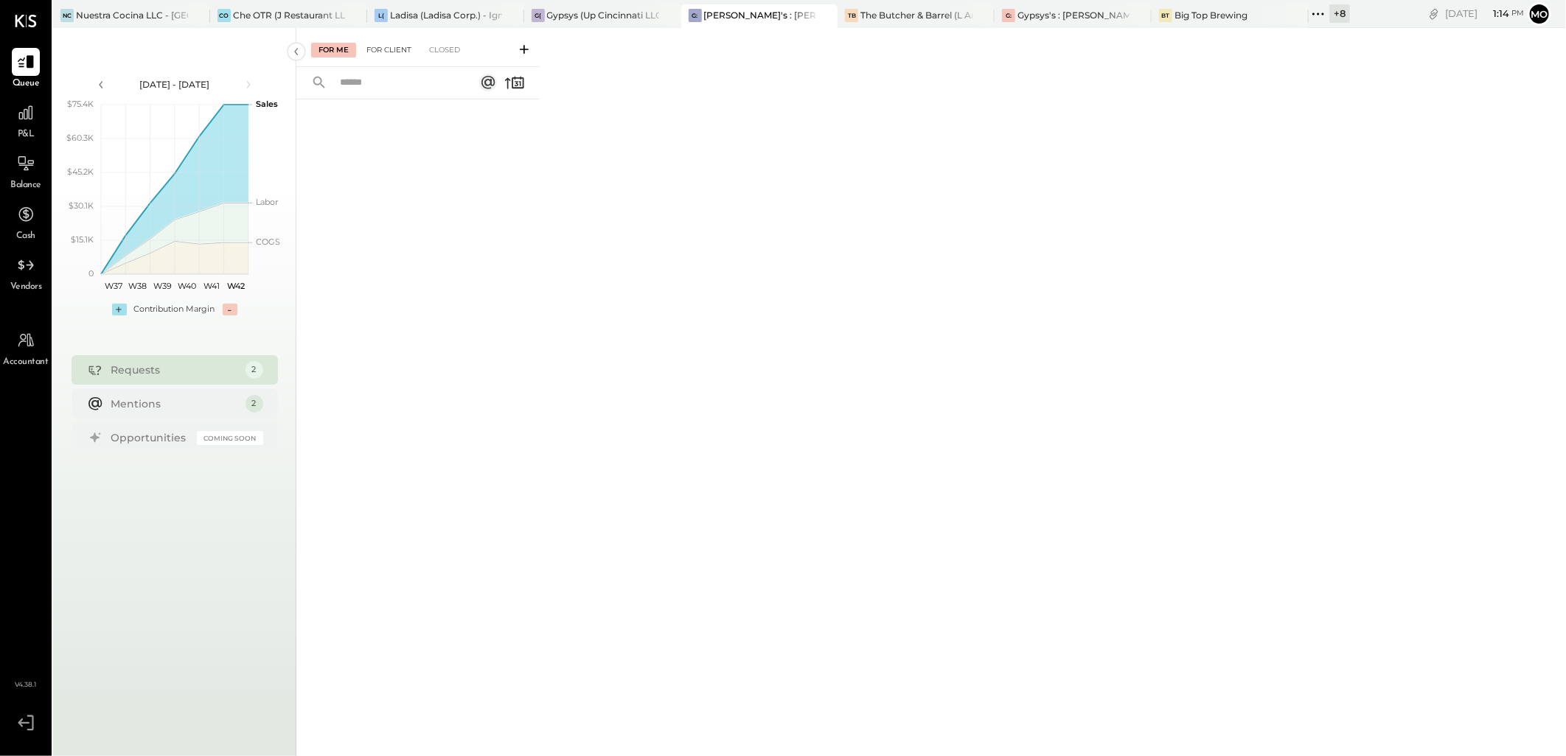
click at [376, 54] on div "For Client" at bounding box center [389, 50] width 60 height 15
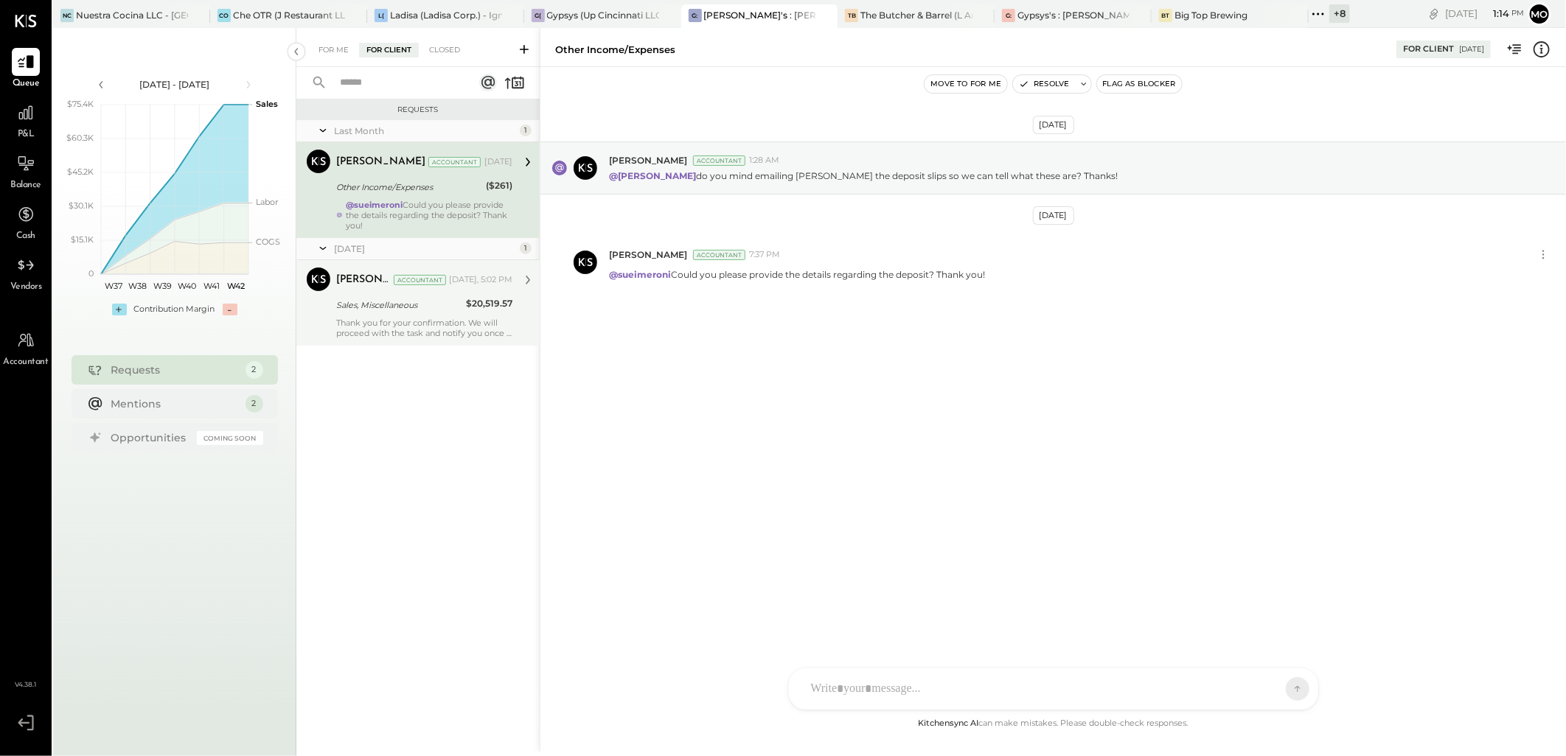
click at [417, 320] on div "Thank you for your confirmation. We will proceed with the task and notify you o…" at bounding box center [424, 328] width 176 height 21
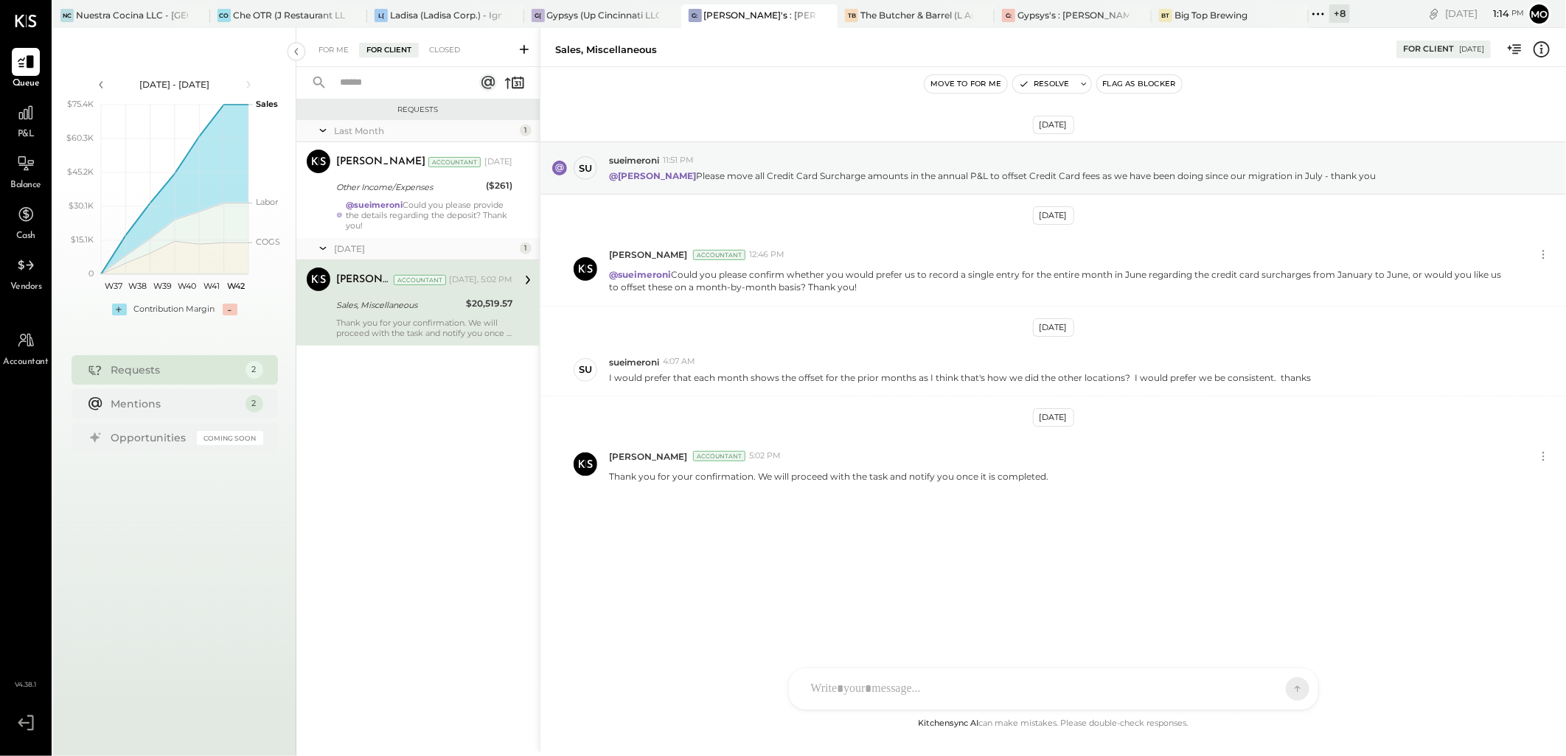
click at [846, 686] on div at bounding box center [1039, 689] width 473 height 32
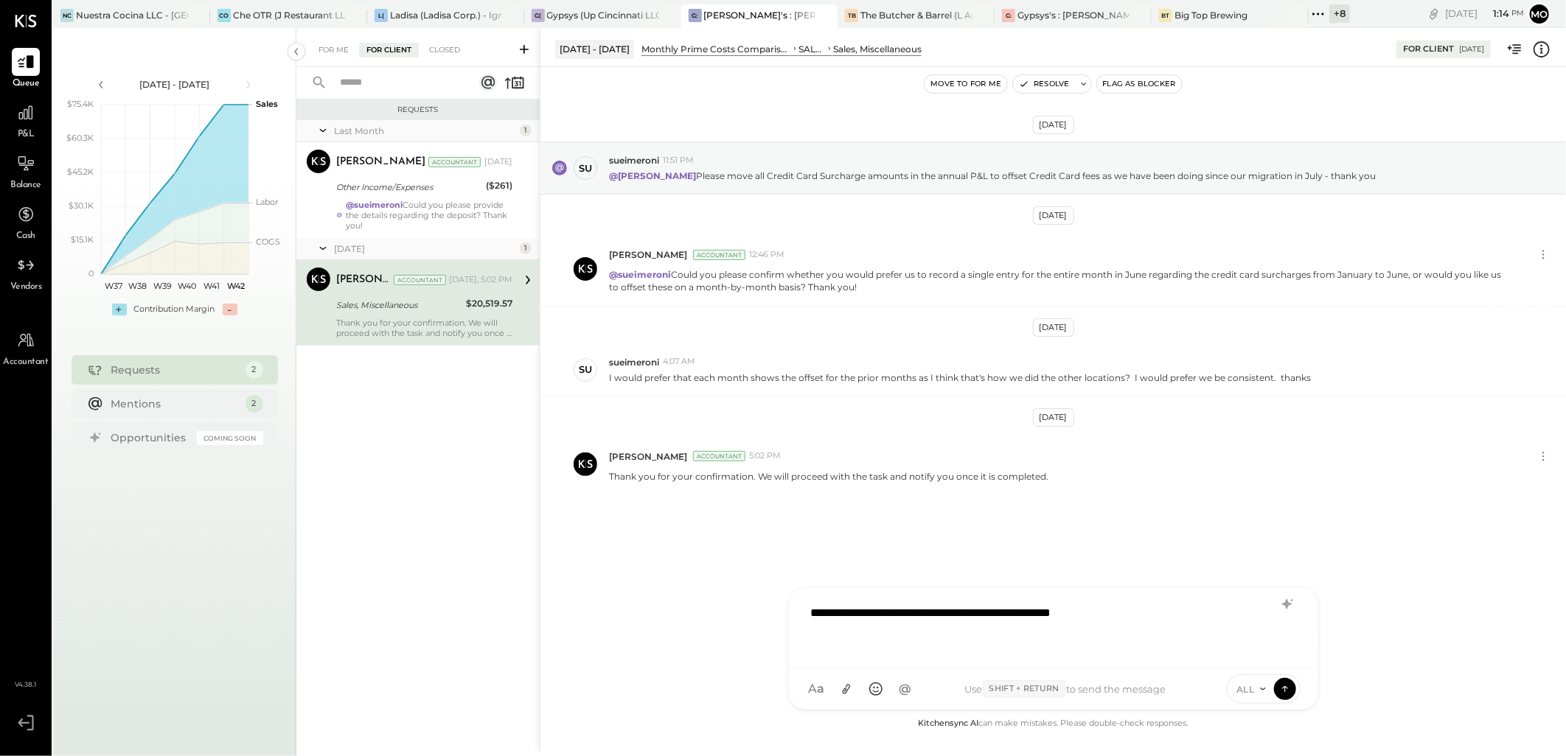
drag, startPoint x: 1286, startPoint y: 608, endPoint x: 1241, endPoint y: 560, distance: 65.7
click at [1286, 607] on icon at bounding box center [1286, 604] width 10 height 10
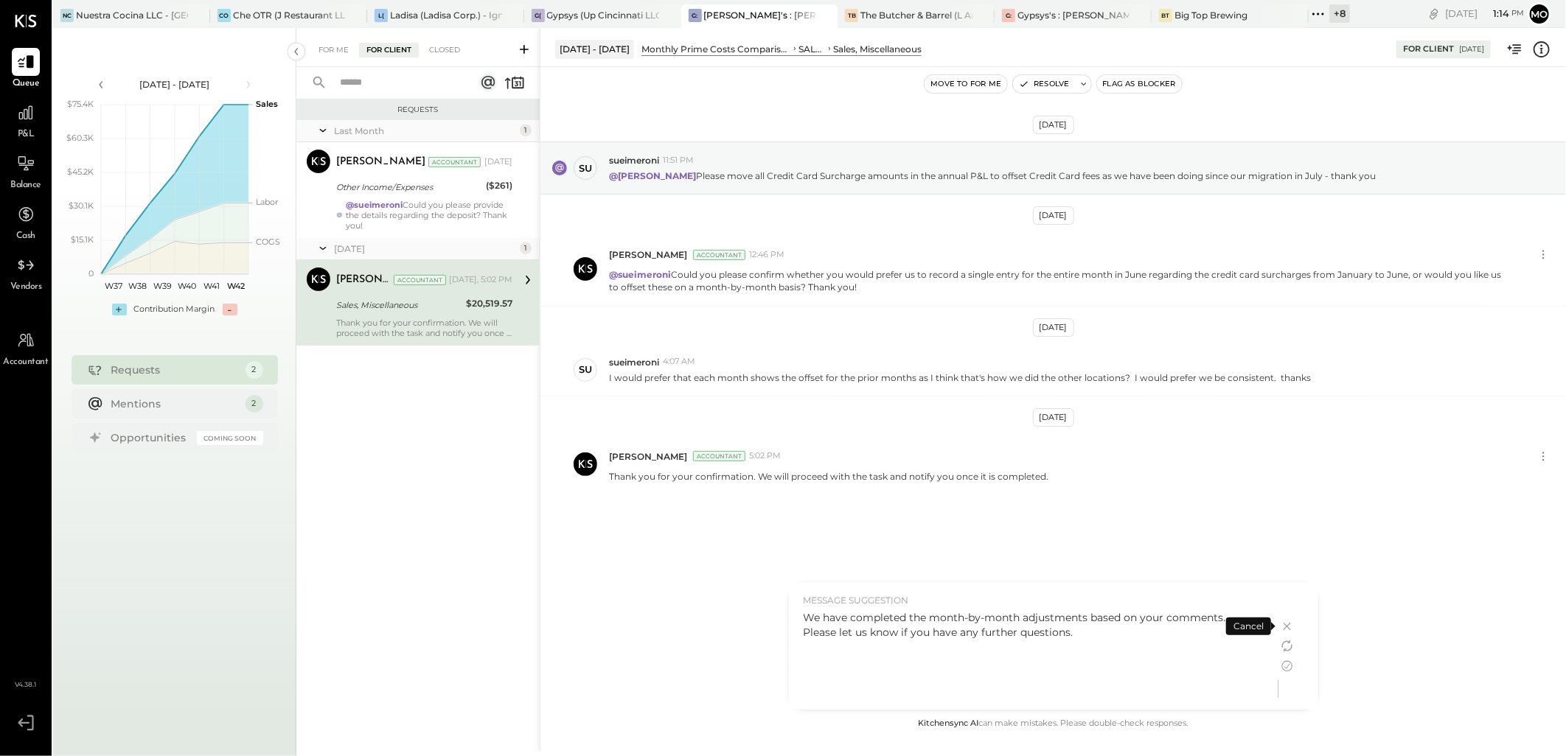
click at [1286, 665] on icon at bounding box center [1287, 667] width 18 height 18
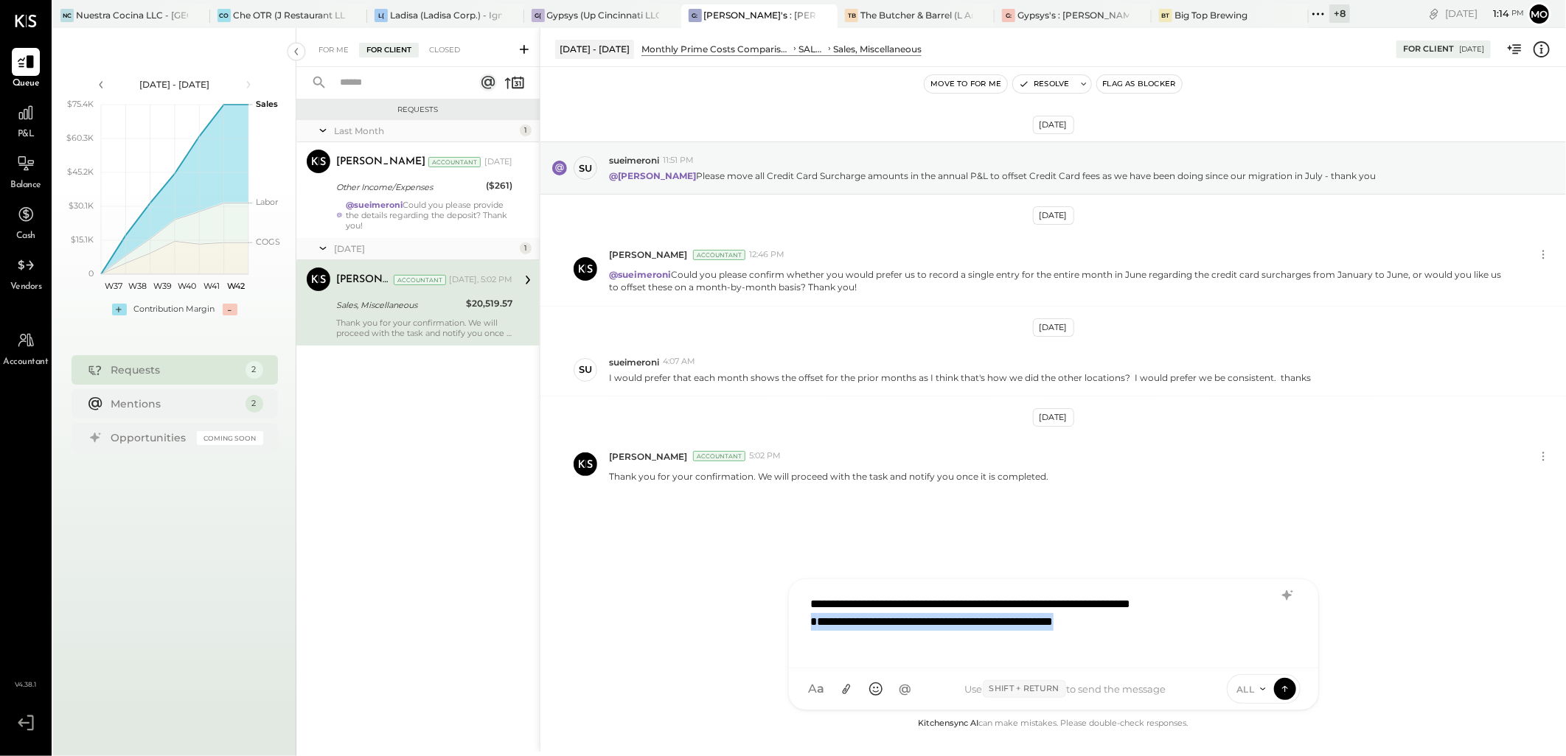
drag, startPoint x: 1134, startPoint y: 640, endPoint x: 807, endPoint y: 638, distance: 326.5
click at [807, 638] on div "**********" at bounding box center [1053, 622] width 500 height 68
drag, startPoint x: 890, startPoint y: 637, endPoint x: 777, endPoint y: 596, distance: 120.1
click at [777, 596] on div "[DATE] - [DATE] Monthly Prime Costs Comparison SALES Sales, Miscellaneous For C…" at bounding box center [1053, 390] width 1026 height 724
type input "***"
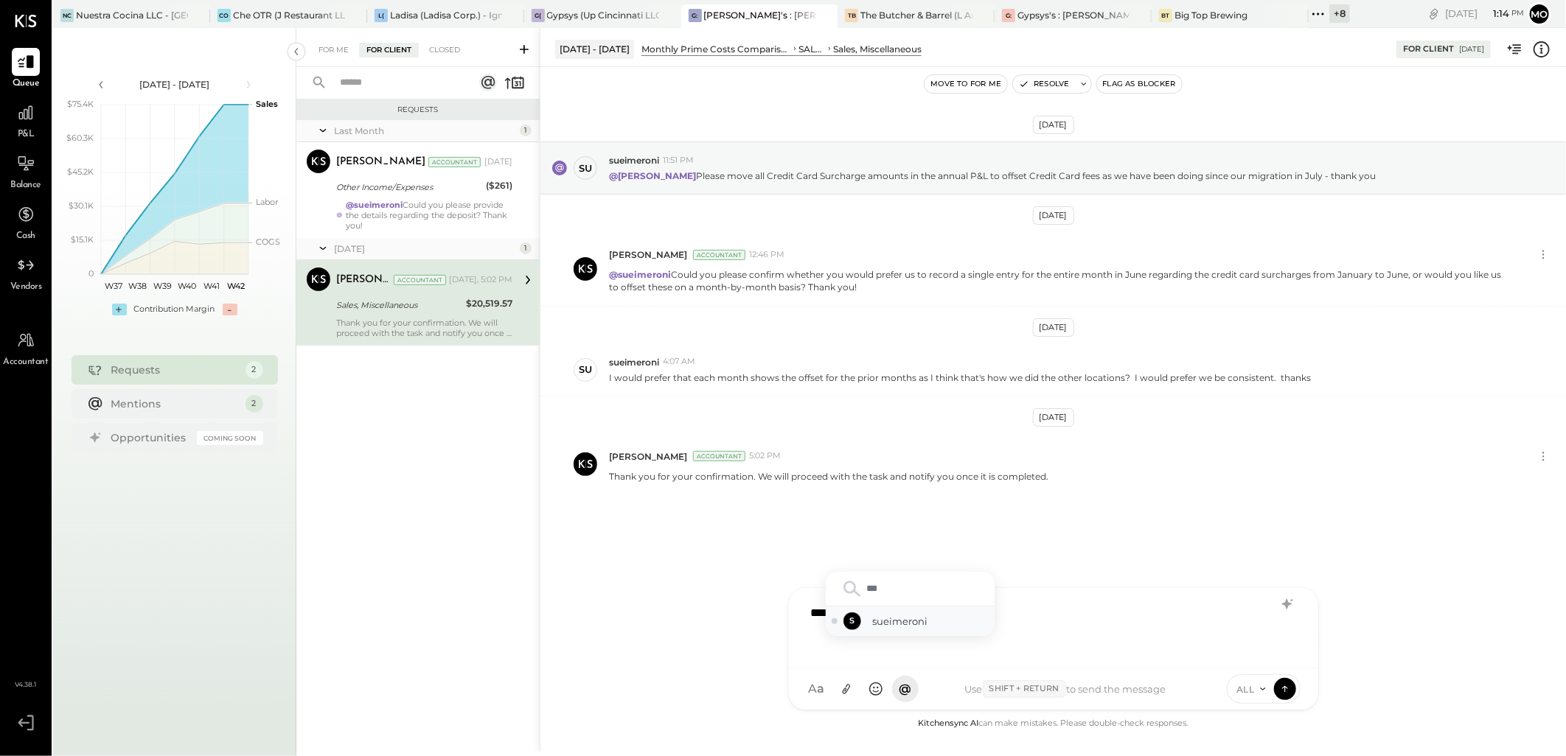
click at [888, 627] on span "sueimeroni" at bounding box center [931, 622] width 116 height 14
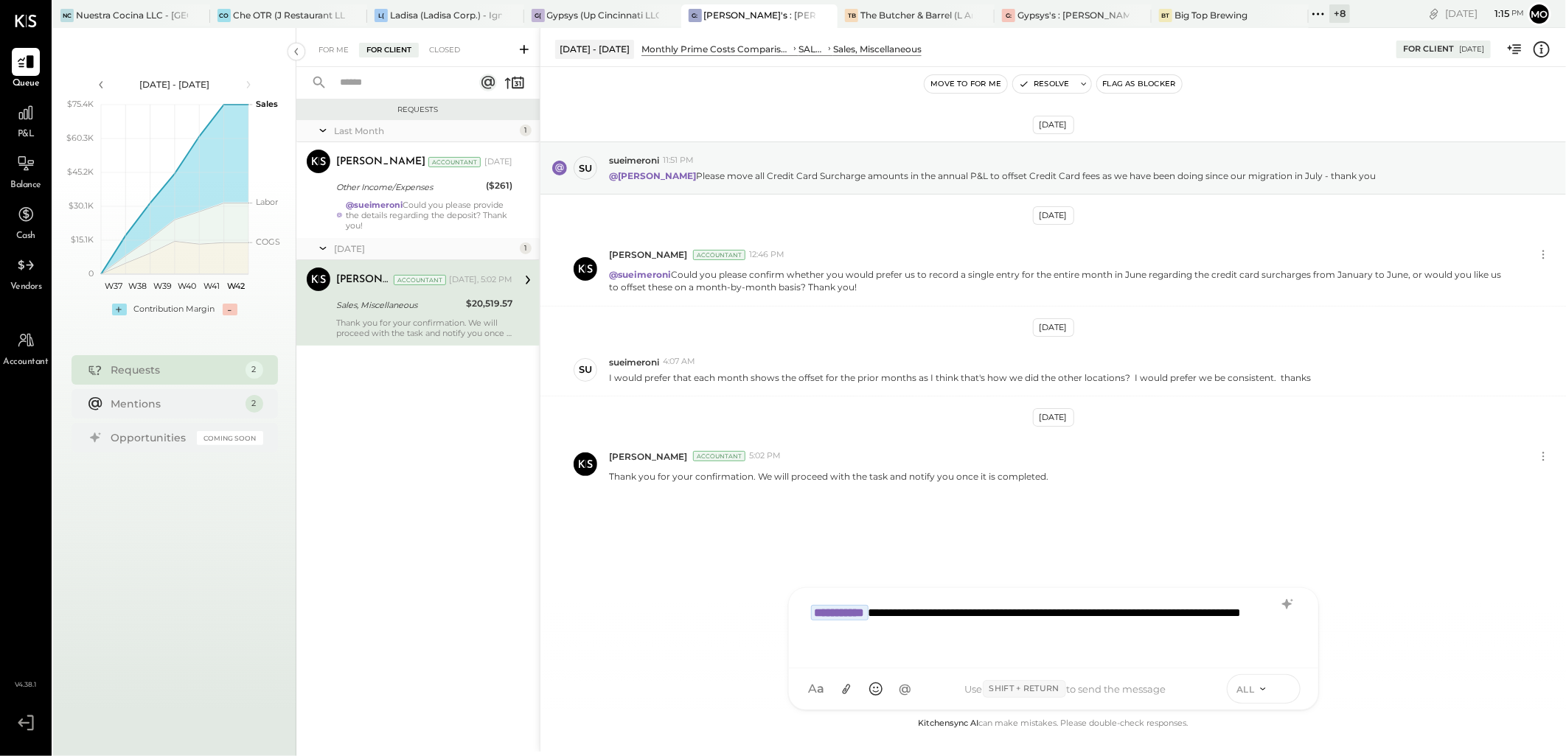
click at [1286, 686] on icon at bounding box center [1284, 688] width 13 height 15
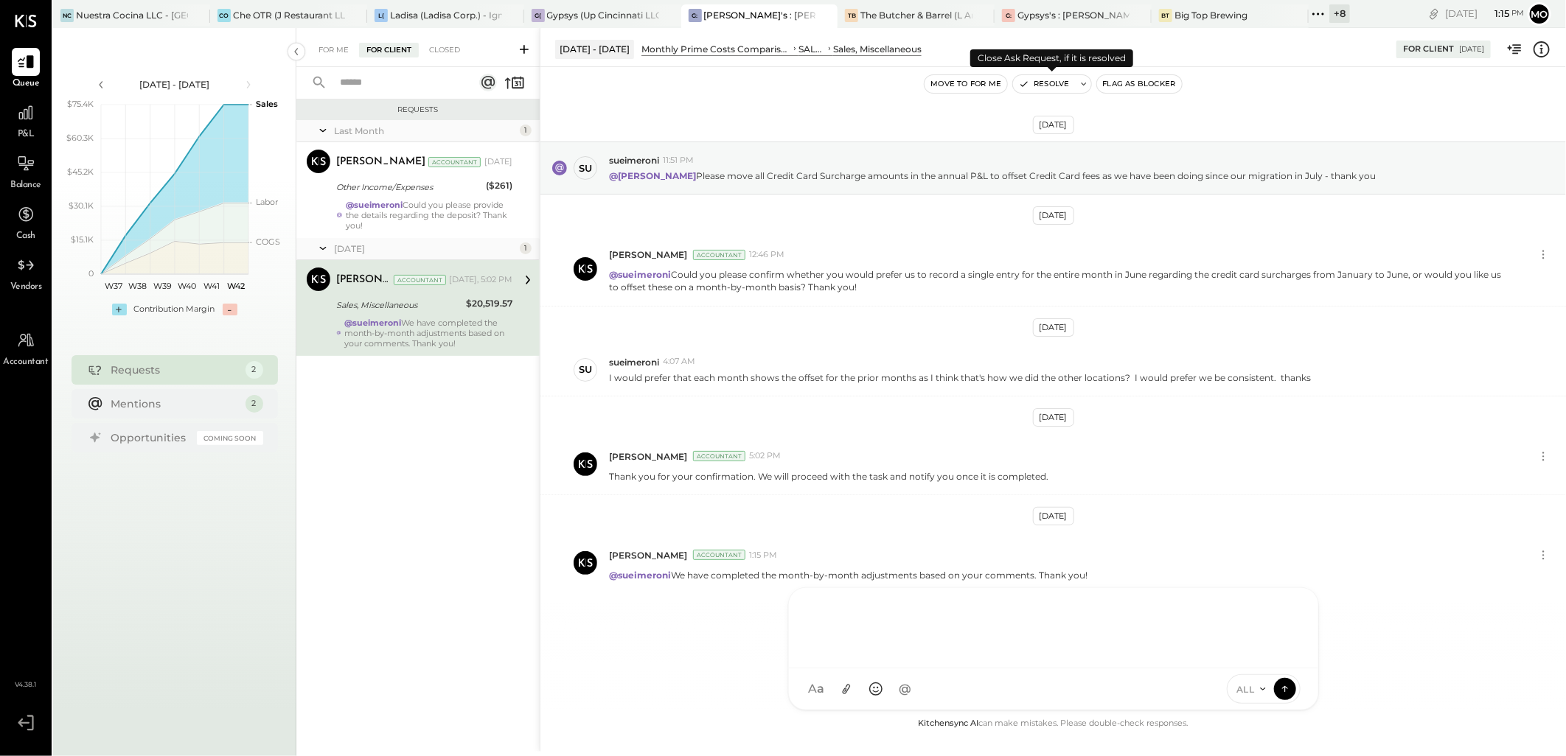
click at [1034, 83] on button "Resolve" at bounding box center [1044, 84] width 62 height 18
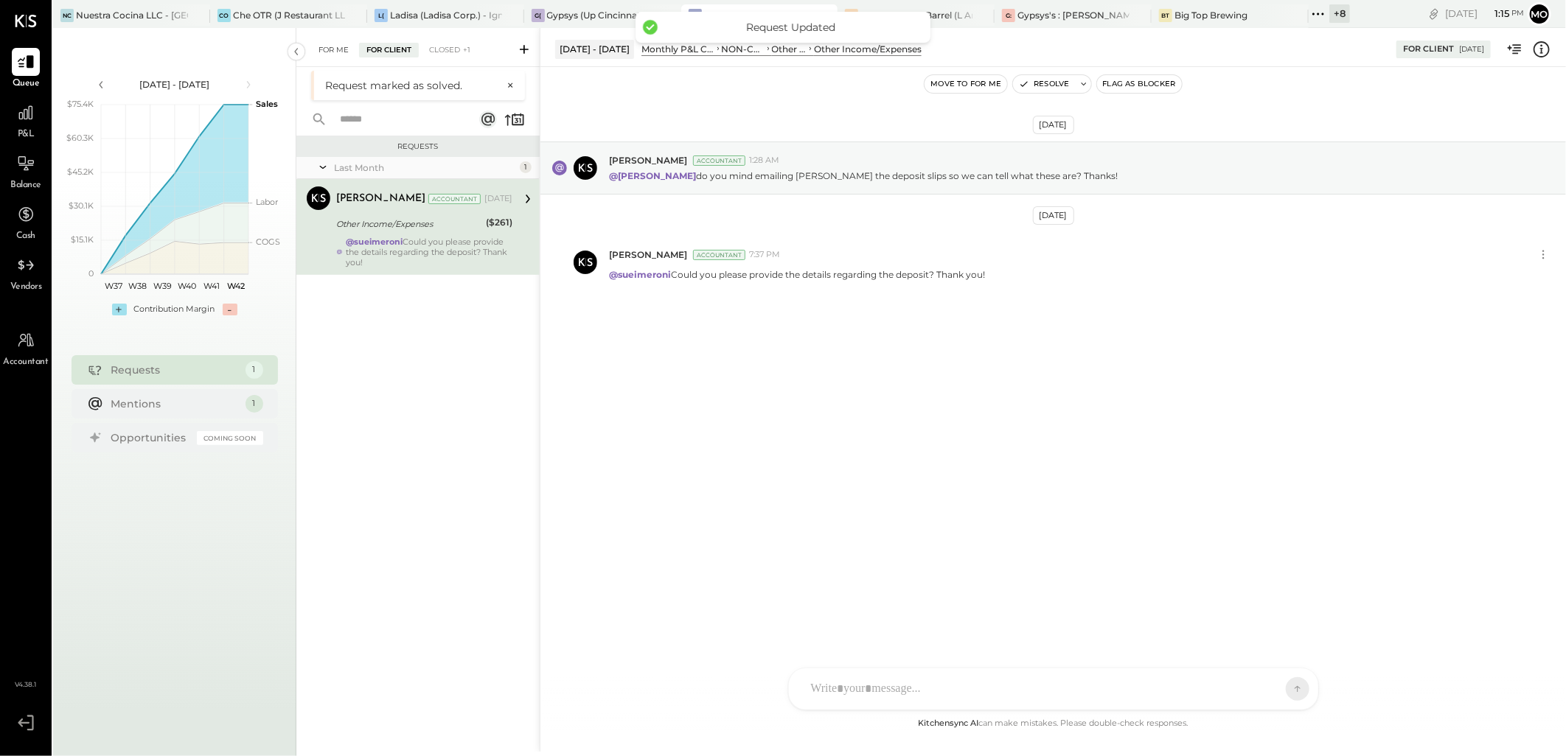
click at [336, 55] on div "For Me" at bounding box center [333, 50] width 45 height 15
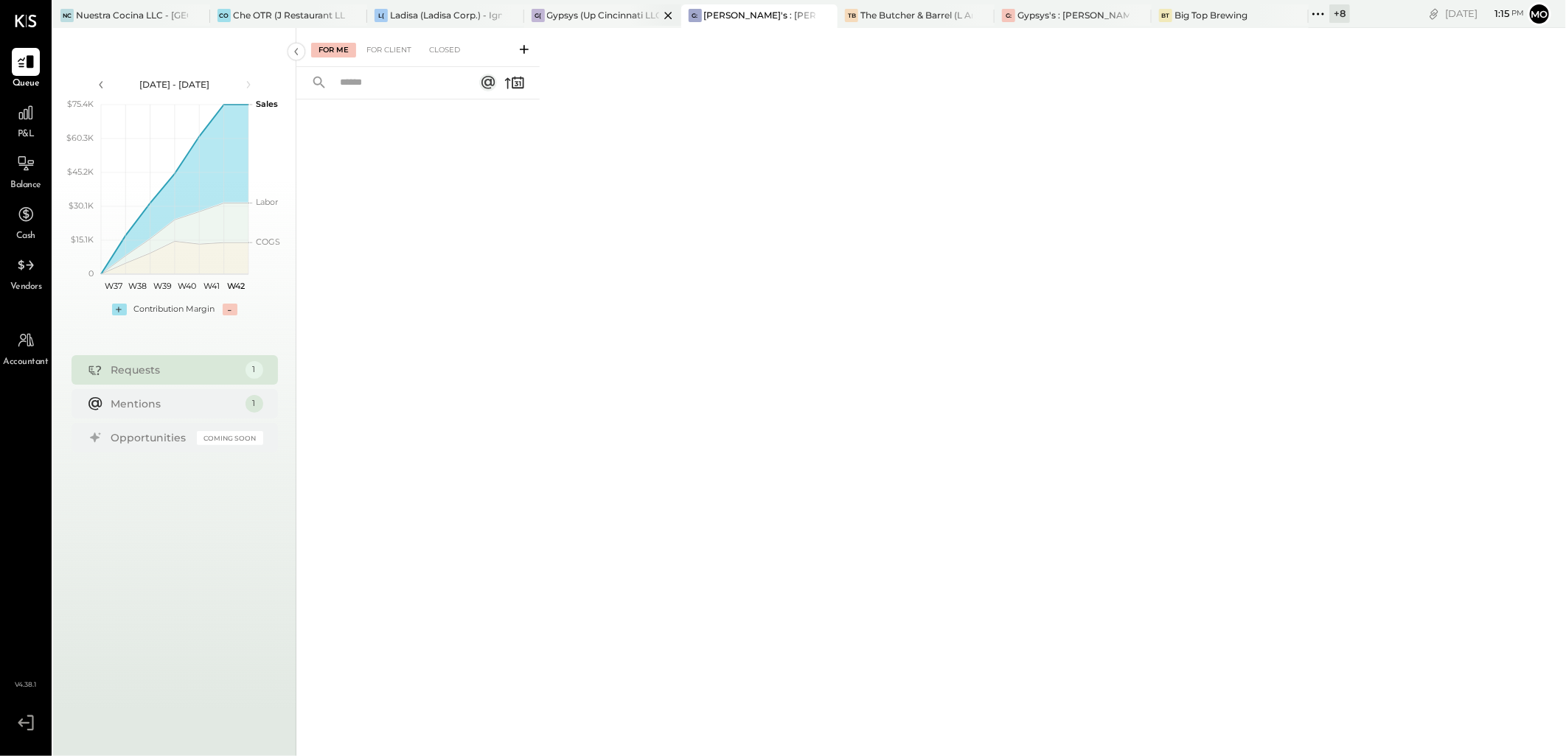
click at [607, 15] on div "Gypsys (Up Cincinnati LLC) - Ignite" at bounding box center [603, 15] width 112 height 13
click at [1316, 13] on icon at bounding box center [1317, 13] width 19 height 19
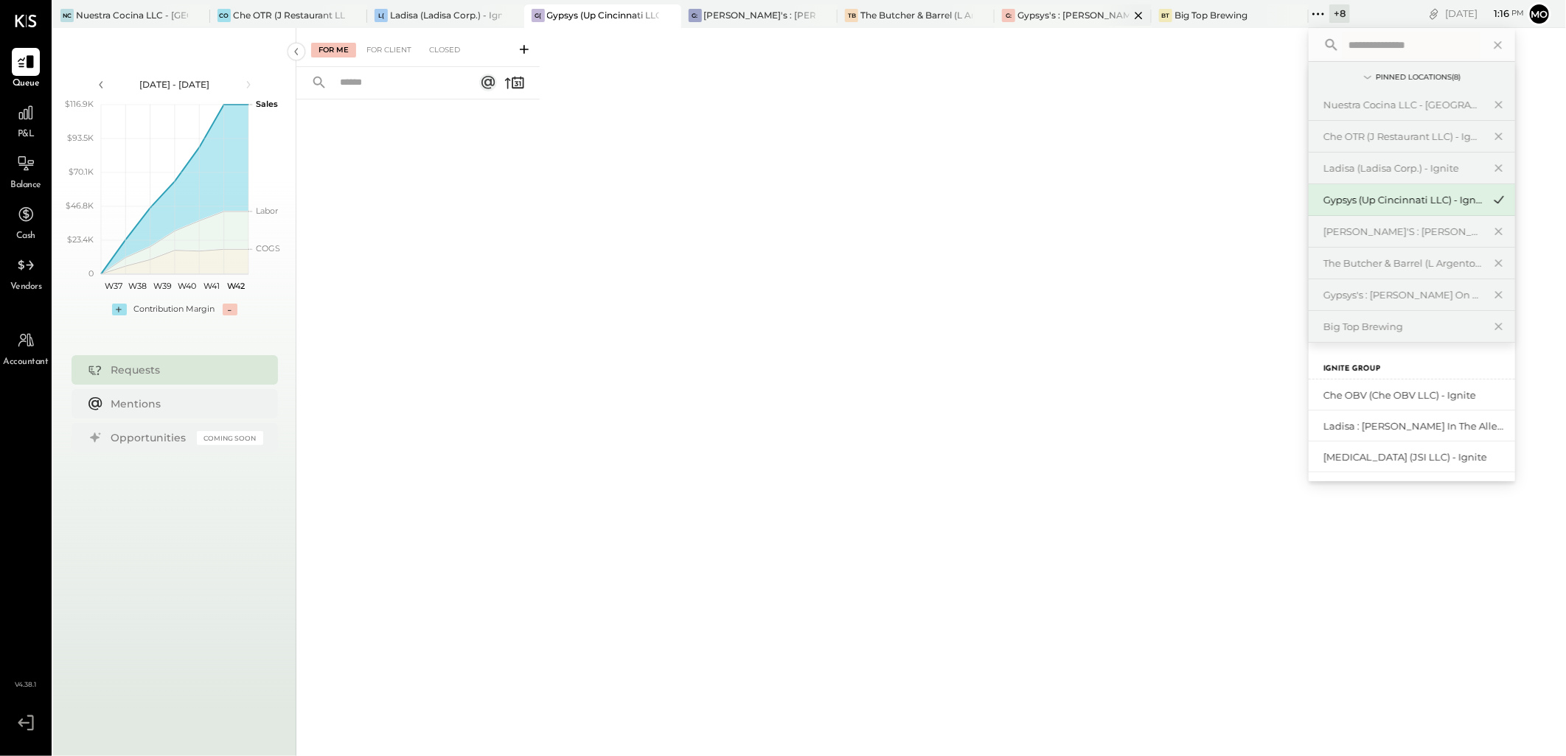
click at [1043, 15] on div "Gypsys's : [PERSON_NAME] on the levee" at bounding box center [1073, 15] width 112 height 13
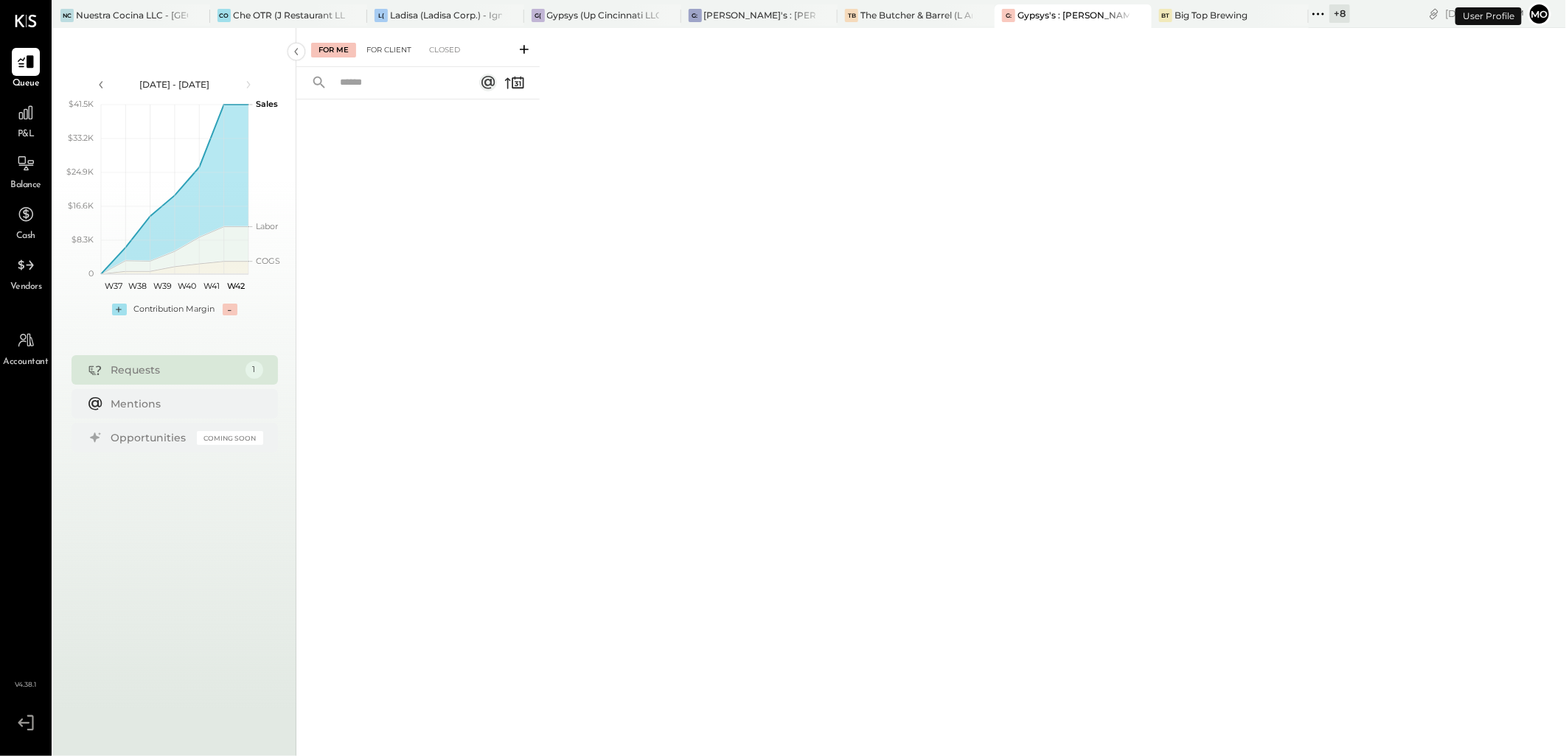
click at [388, 53] on div "For Client" at bounding box center [389, 50] width 60 height 15
